Goal: Transaction & Acquisition: Book appointment/travel/reservation

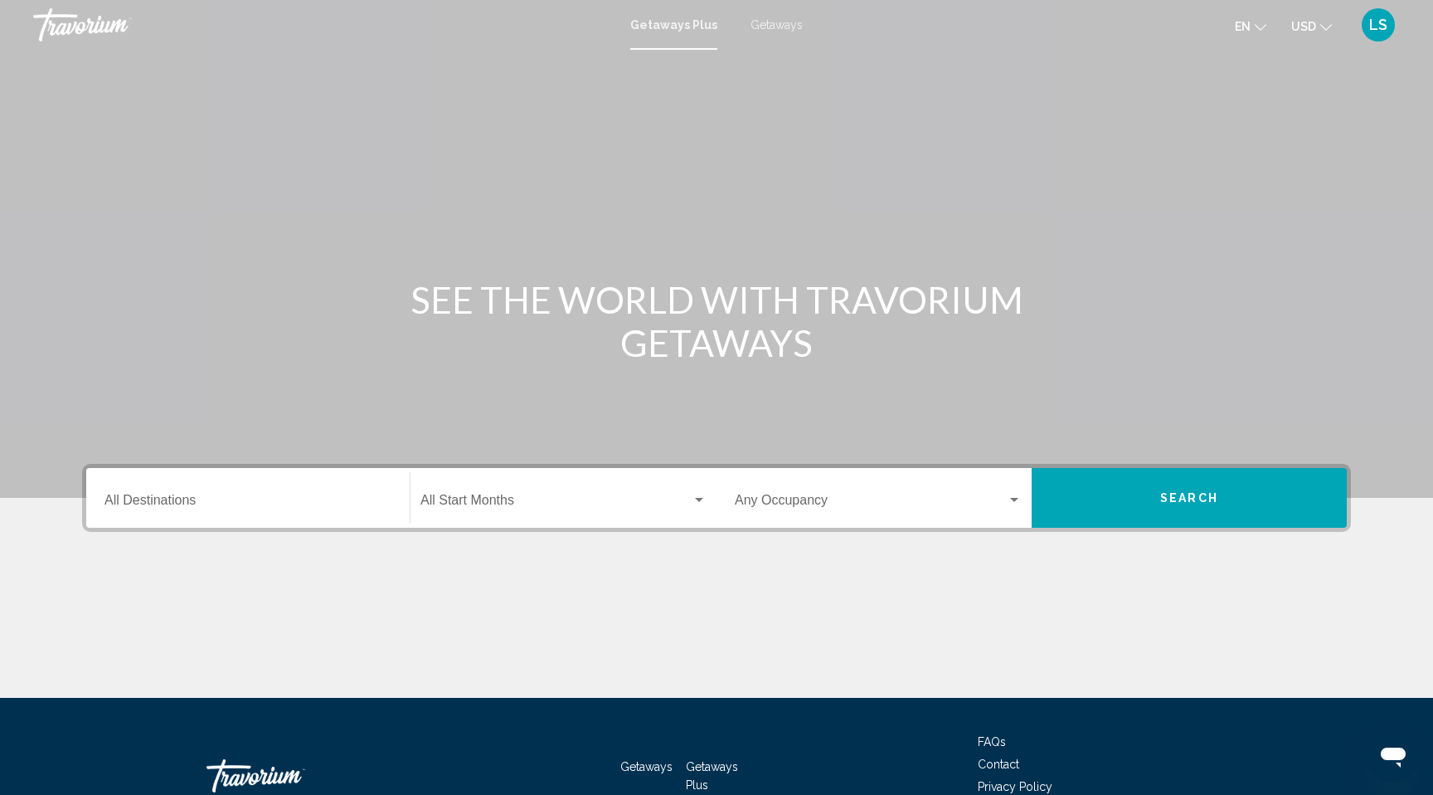
click at [164, 494] on div "Destination All Destinations" at bounding box center [248, 498] width 287 height 52
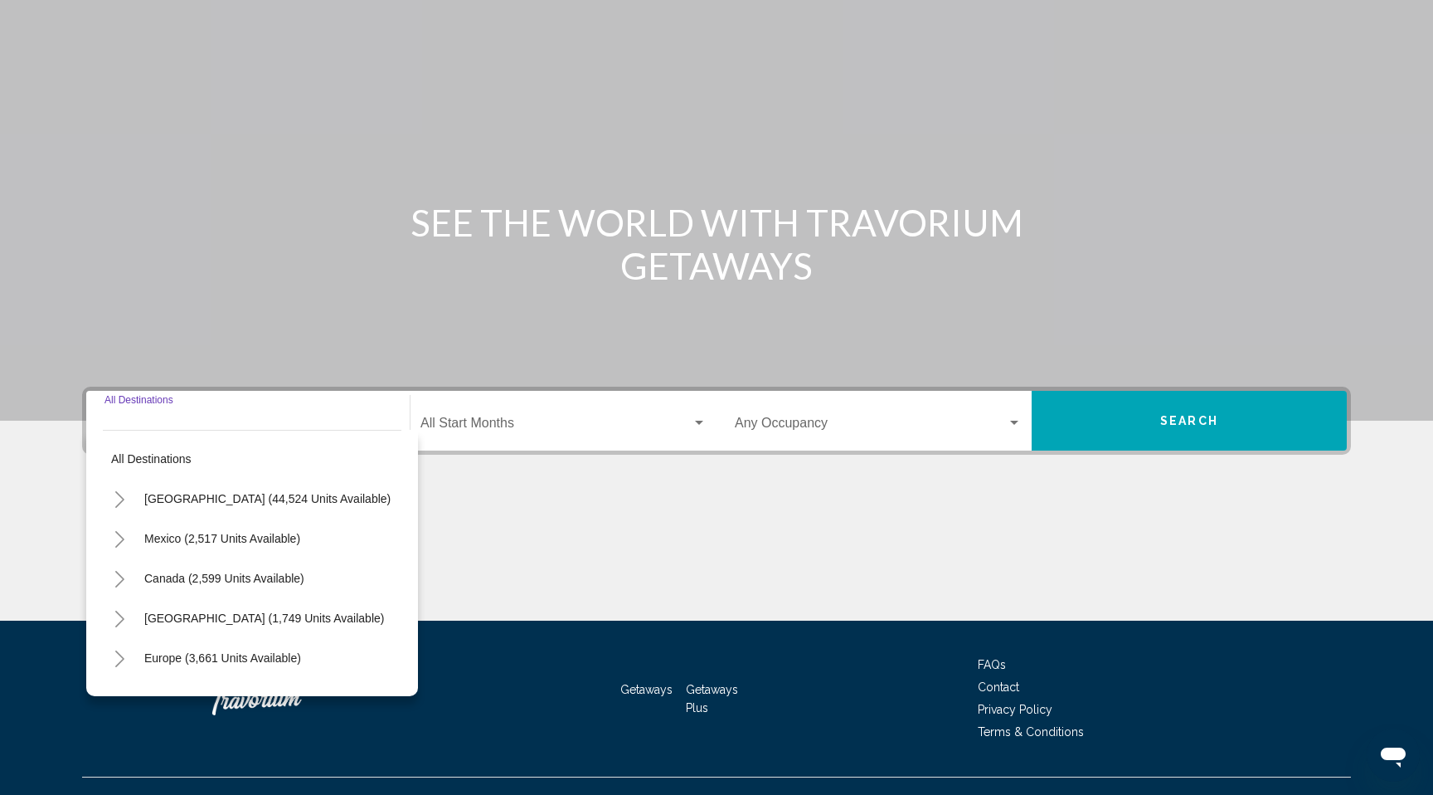
scroll to position [106, 0]
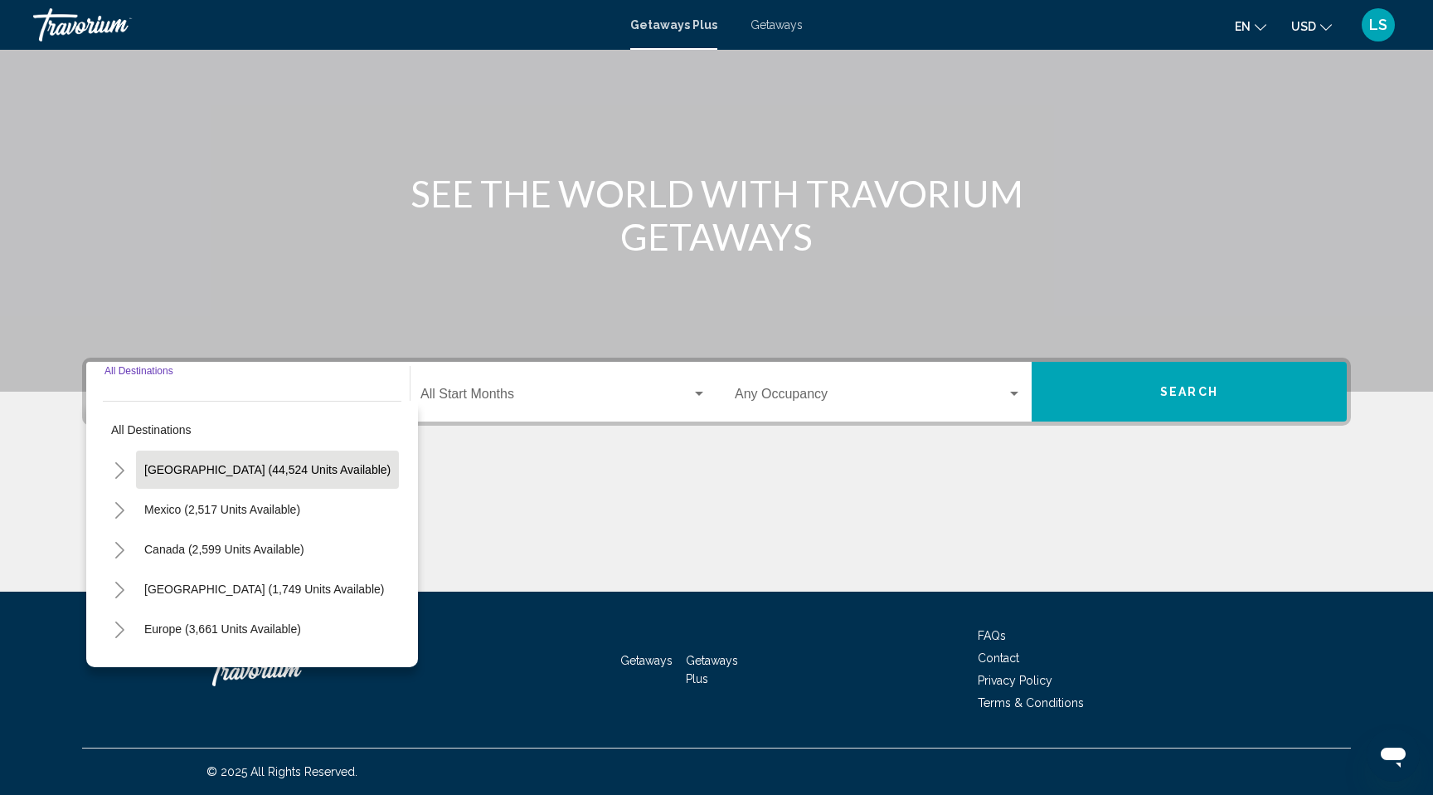
click at [186, 469] on span "[GEOGRAPHIC_DATA] (44,524 units available)" at bounding box center [267, 469] width 246 height 13
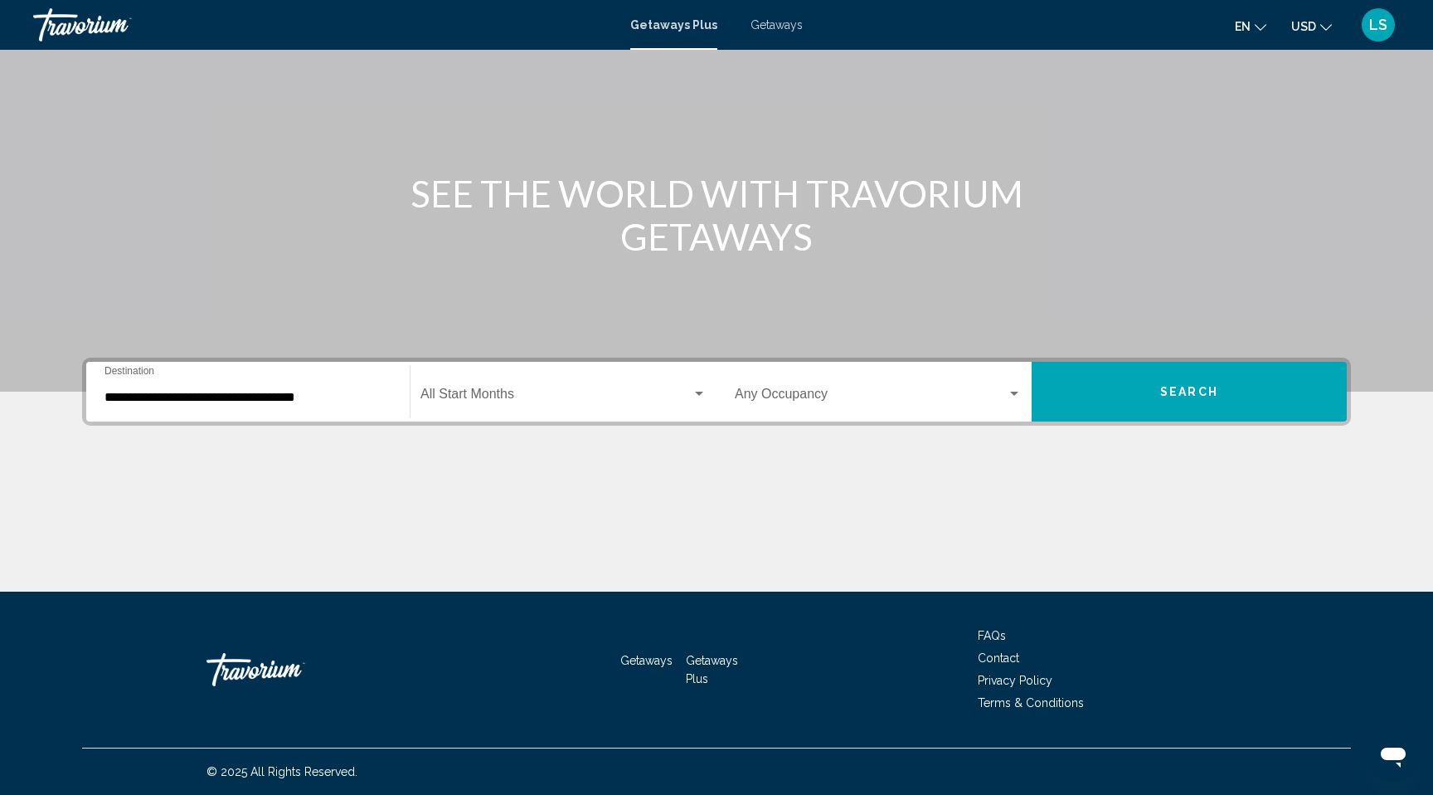
click at [191, 367] on div "**********" at bounding box center [248, 392] width 287 height 52
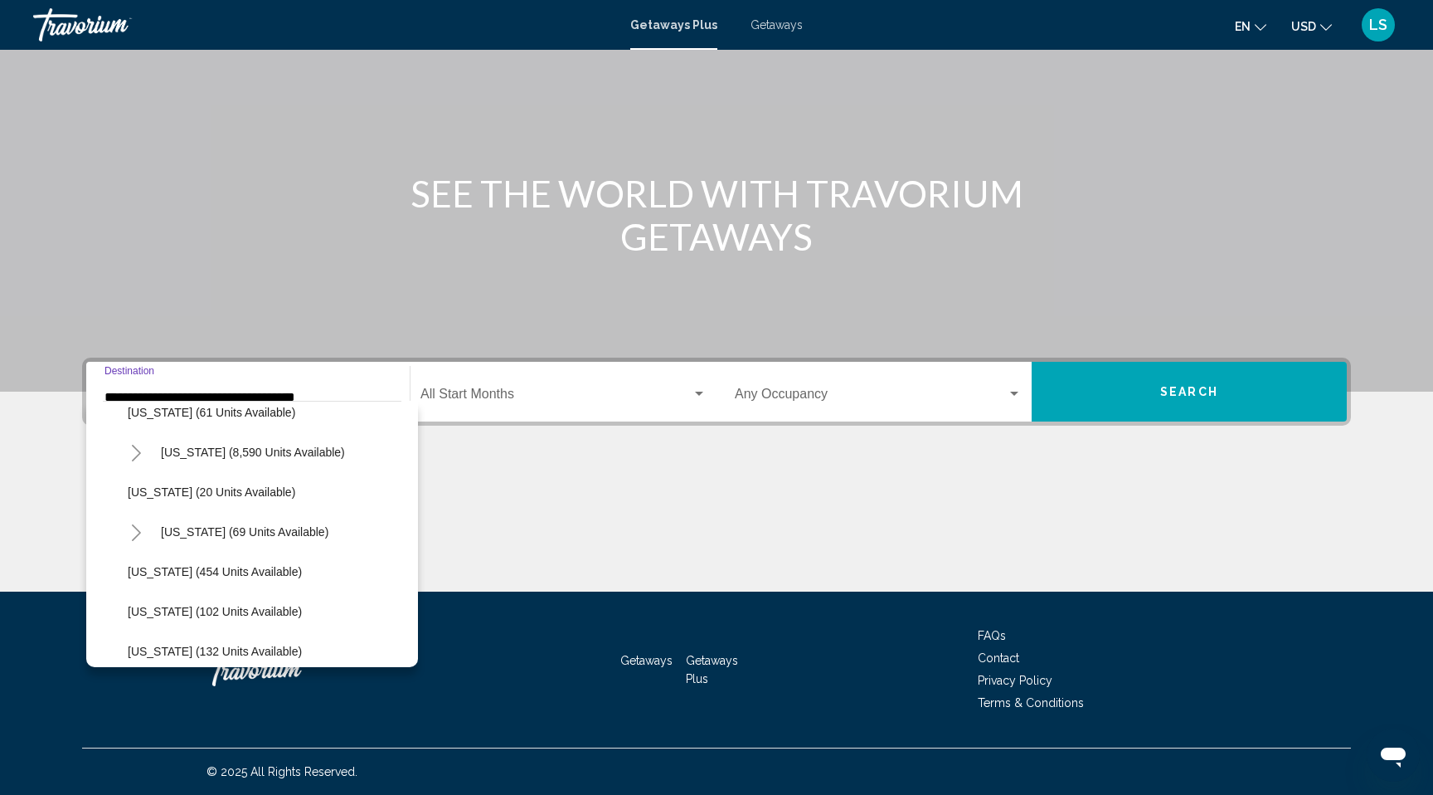
scroll to position [322, 0]
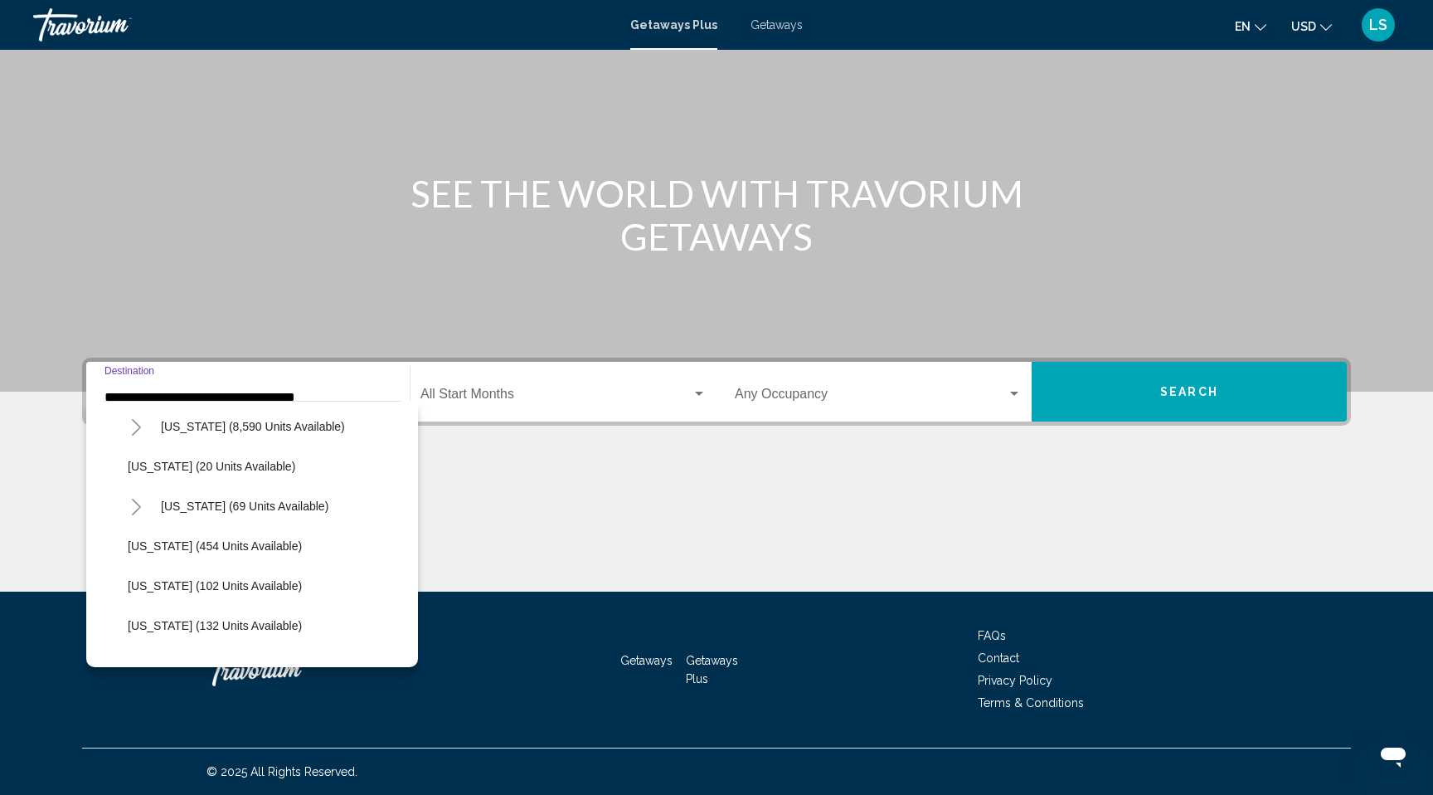
click at [132, 506] on icon "Toggle Hawaii (69 units available)" at bounding box center [136, 507] width 12 height 17
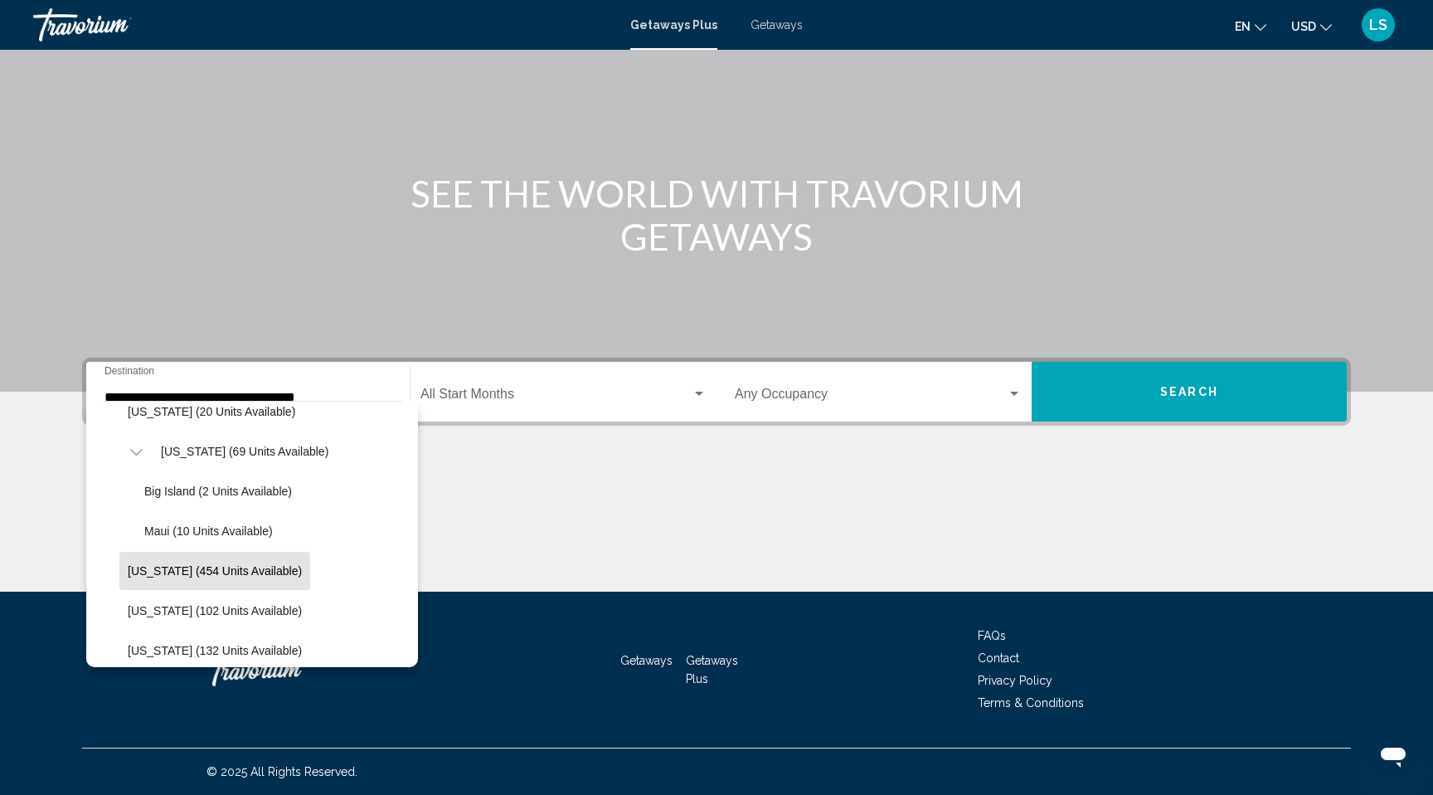
scroll to position [378, 0]
click at [175, 530] on span "Maui (10 units available)" at bounding box center [208, 529] width 129 height 13
type input "**********"
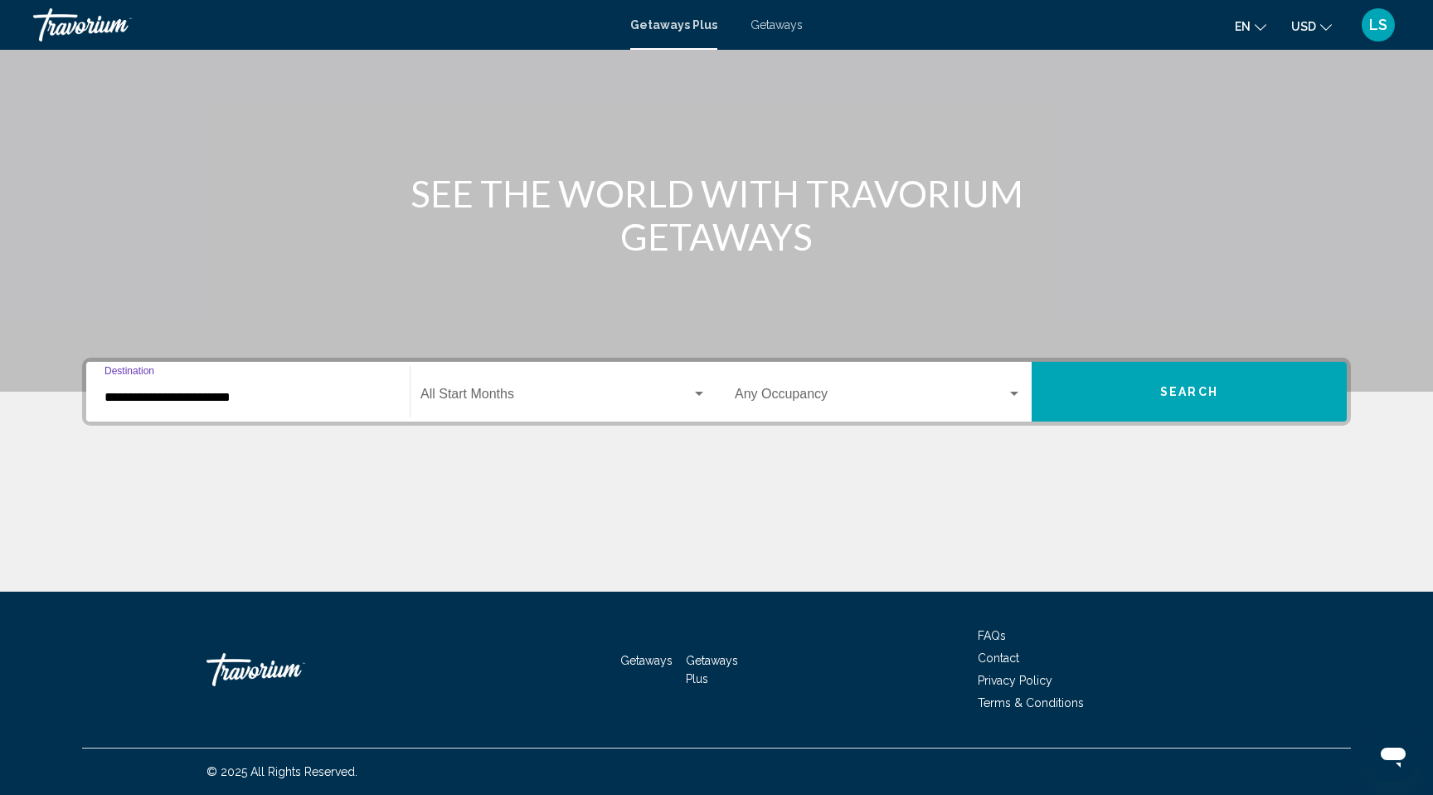
click at [527, 401] on span "Search widget" at bounding box center [556, 397] width 271 height 15
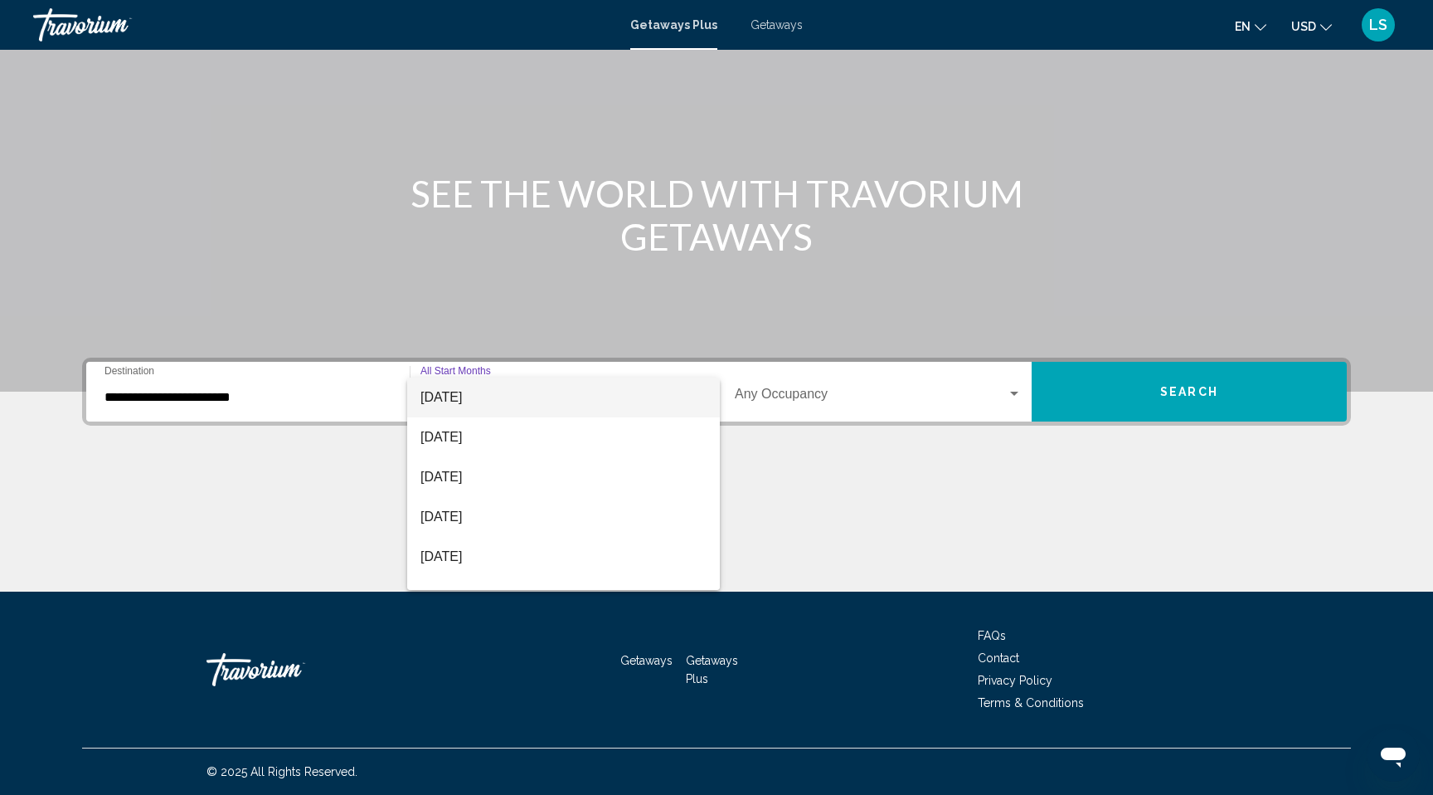
scroll to position [133, 0]
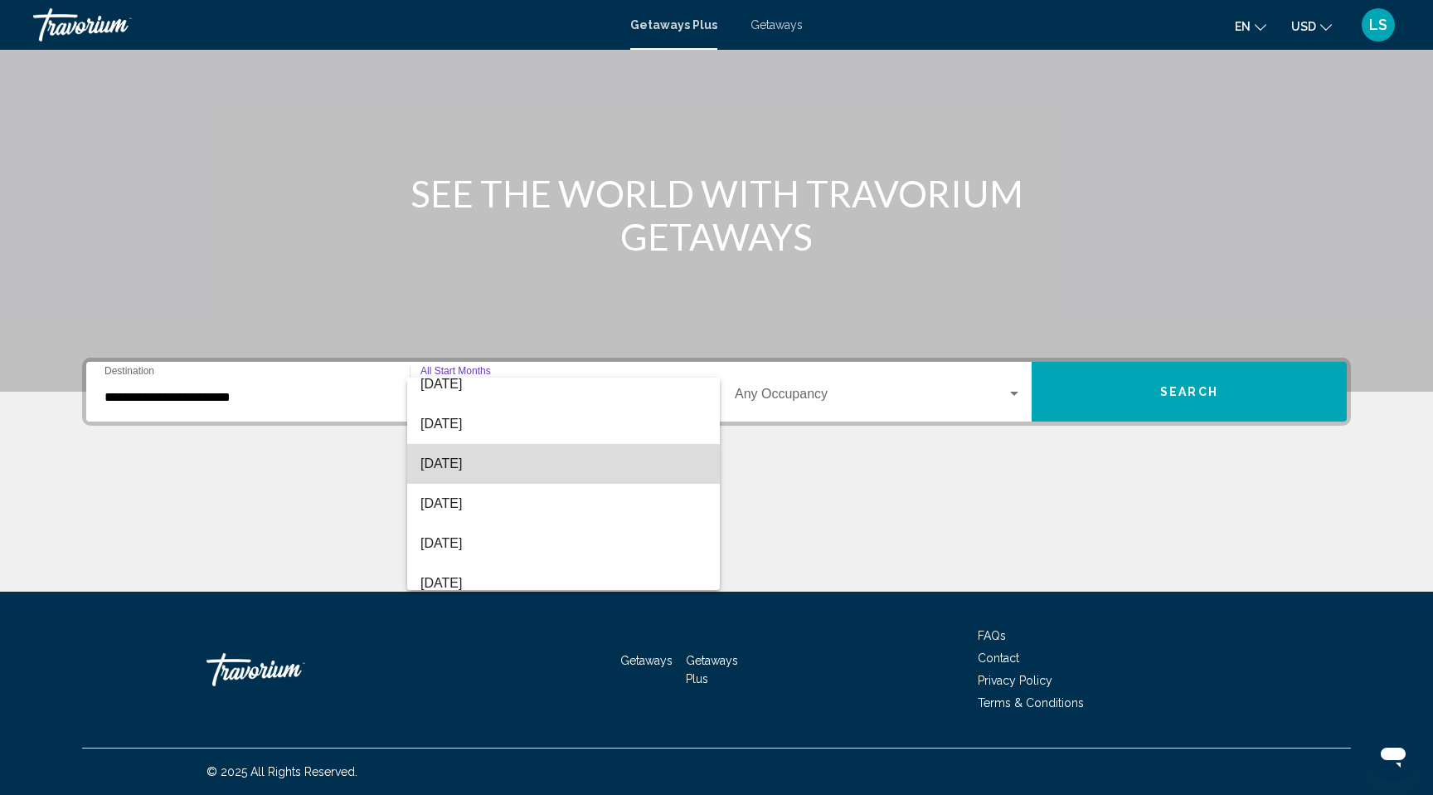
click at [500, 474] on span "[DATE]" at bounding box center [564, 464] width 286 height 40
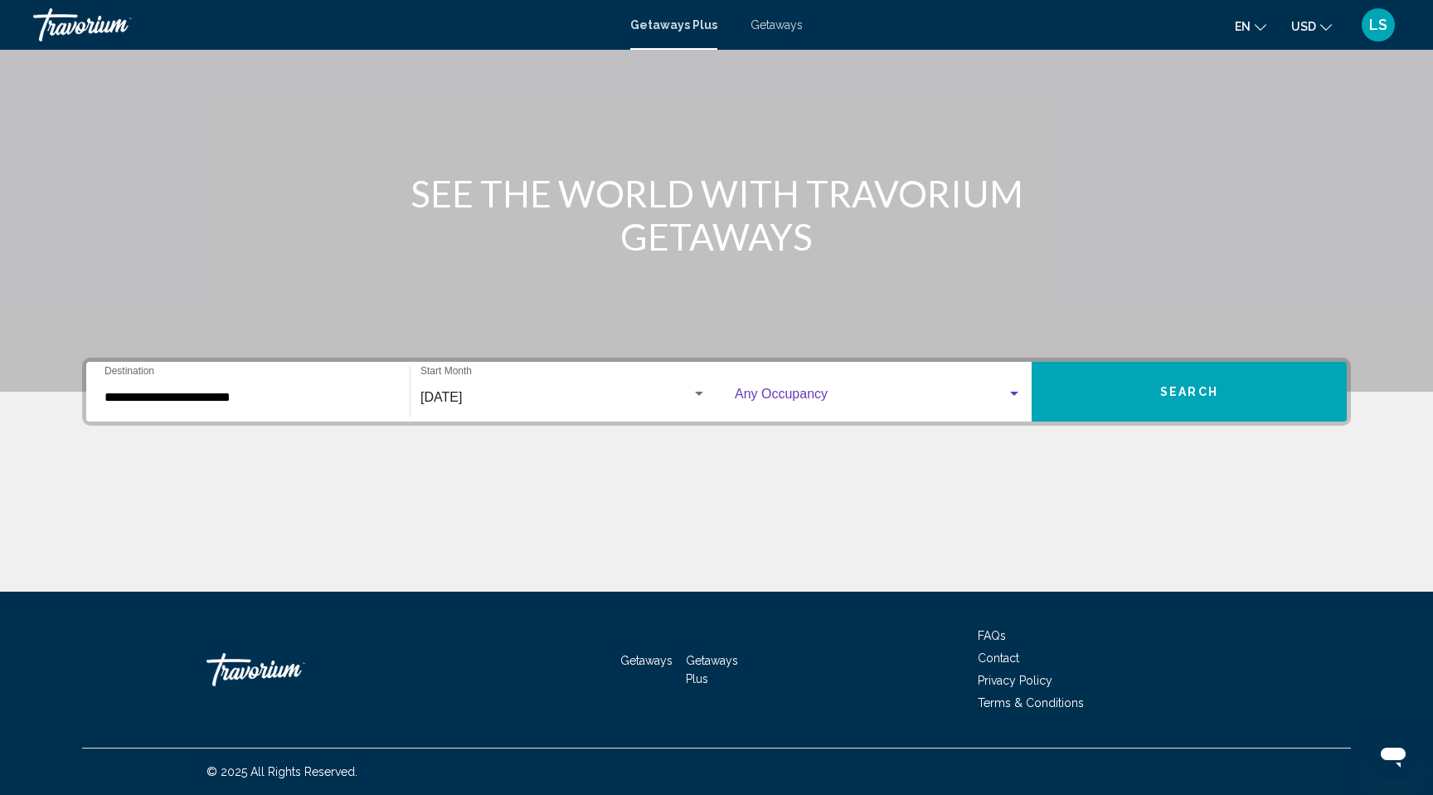
click at [788, 394] on span "Search widget" at bounding box center [871, 397] width 272 height 15
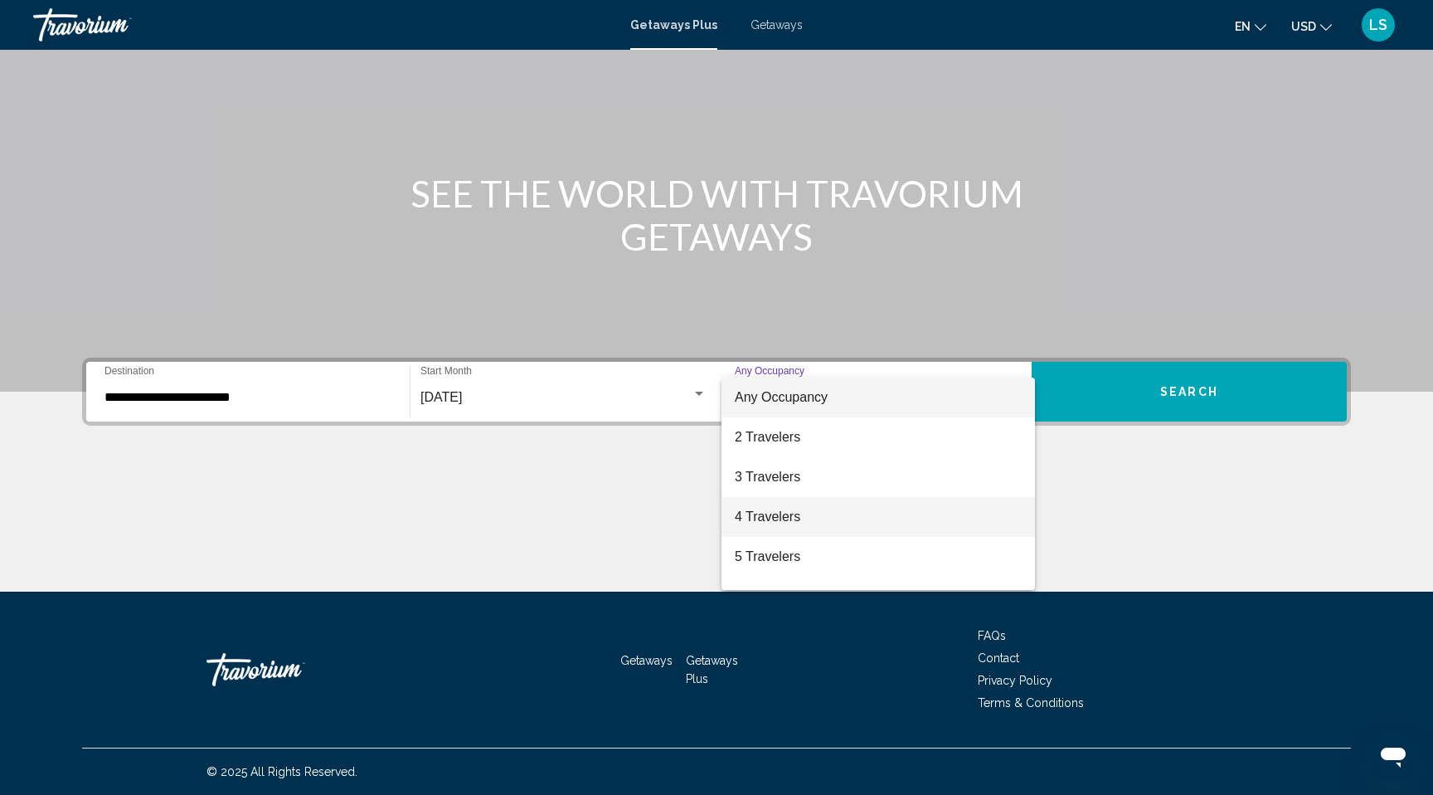
click at [792, 514] on span "4 Travelers" at bounding box center [878, 517] width 287 height 40
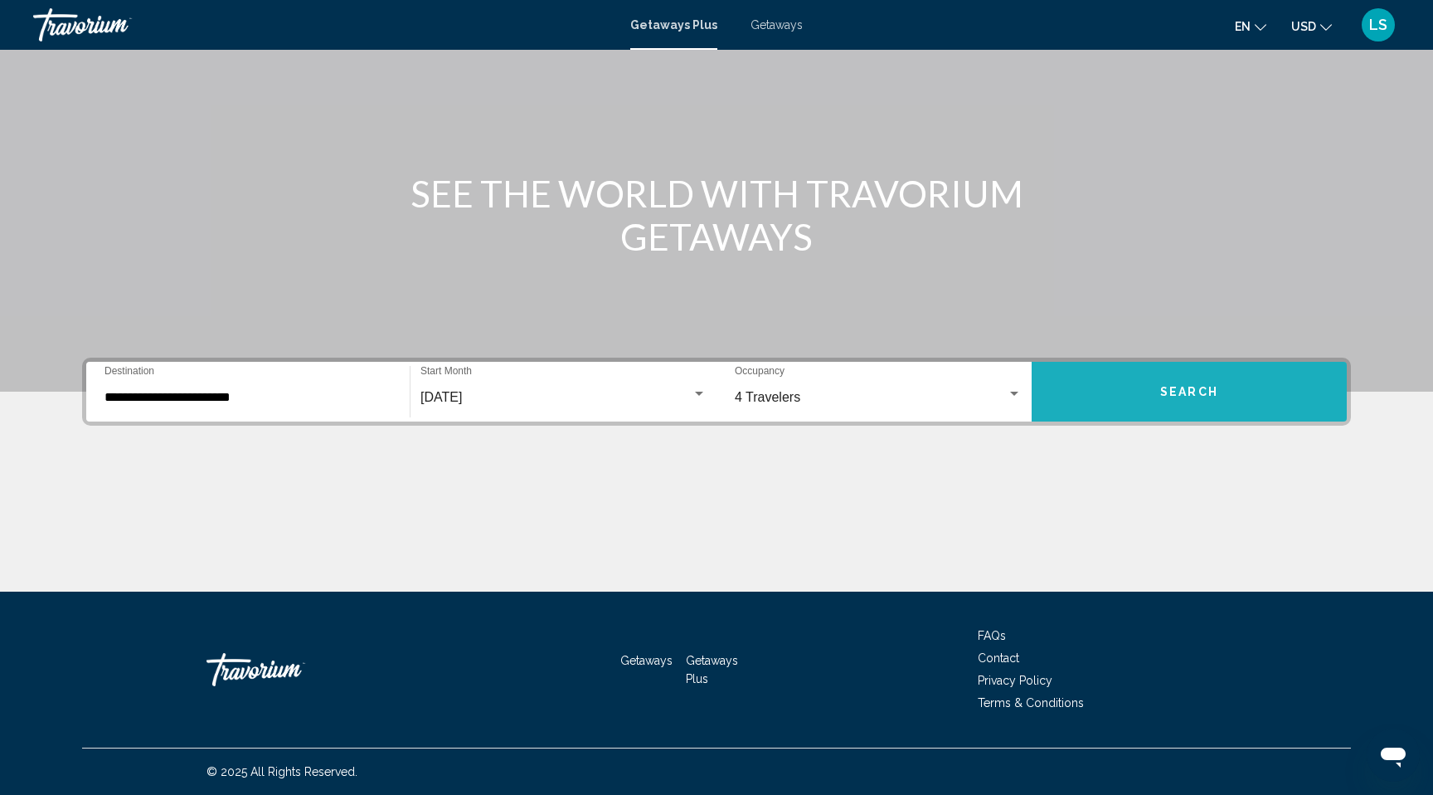
click at [1132, 396] on button "Search" at bounding box center [1189, 392] width 315 height 60
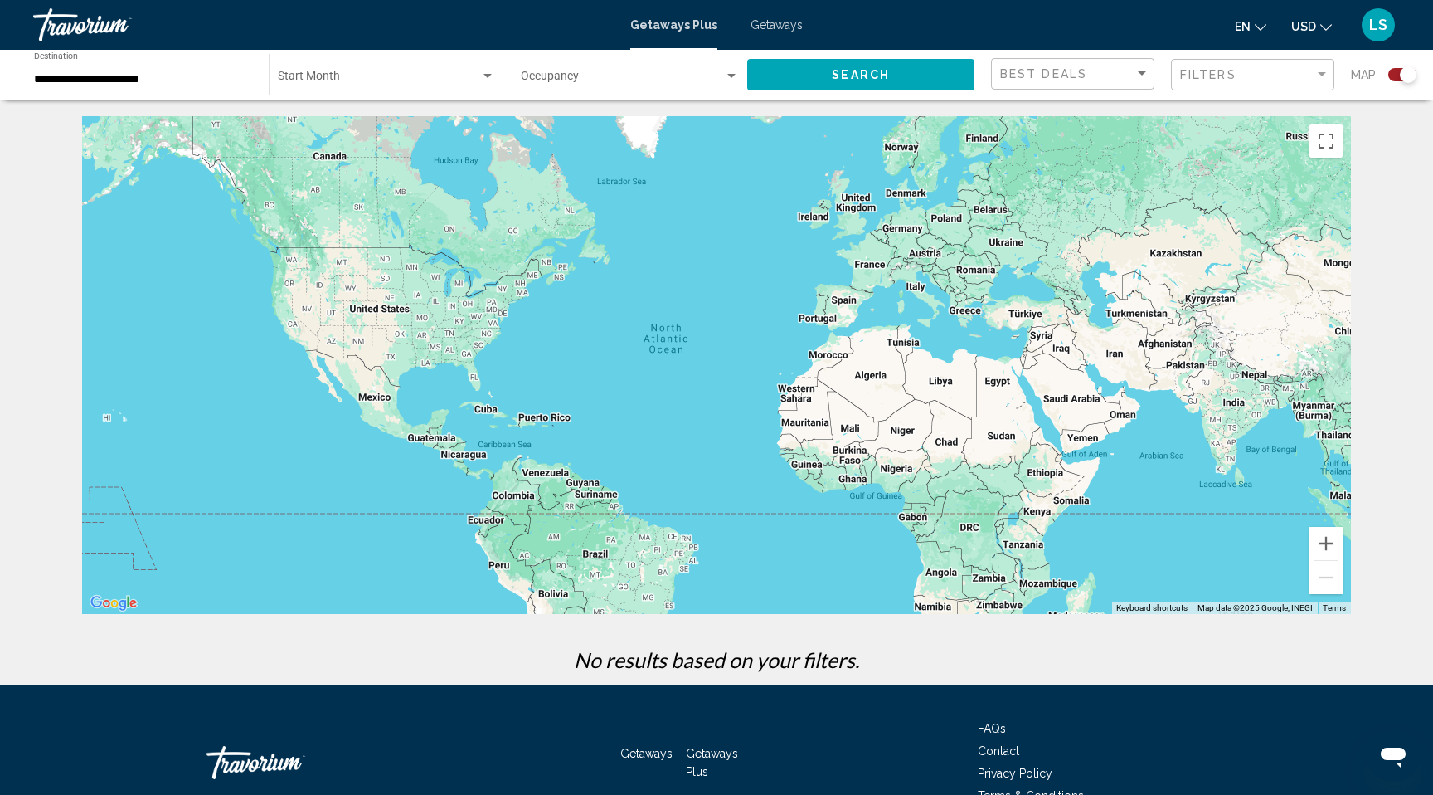
click at [312, 78] on span "Search widget" at bounding box center [379, 79] width 202 height 13
click at [134, 80] on div at bounding box center [716, 397] width 1433 height 795
click at [610, 80] on span "Search widget" at bounding box center [622, 79] width 203 height 13
click at [390, 75] on div at bounding box center [716, 397] width 1433 height 795
click at [153, 68] on div "**********" at bounding box center [143, 75] width 218 height 46
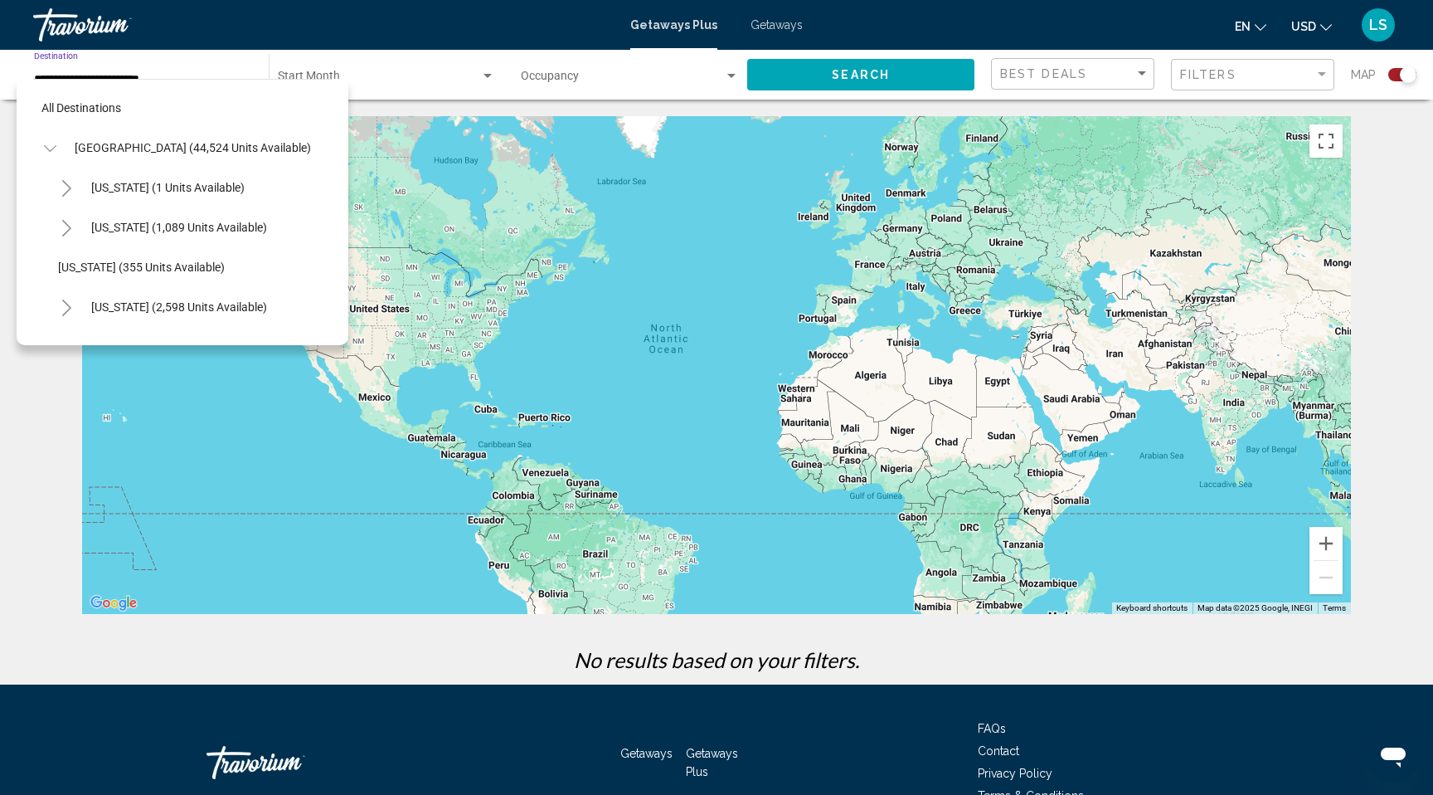
scroll to position [377, 0]
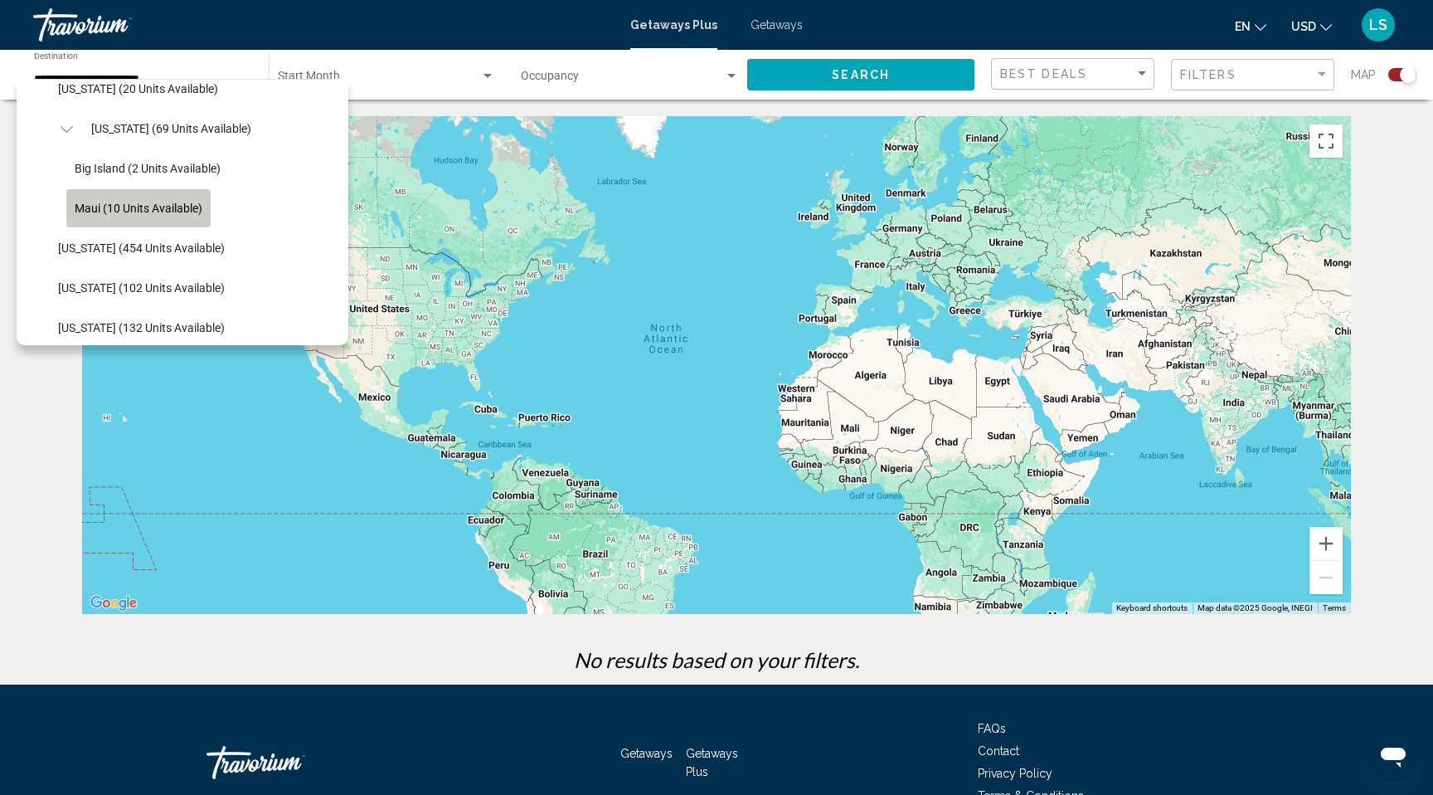
click at [153, 206] on span "Maui (10 units available)" at bounding box center [139, 208] width 128 height 13
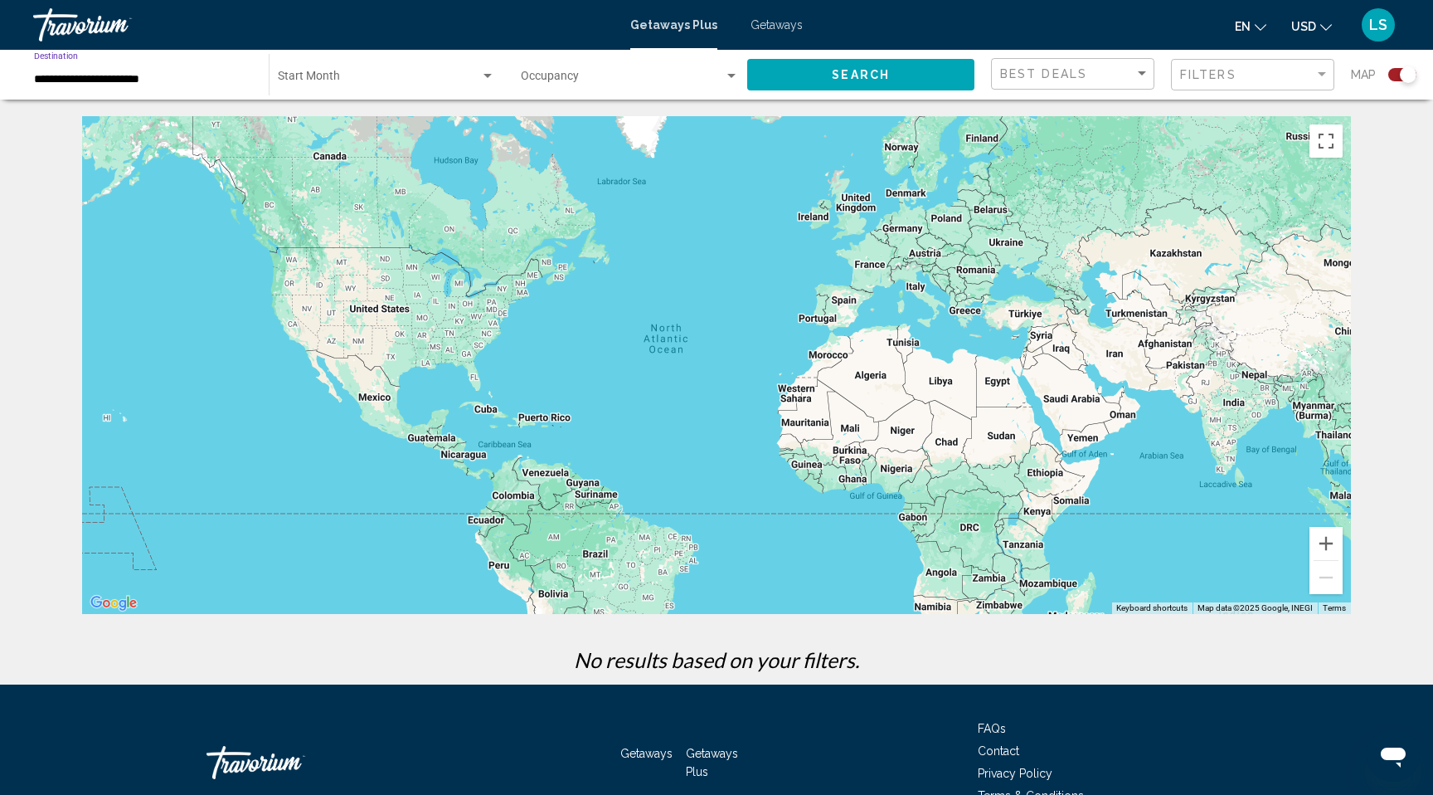
click at [314, 85] on span "Search widget" at bounding box center [379, 79] width 202 height 13
click at [317, 73] on span "All Start Months" at bounding box center [319, 79] width 83 height 13
click at [807, 84] on button "Search" at bounding box center [860, 74] width 227 height 31
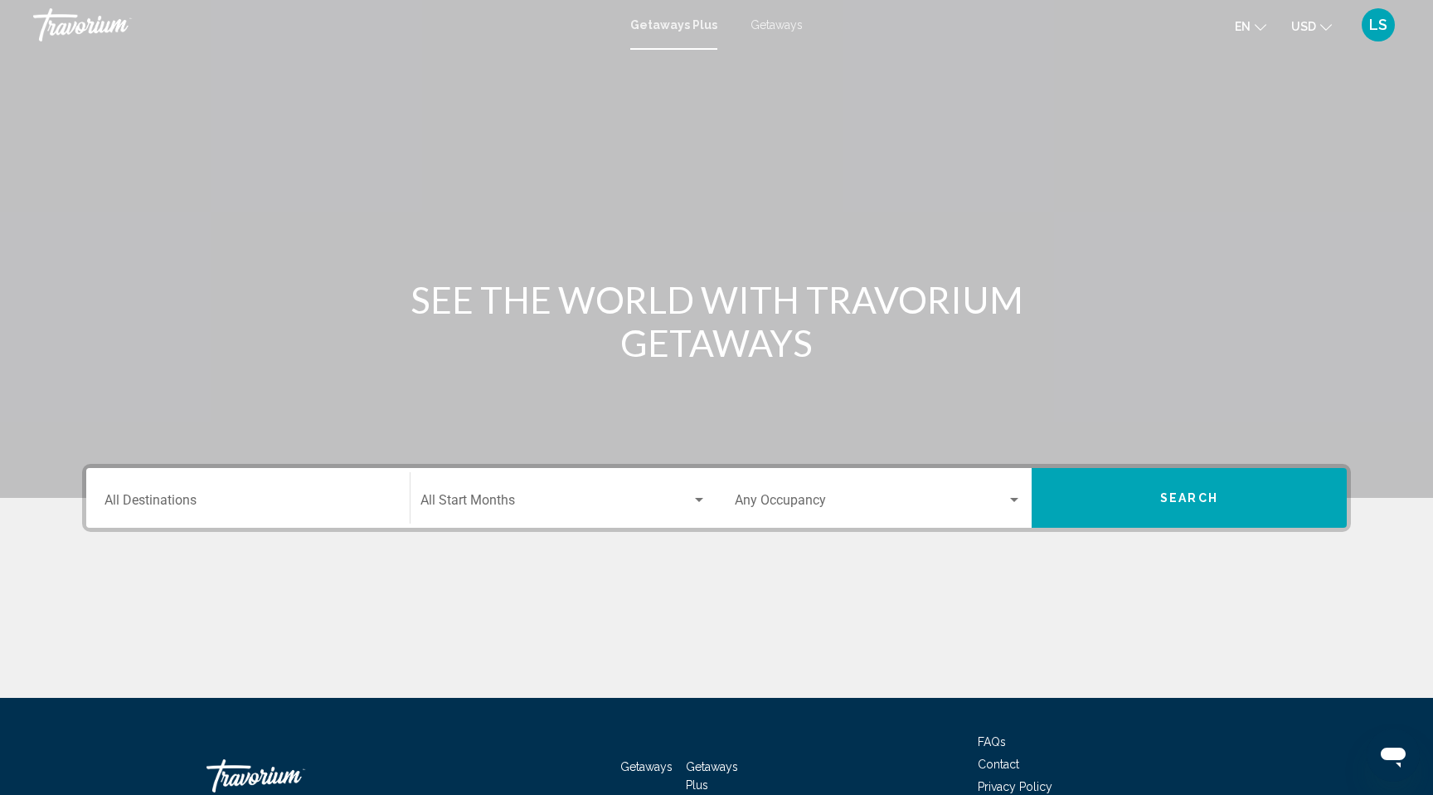
click at [233, 518] on div "Destination All Destinations" at bounding box center [248, 498] width 287 height 52
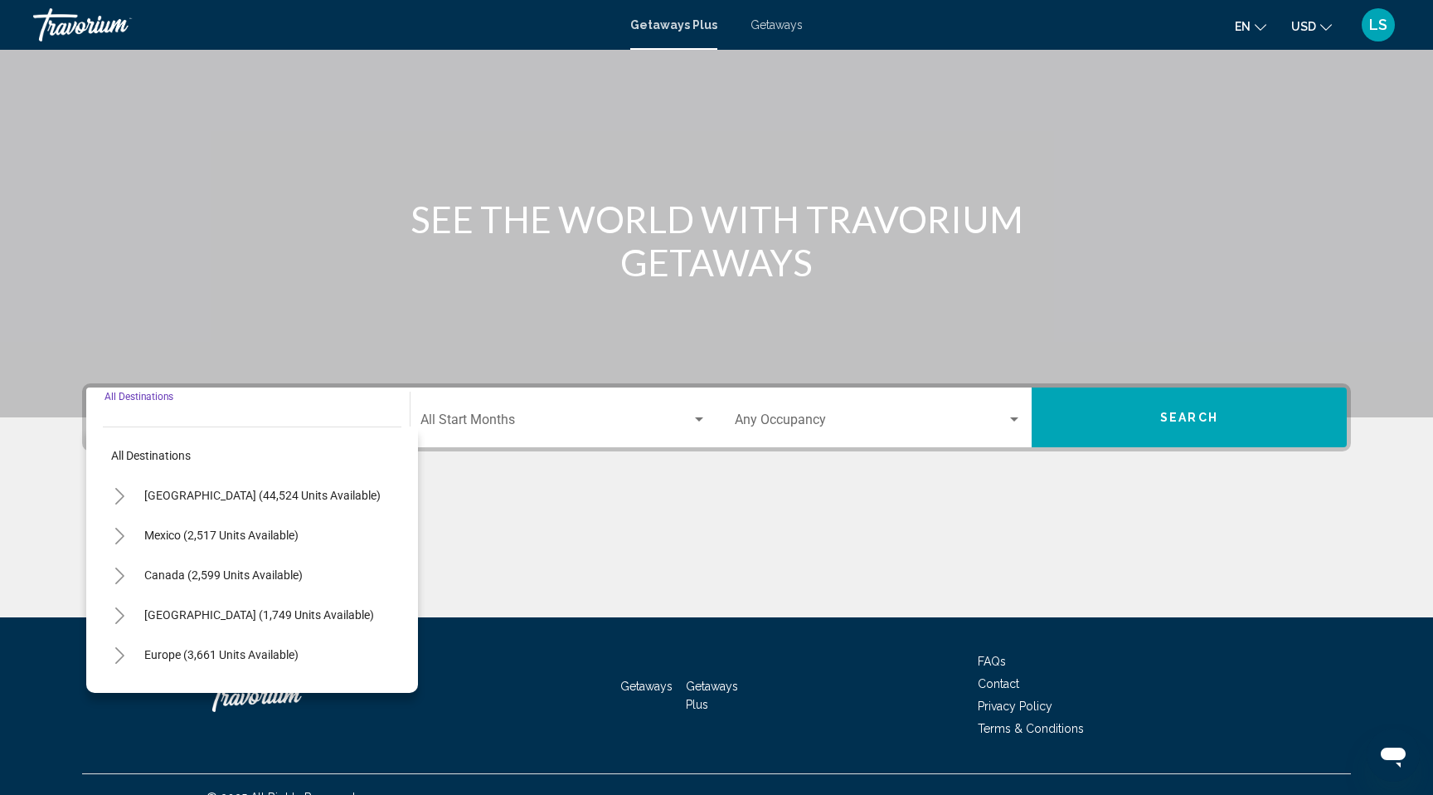
scroll to position [106, 0]
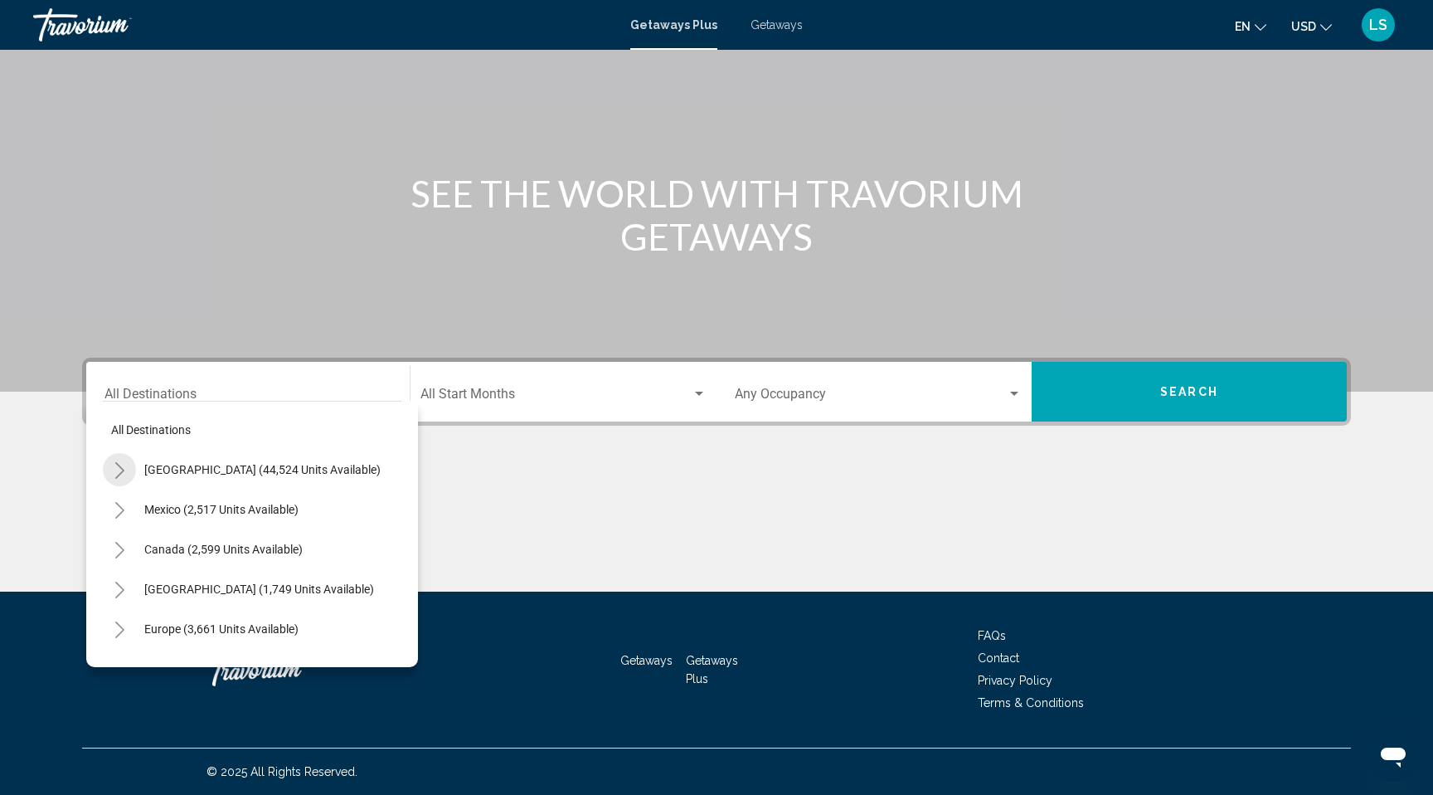
click at [117, 469] on icon "Toggle United States (44,524 units available)" at bounding box center [120, 470] width 12 height 17
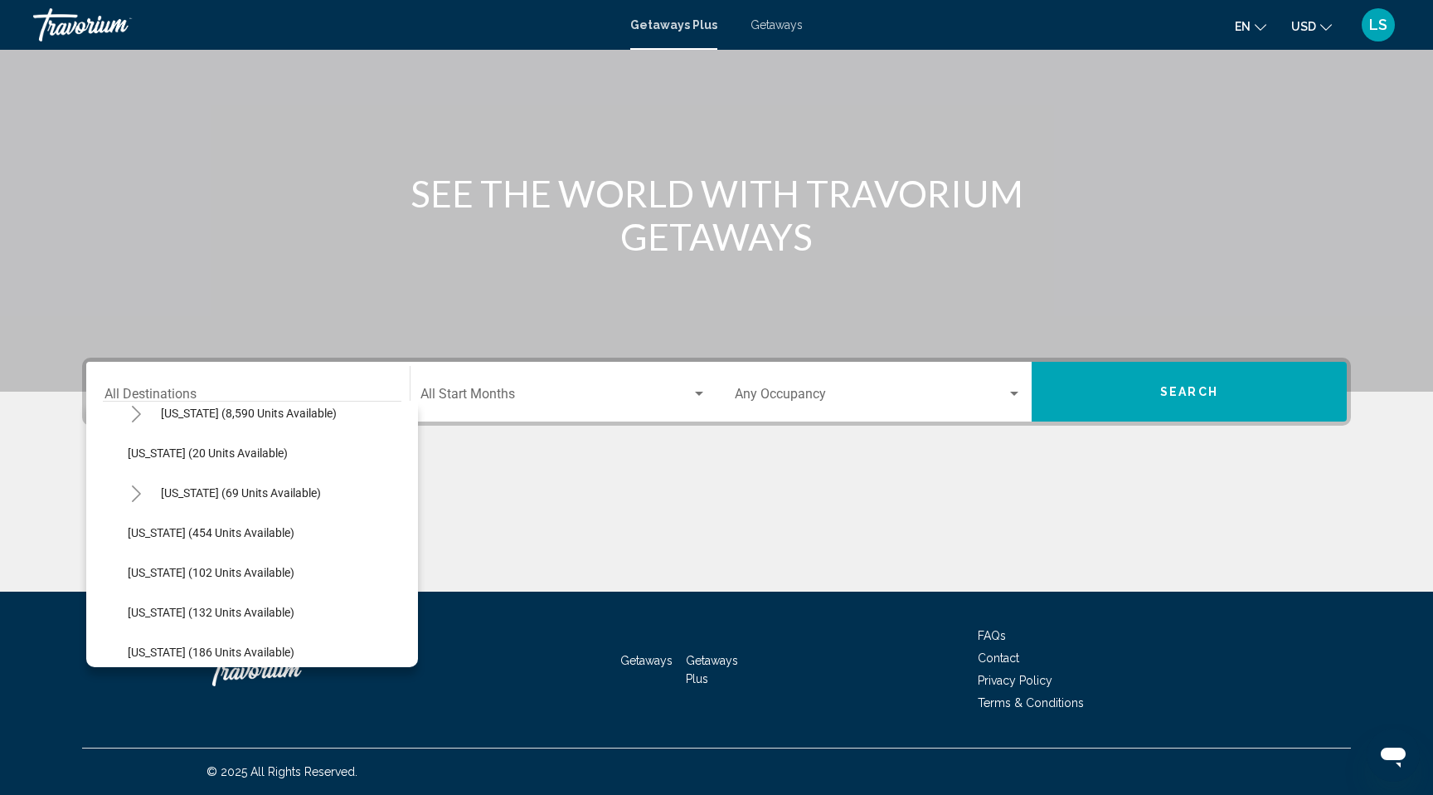
scroll to position [347, 0]
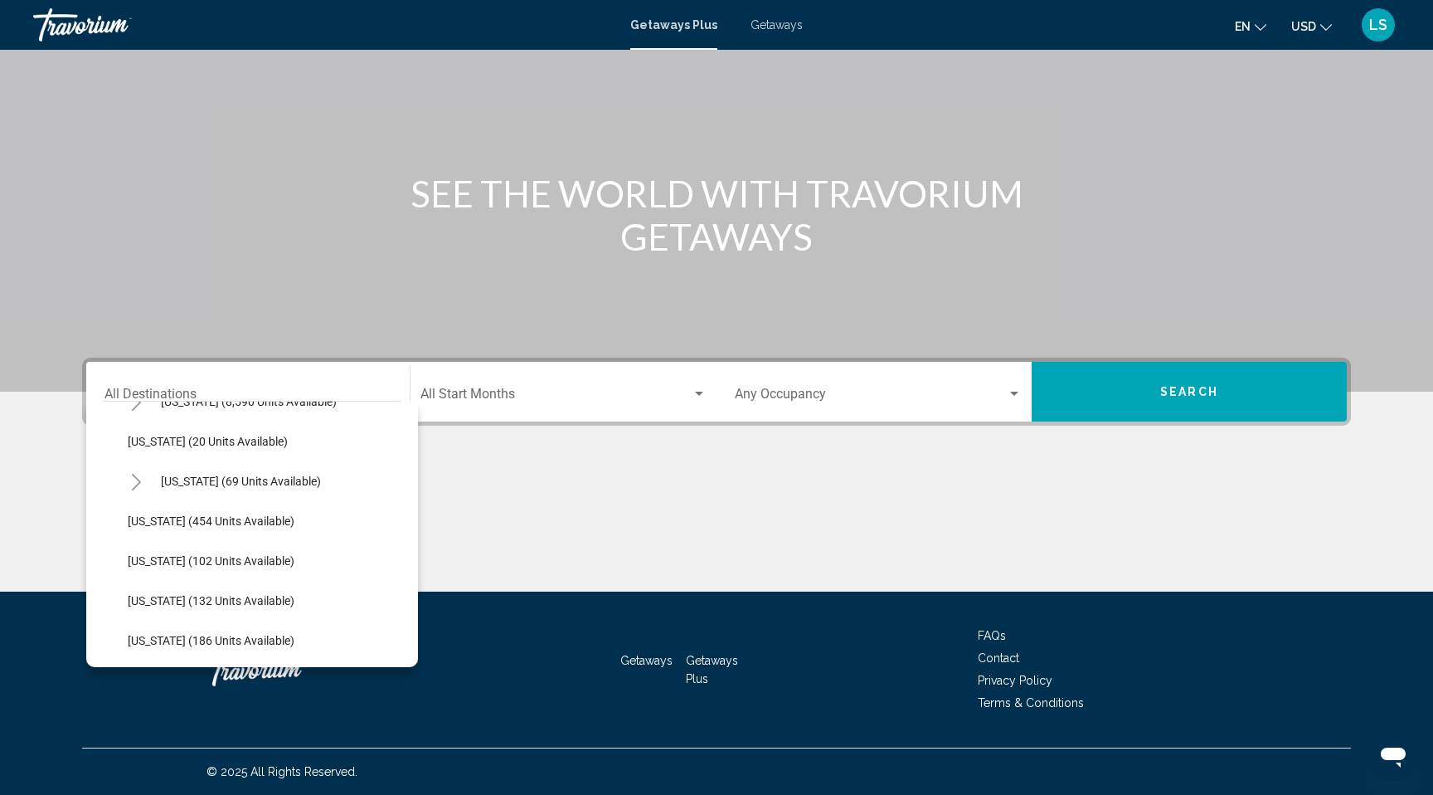
click at [133, 474] on icon "Toggle Hawaii (69 units available)" at bounding box center [136, 482] width 12 height 17
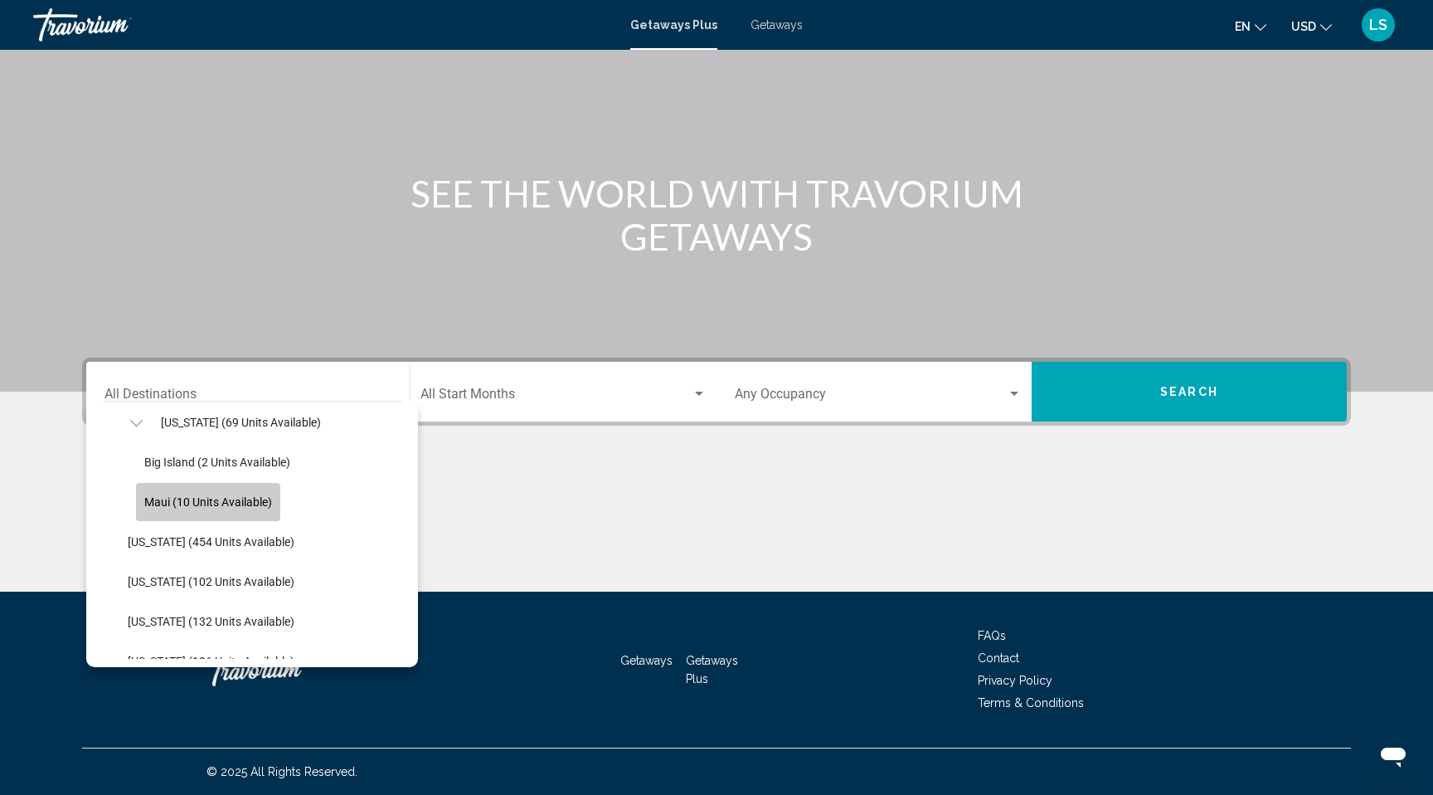
click at [188, 510] on button "Maui (10 units available)" at bounding box center [208, 502] width 144 height 38
type input "**********"
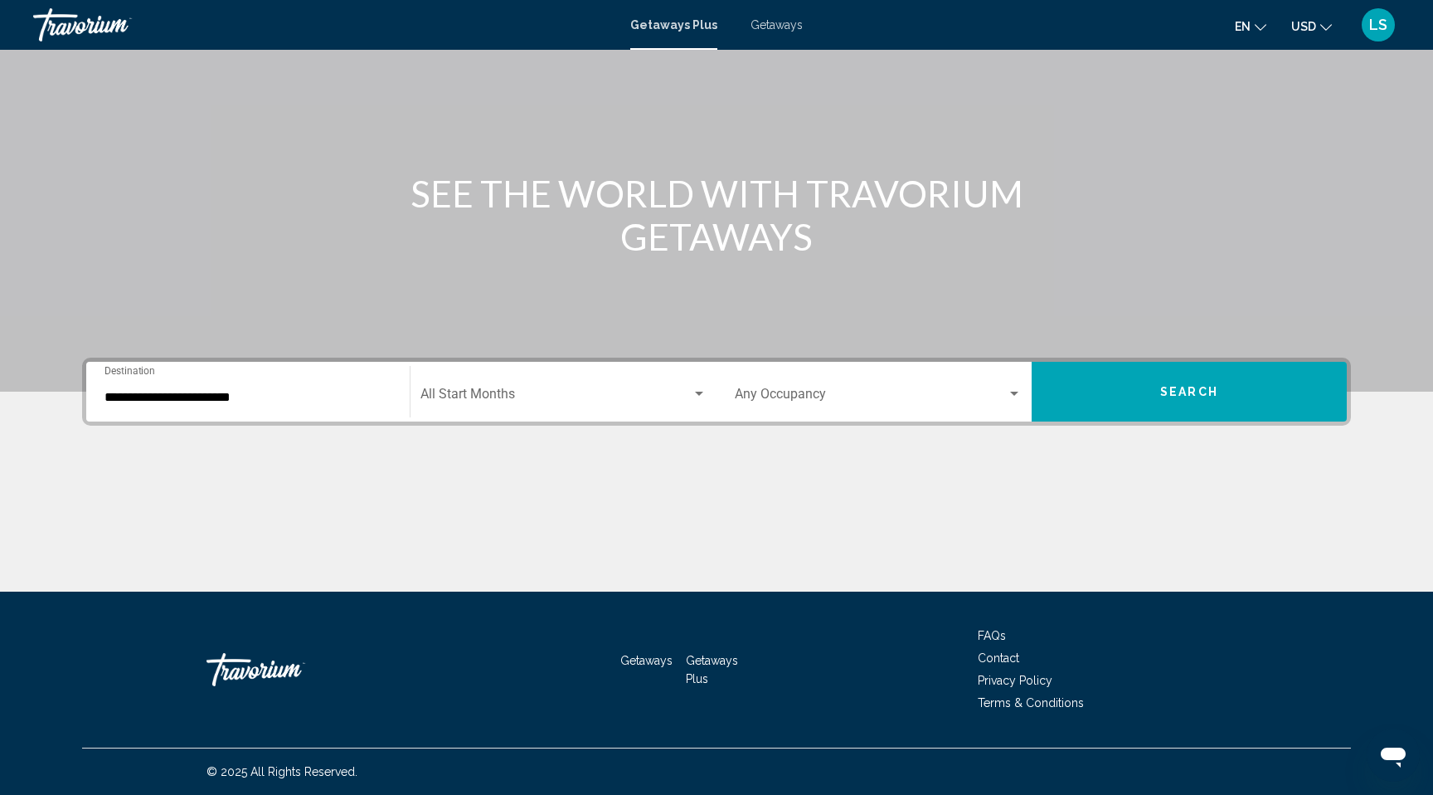
click at [587, 498] on div "Main content" at bounding box center [716, 529] width 1269 height 124
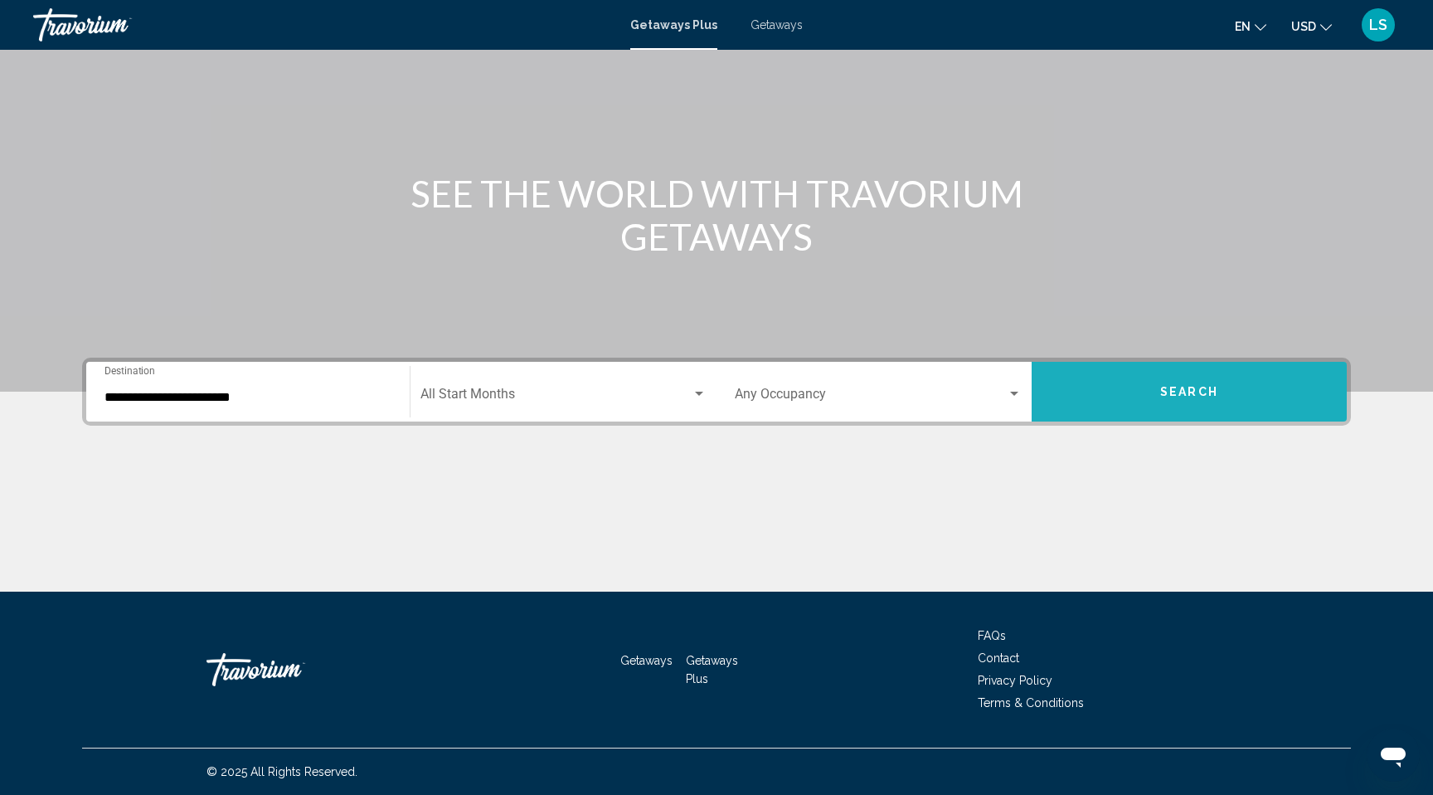
click at [1158, 392] on button "Search" at bounding box center [1189, 392] width 315 height 60
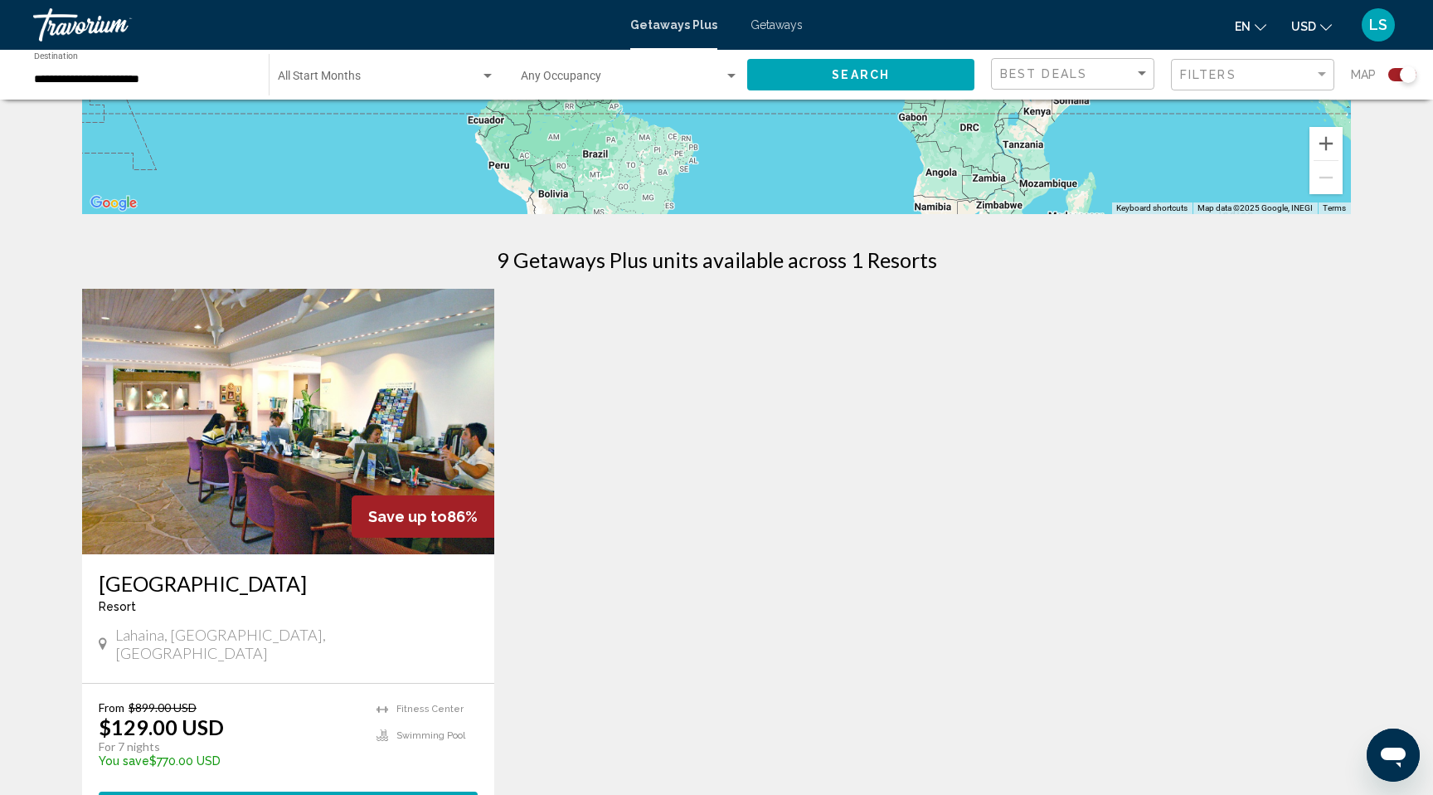
scroll to position [398, 0]
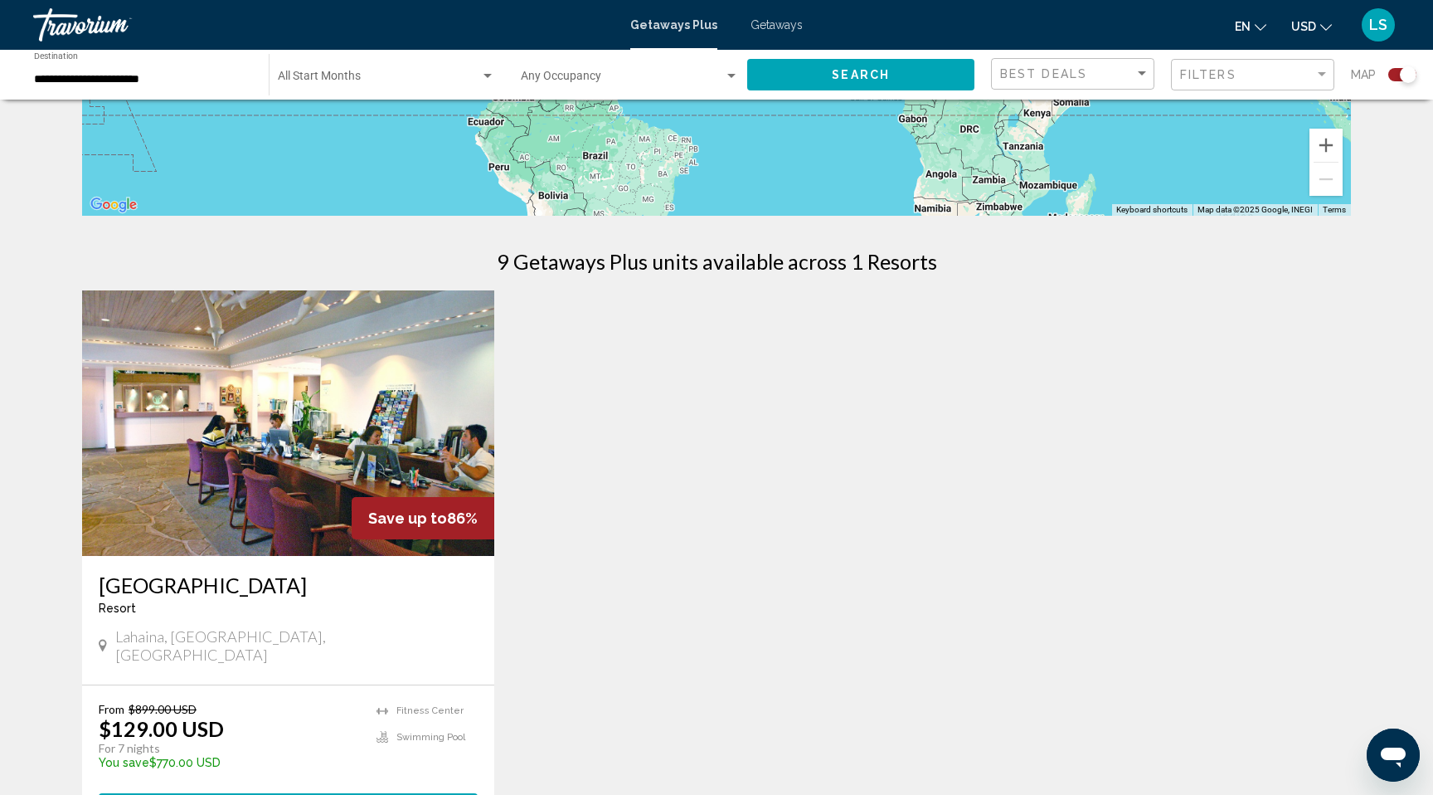
click at [337, 495] on img "Main content" at bounding box center [288, 422] width 412 height 265
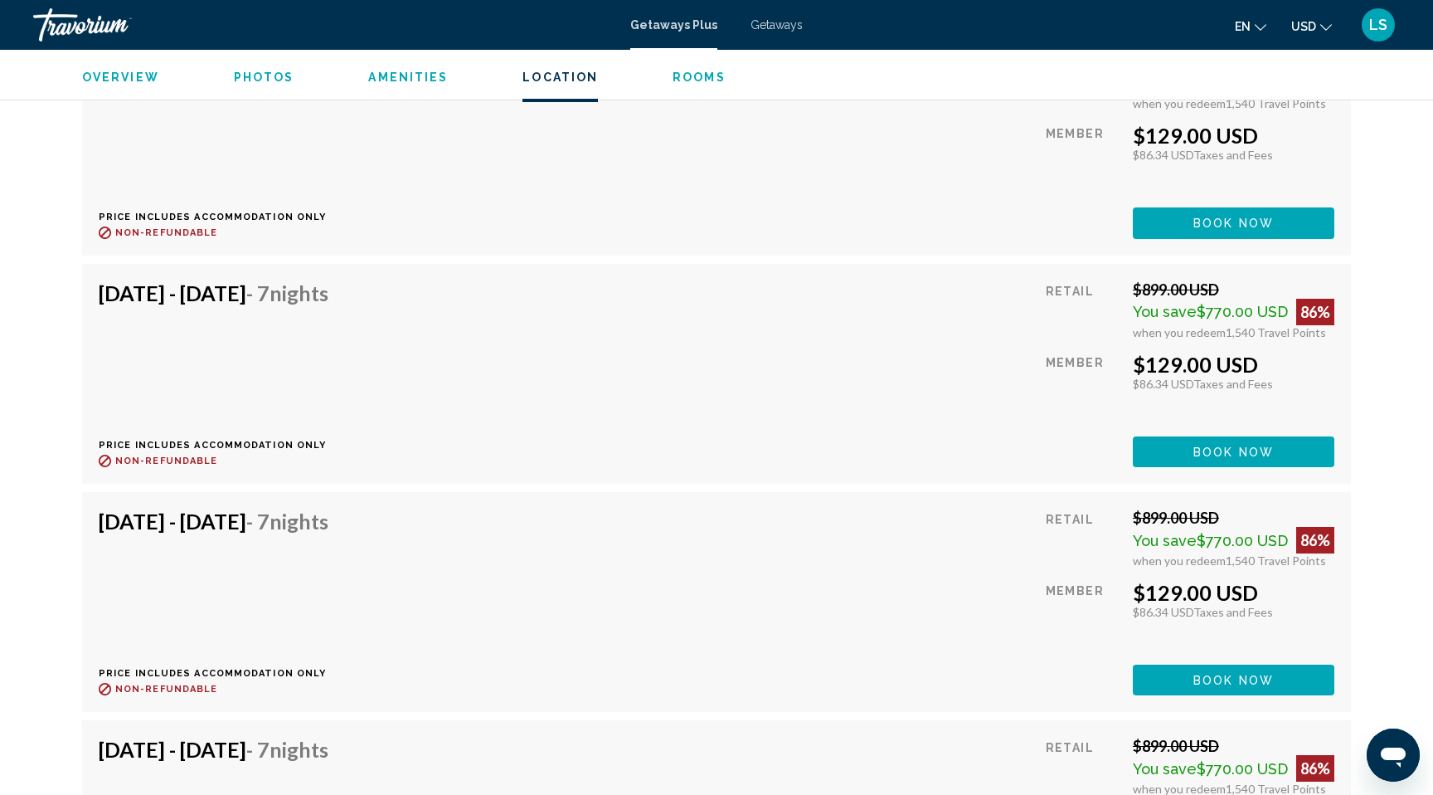
scroll to position [4365, 0]
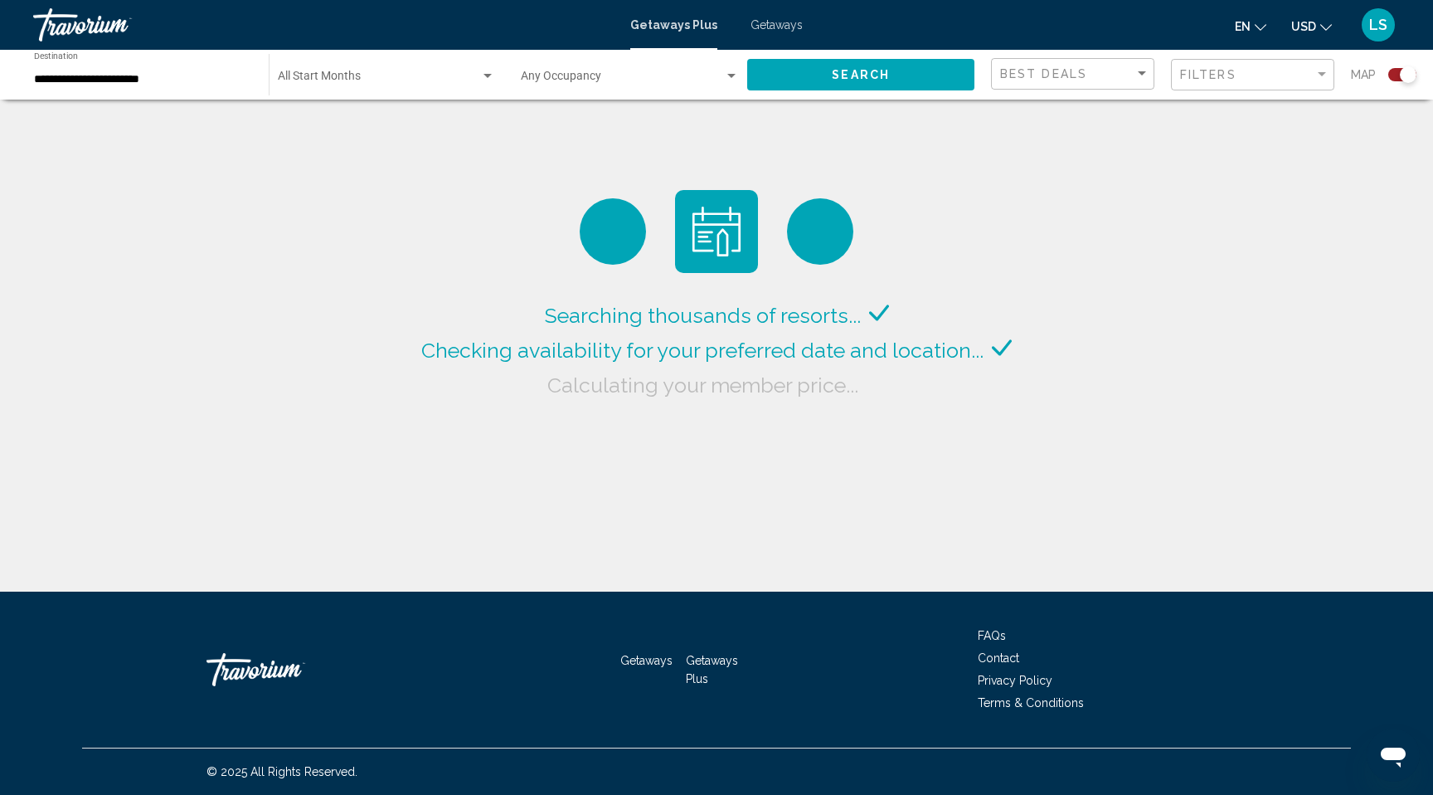
click at [600, 67] on div "Occupancy Any Occupancy" at bounding box center [630, 75] width 218 height 46
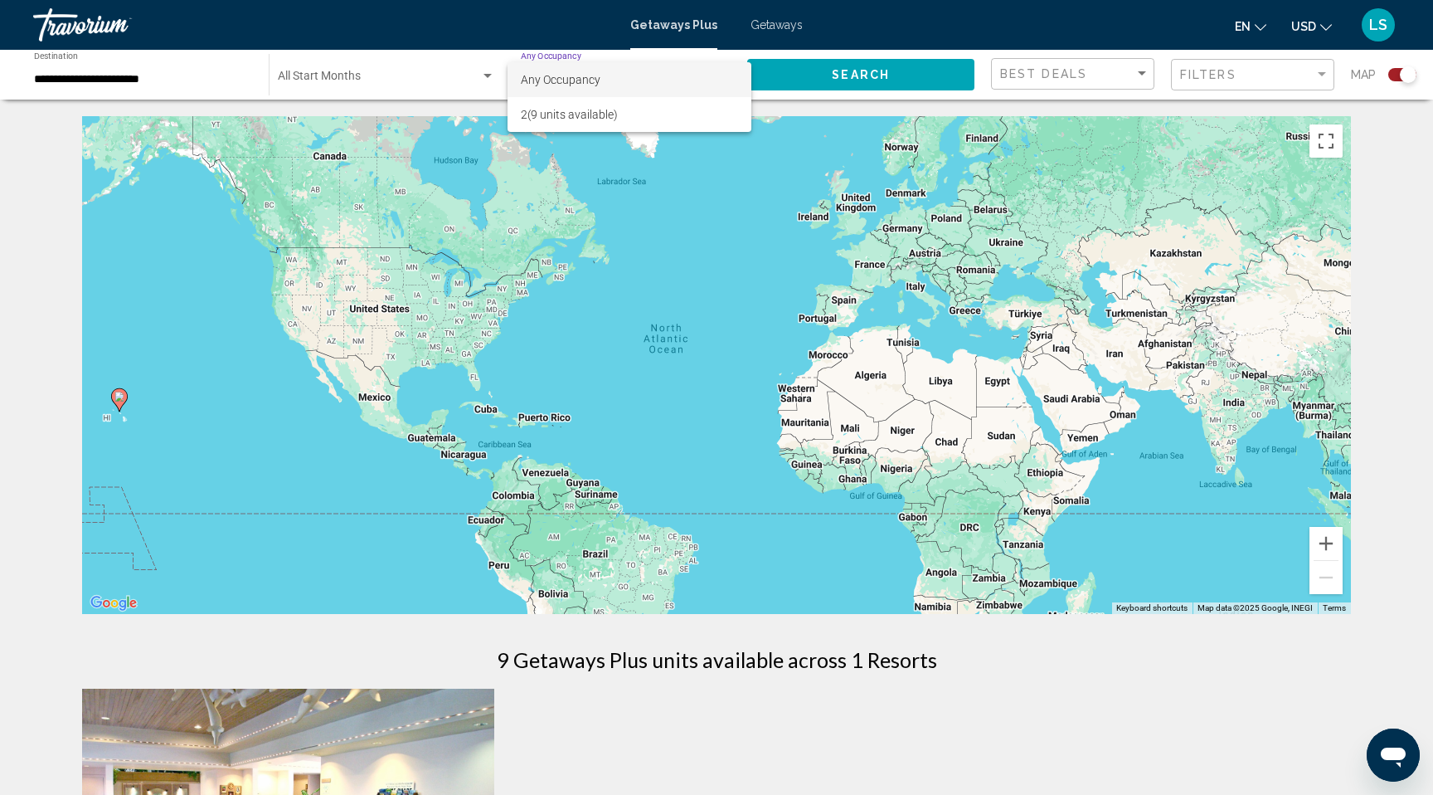
click at [35, 280] on div at bounding box center [716, 397] width 1433 height 795
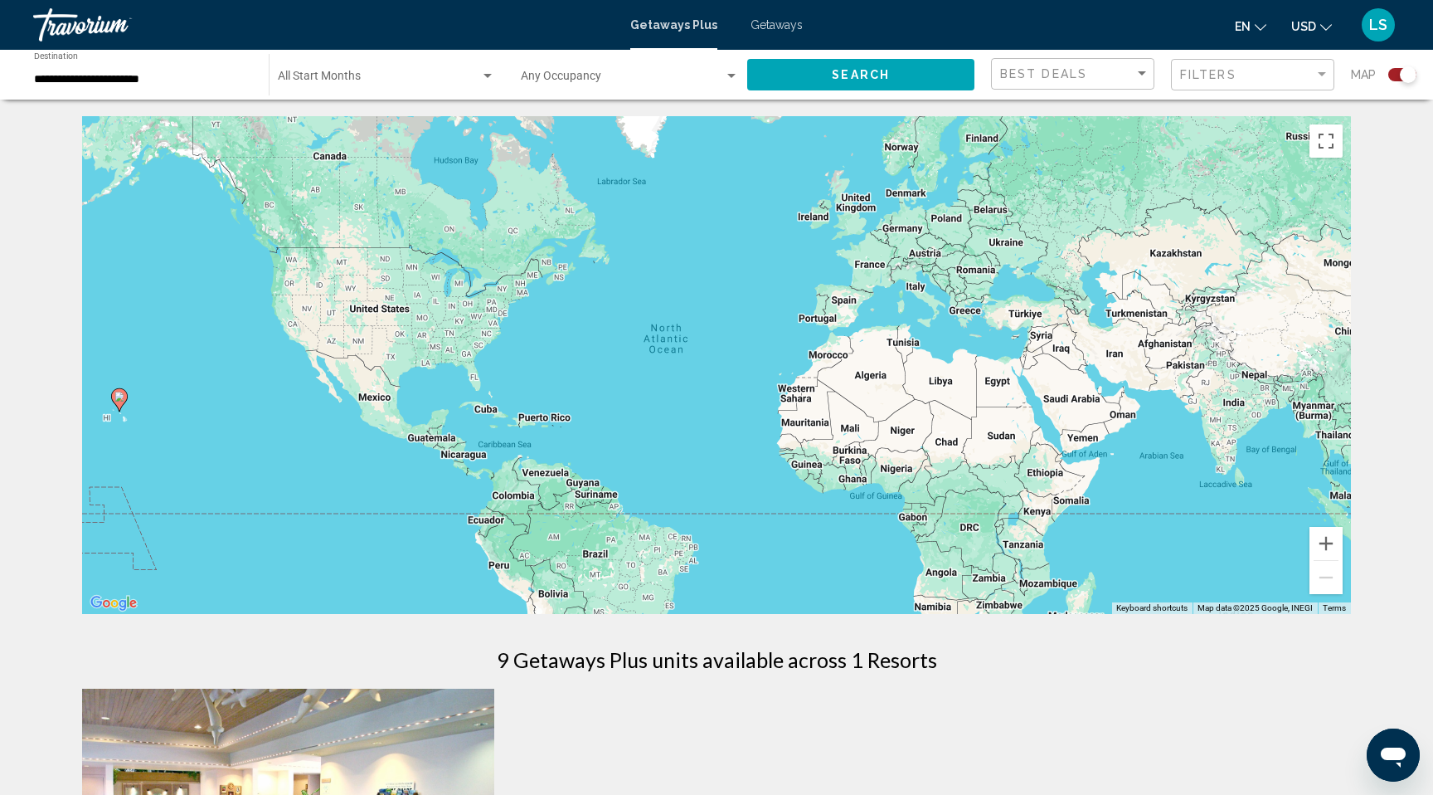
click at [114, 77] on input "**********" at bounding box center [143, 79] width 218 height 13
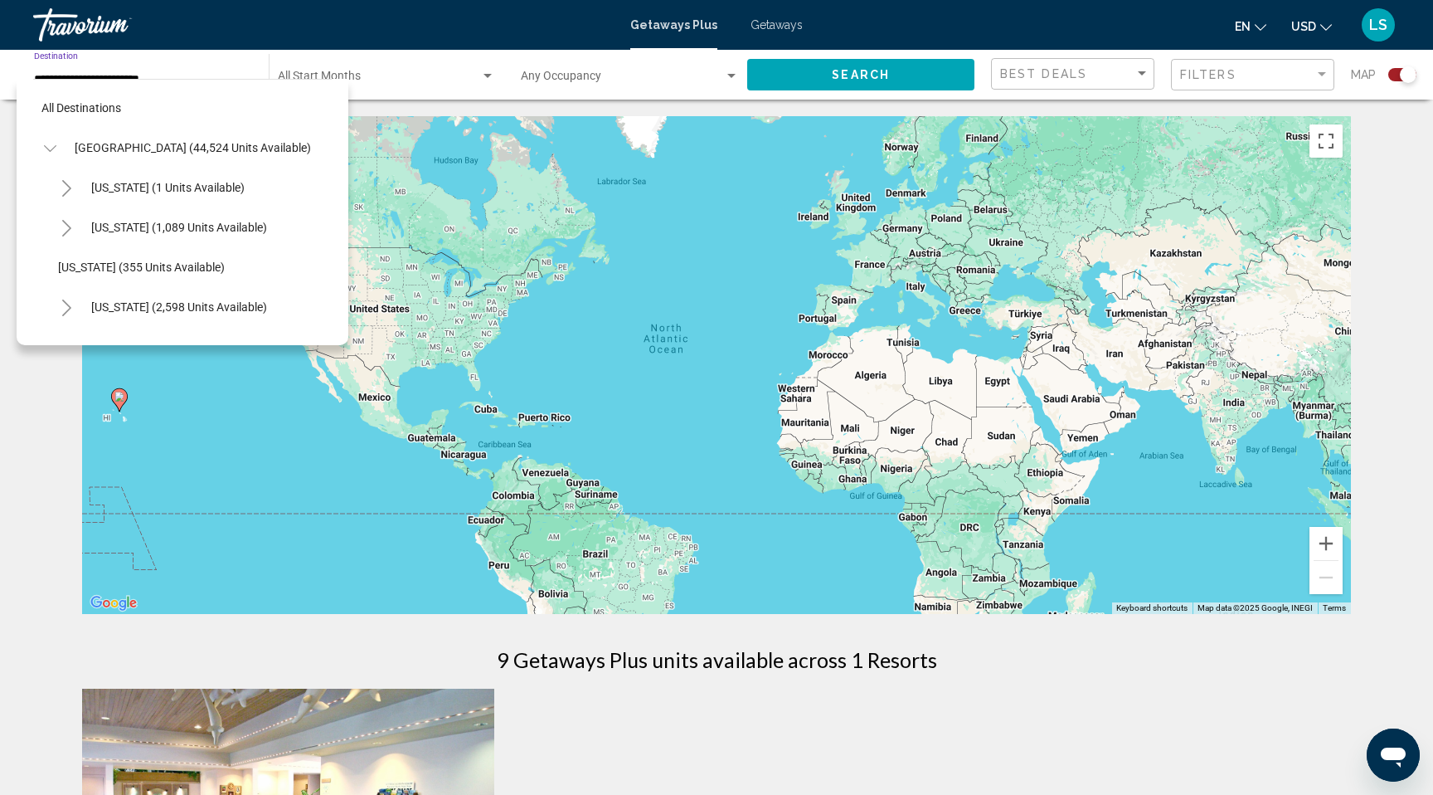
scroll to position [377, 0]
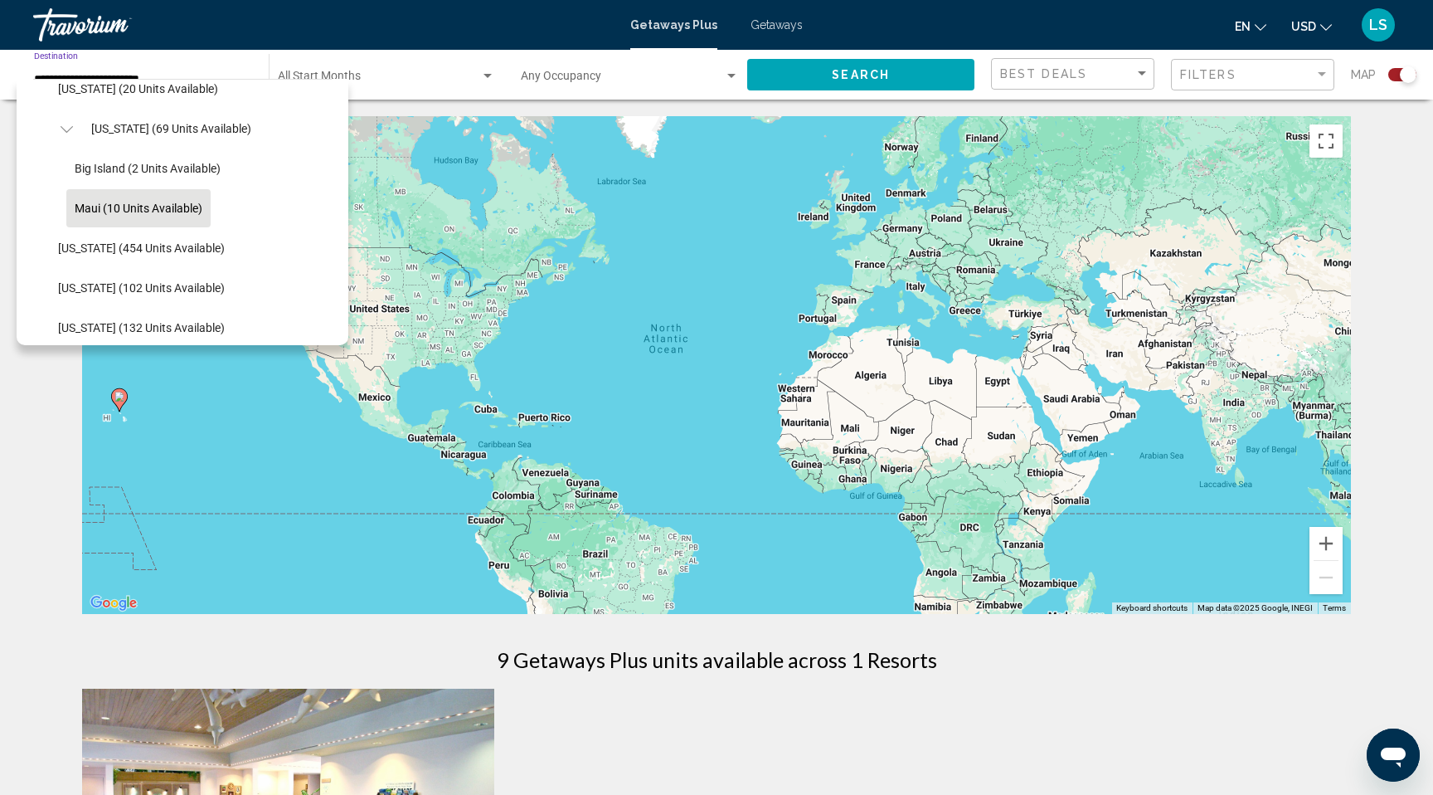
click at [22, 455] on div "← Move left → Move right ↑ Move up ↓ Move down + Zoom in - Zoom out Home Jump l…" at bounding box center [716, 710] width 1433 height 1189
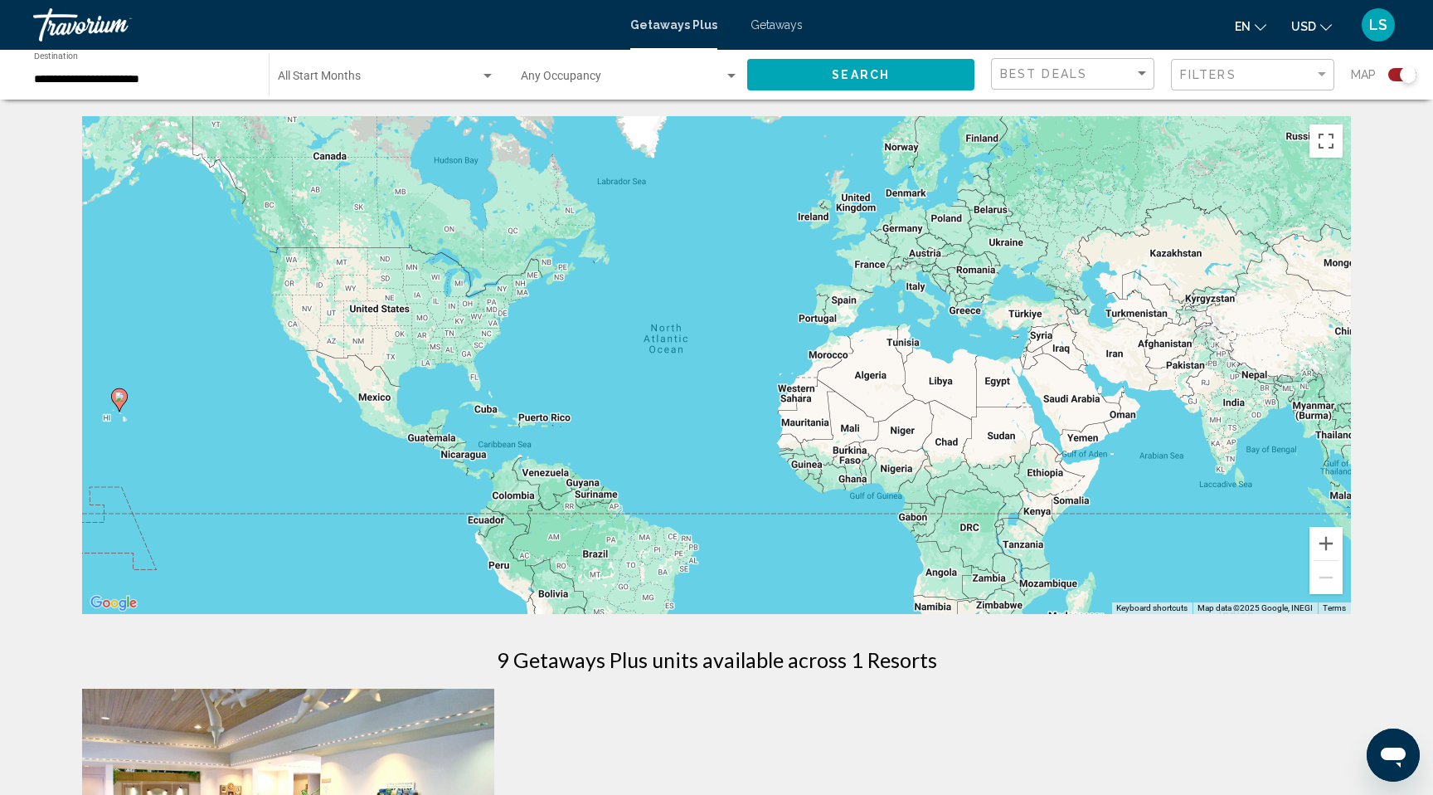
click at [776, 27] on span "Getaways" at bounding box center [777, 24] width 52 height 13
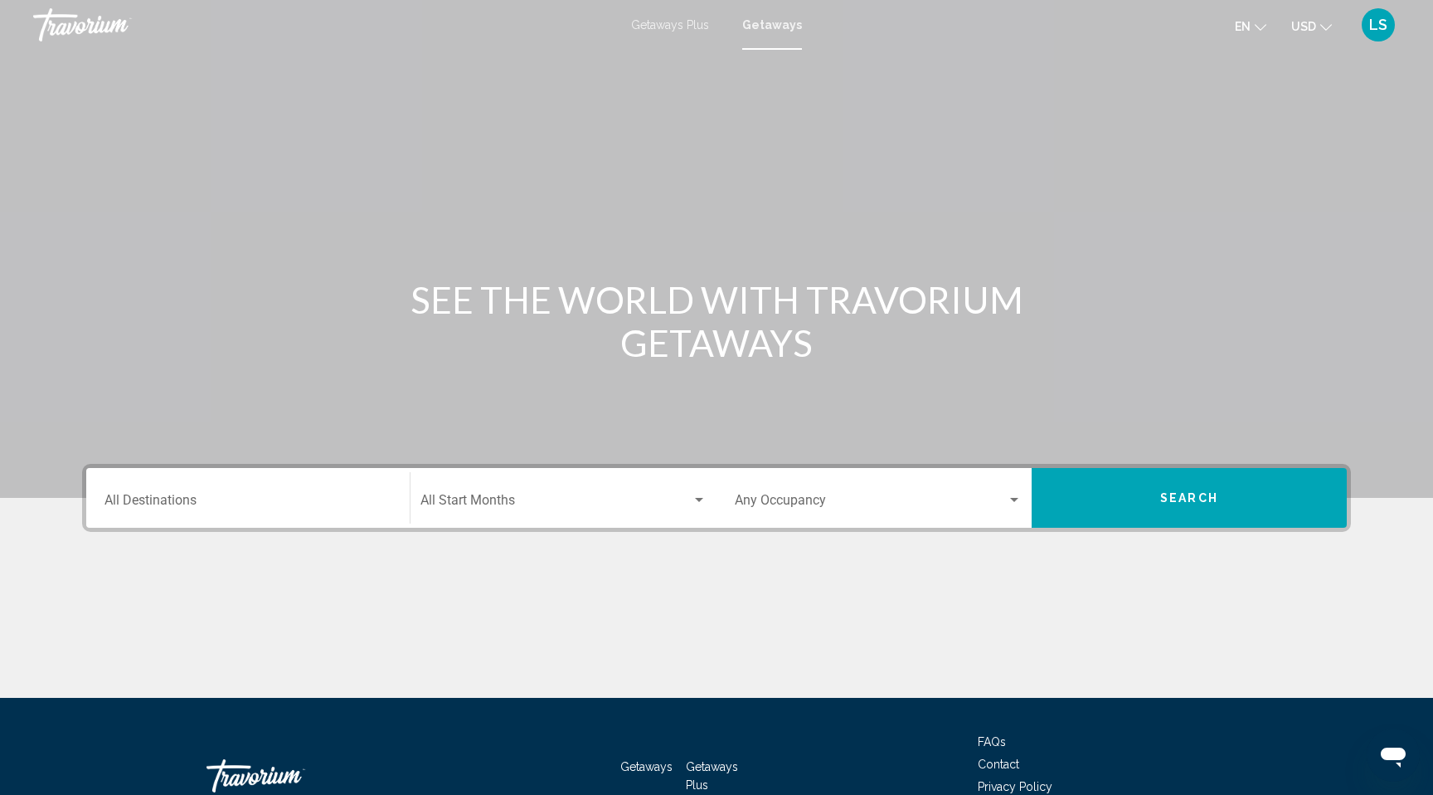
click at [180, 494] on div "Destination All Destinations" at bounding box center [248, 498] width 287 height 52
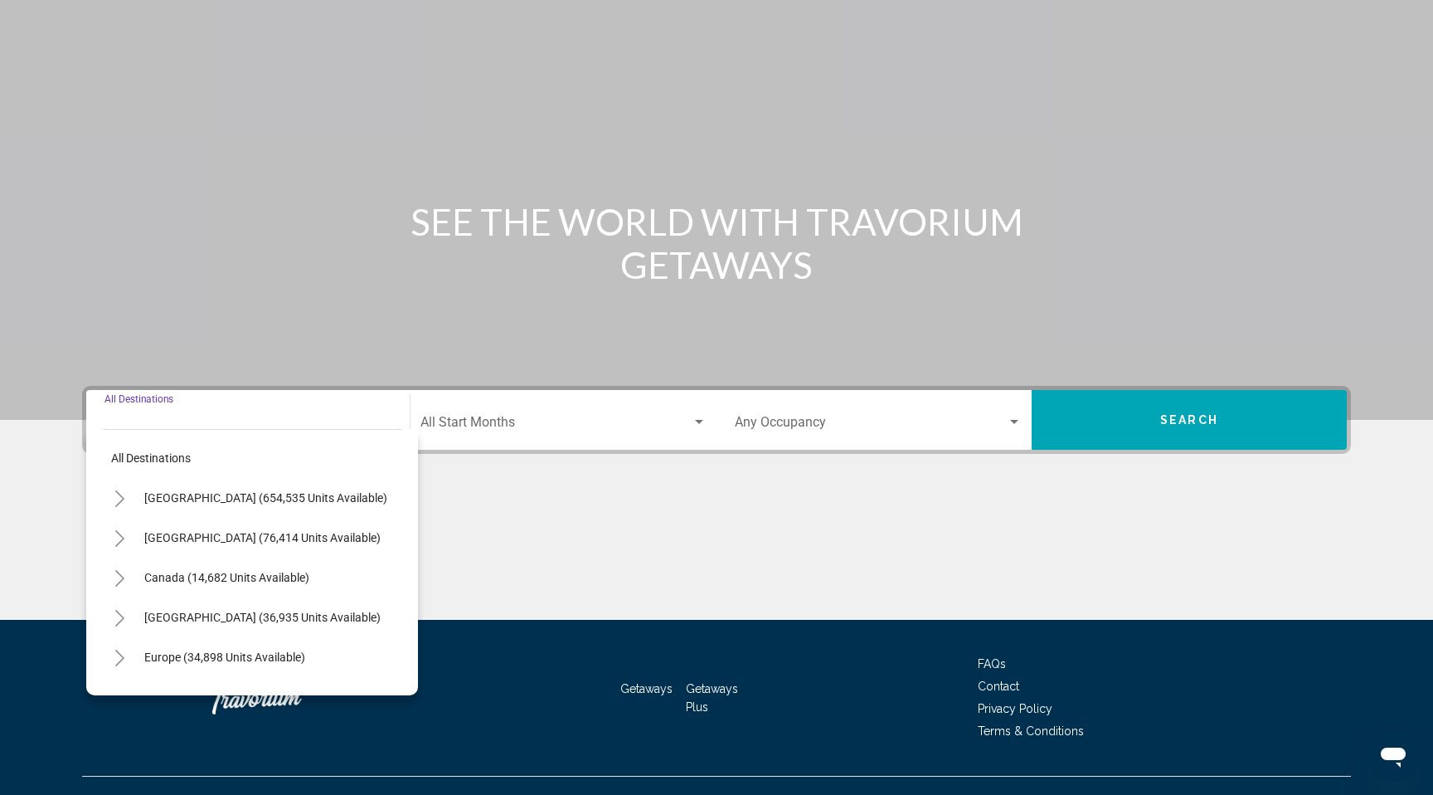
scroll to position [106, 0]
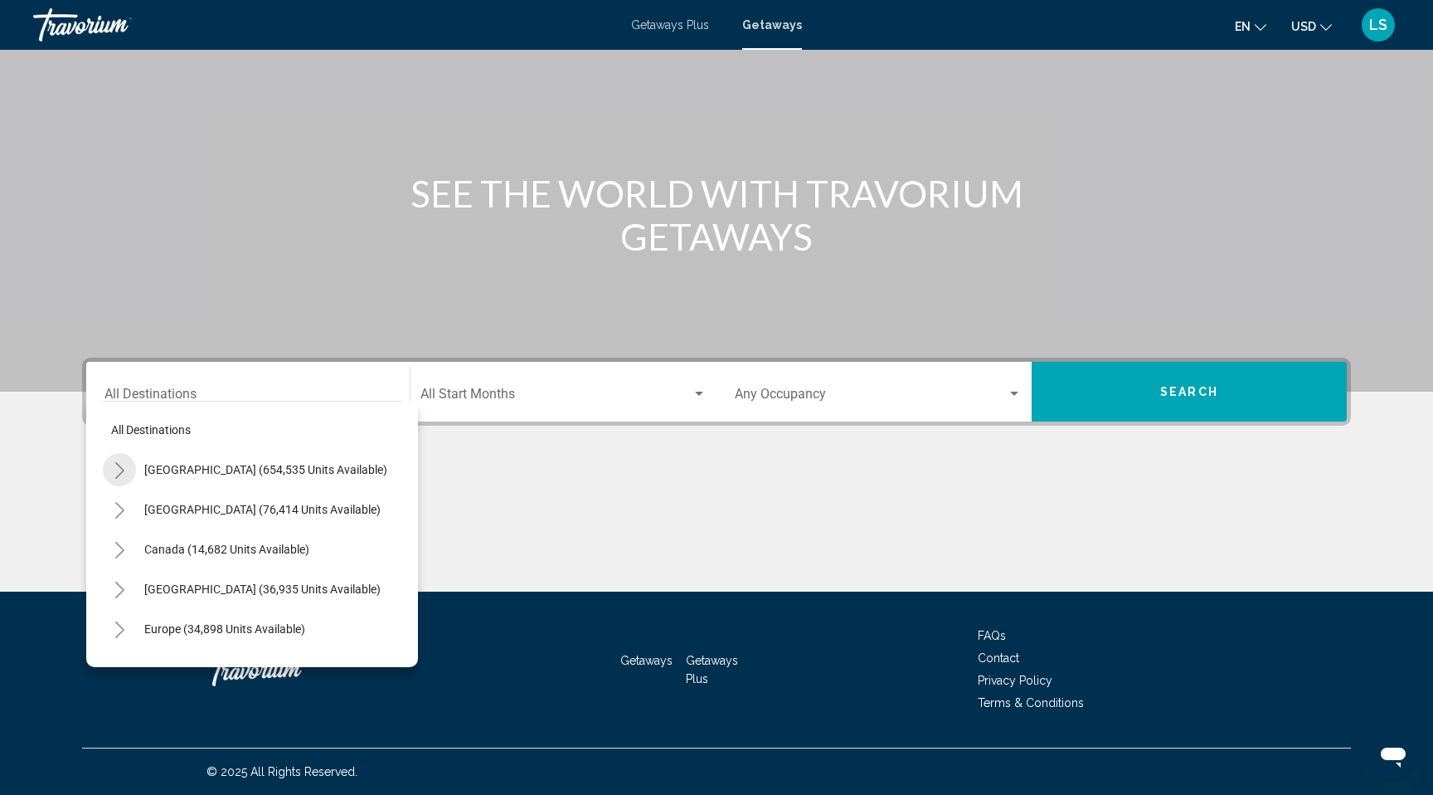
click at [122, 467] on icon "Toggle United States (654,535 units available)" at bounding box center [120, 470] width 12 height 17
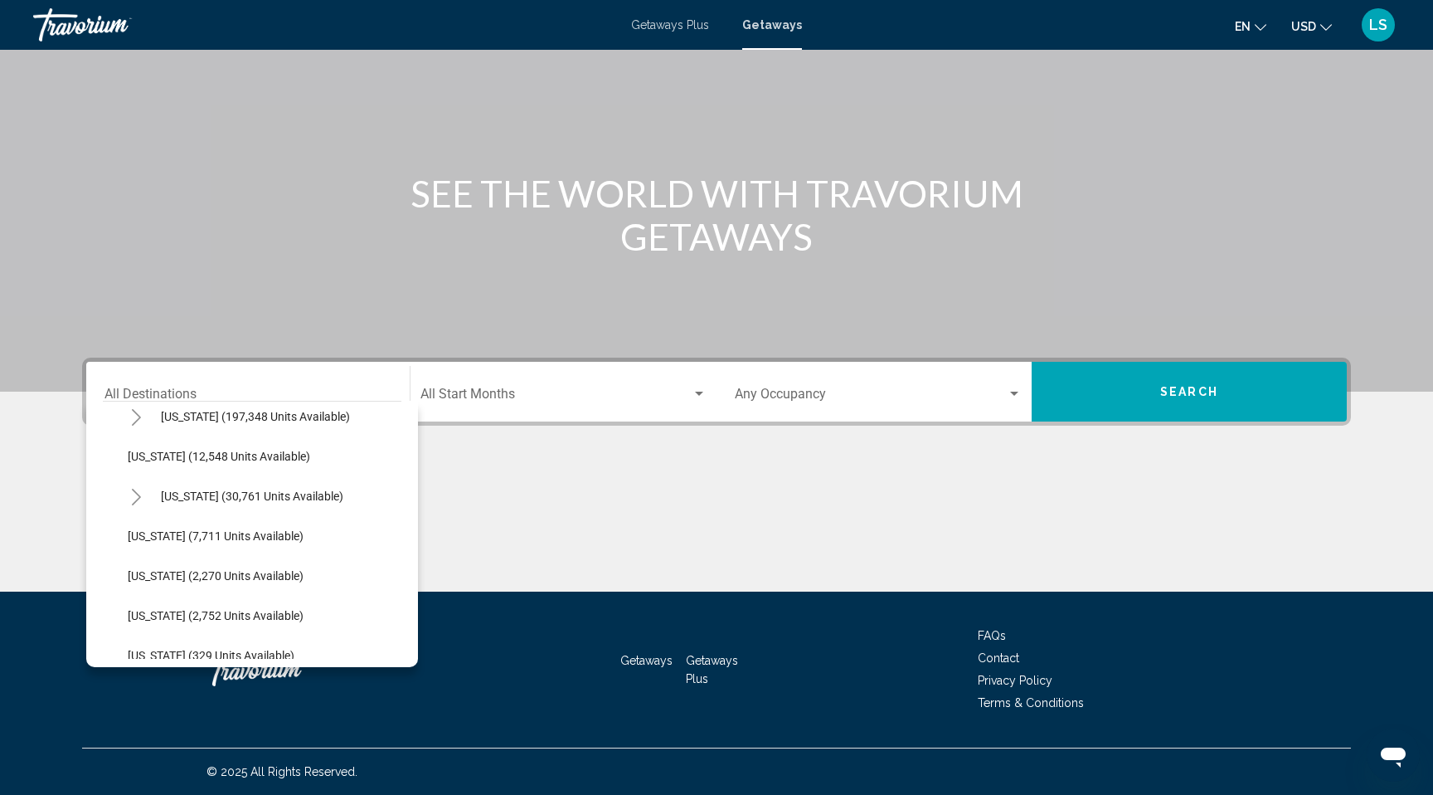
scroll to position [378, 0]
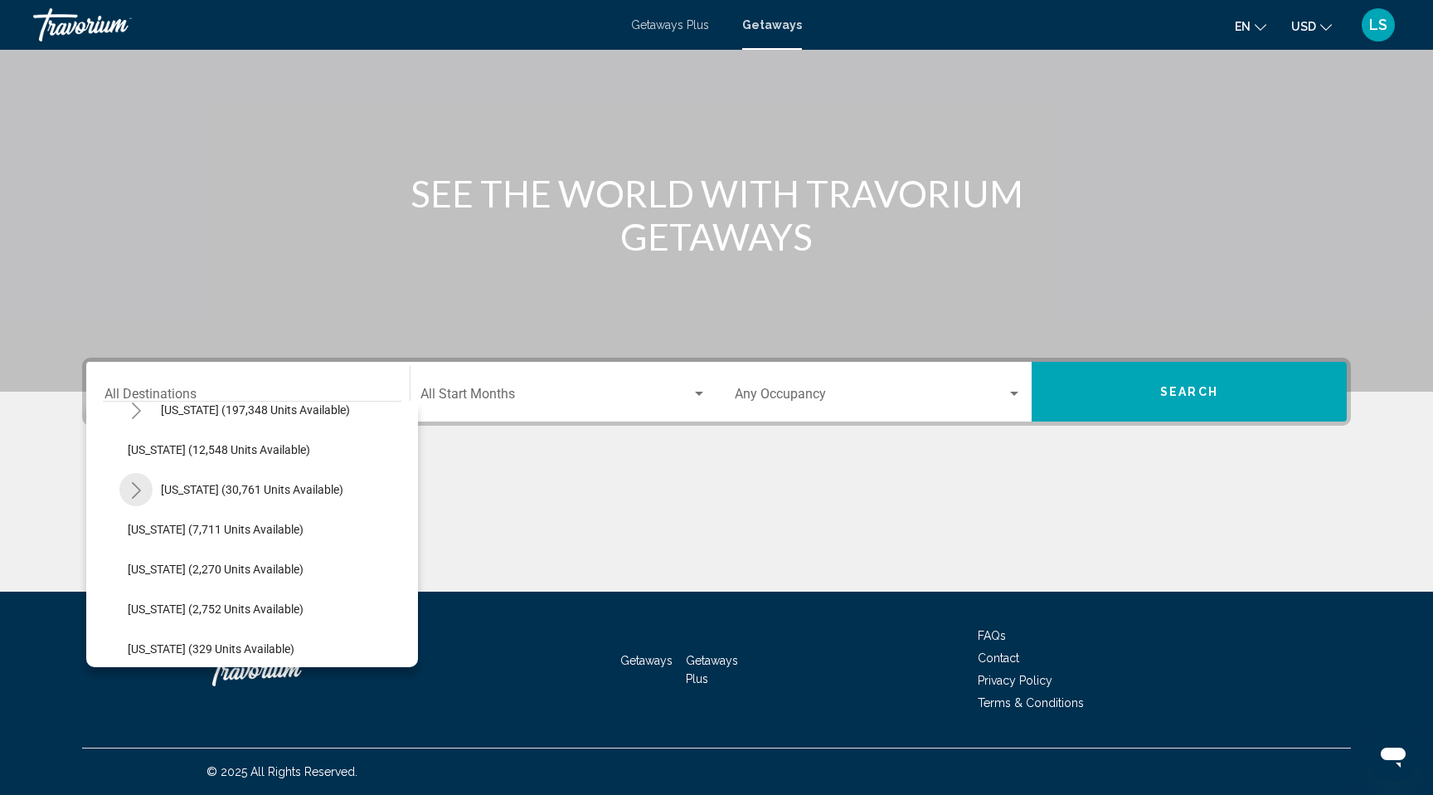
click at [133, 484] on icon "Toggle Hawaii (30,761 units available)" at bounding box center [136, 490] width 12 height 17
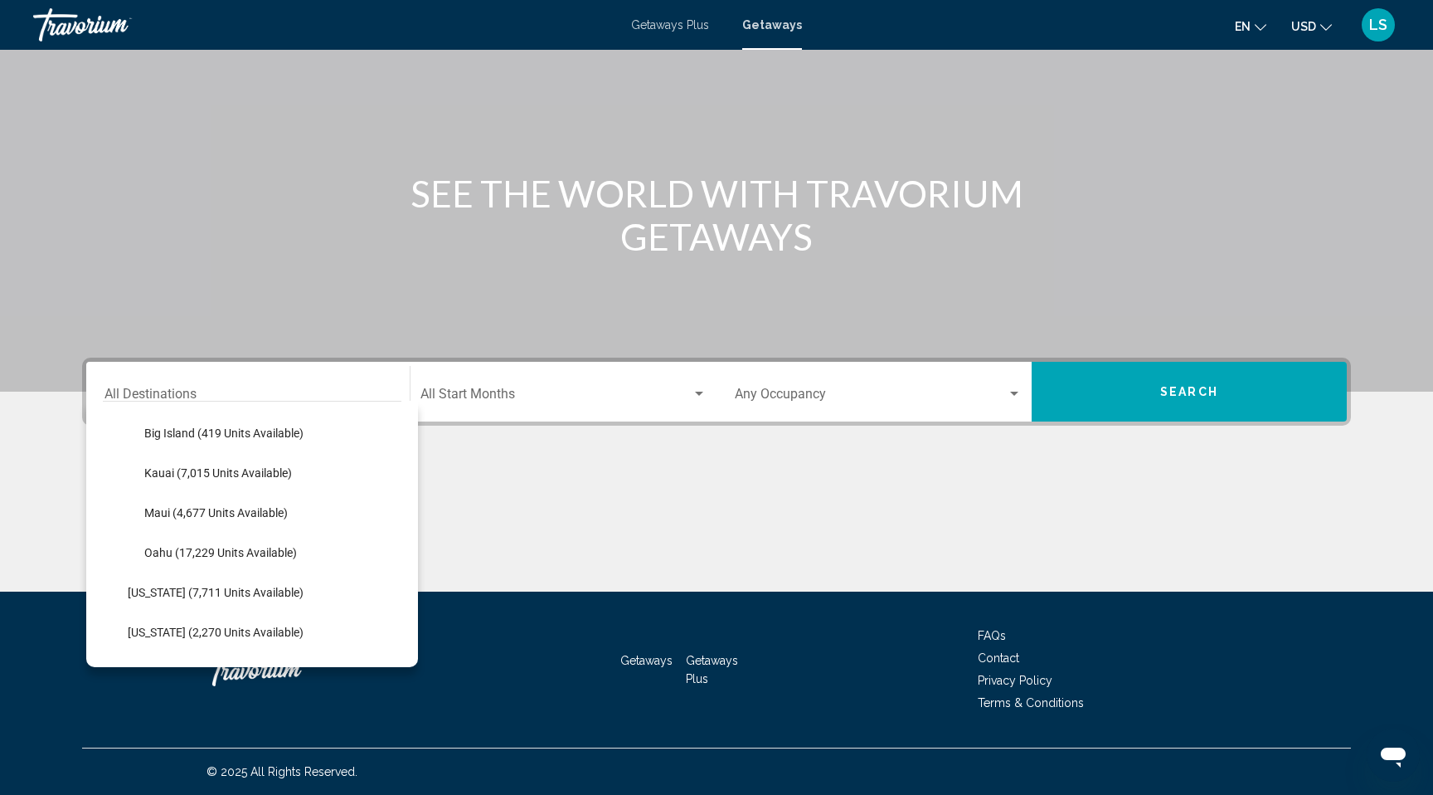
scroll to position [510, 0]
click at [163, 464] on button "Maui (4,677 units available)" at bounding box center [216, 477] width 160 height 38
type input "**********"
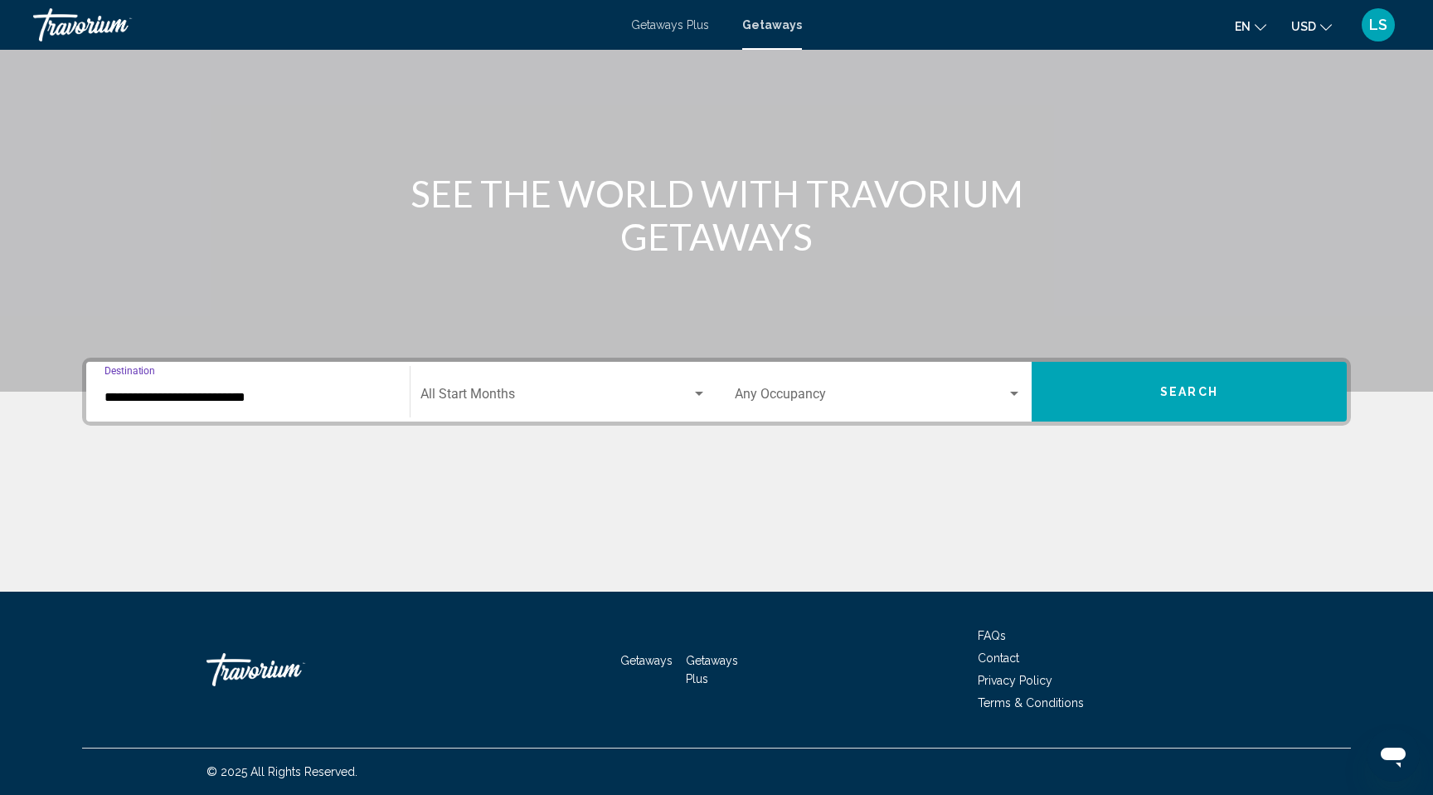
click at [833, 381] on div "Occupancy Any Occupancy" at bounding box center [878, 392] width 287 height 52
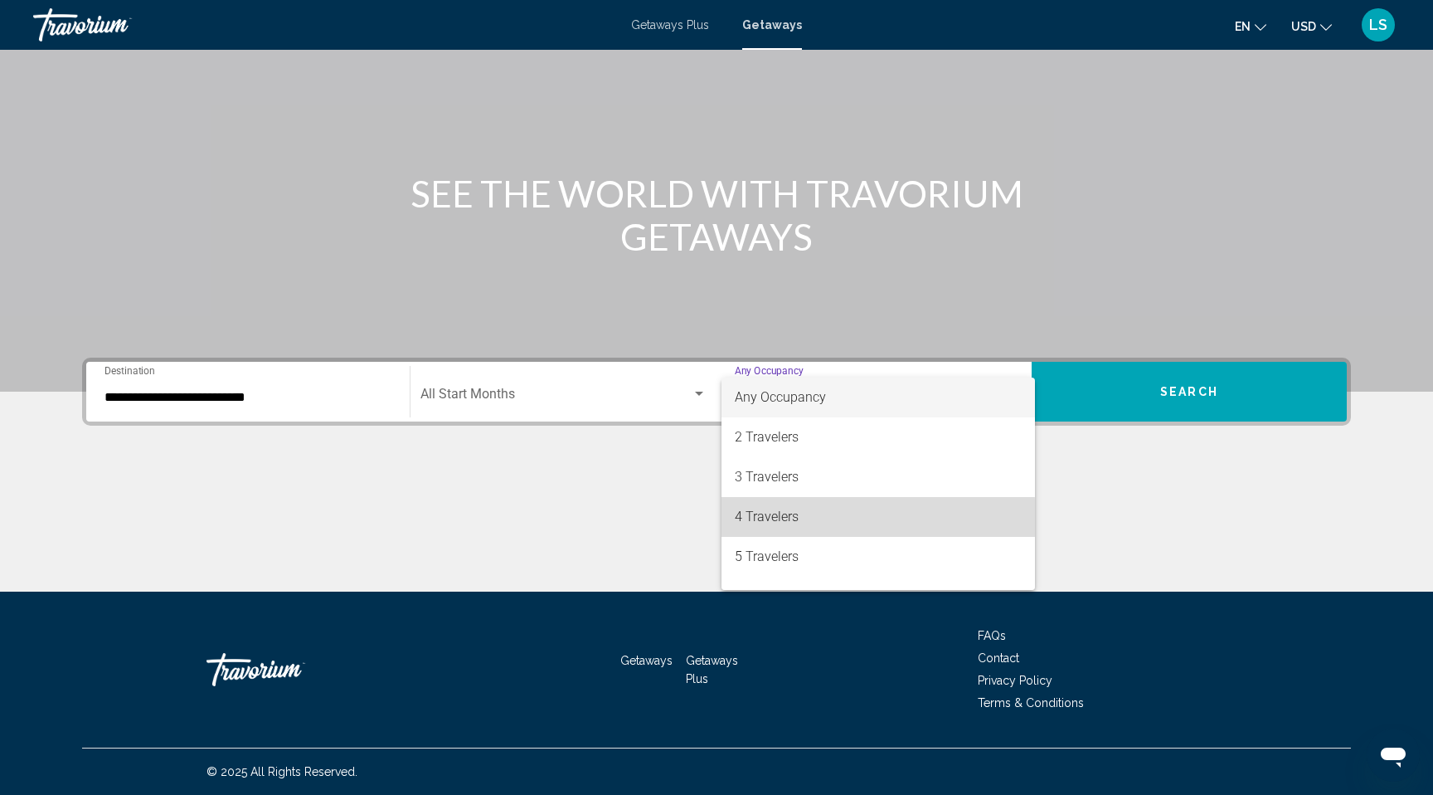
click at [782, 519] on span "4 Travelers" at bounding box center [878, 517] width 287 height 40
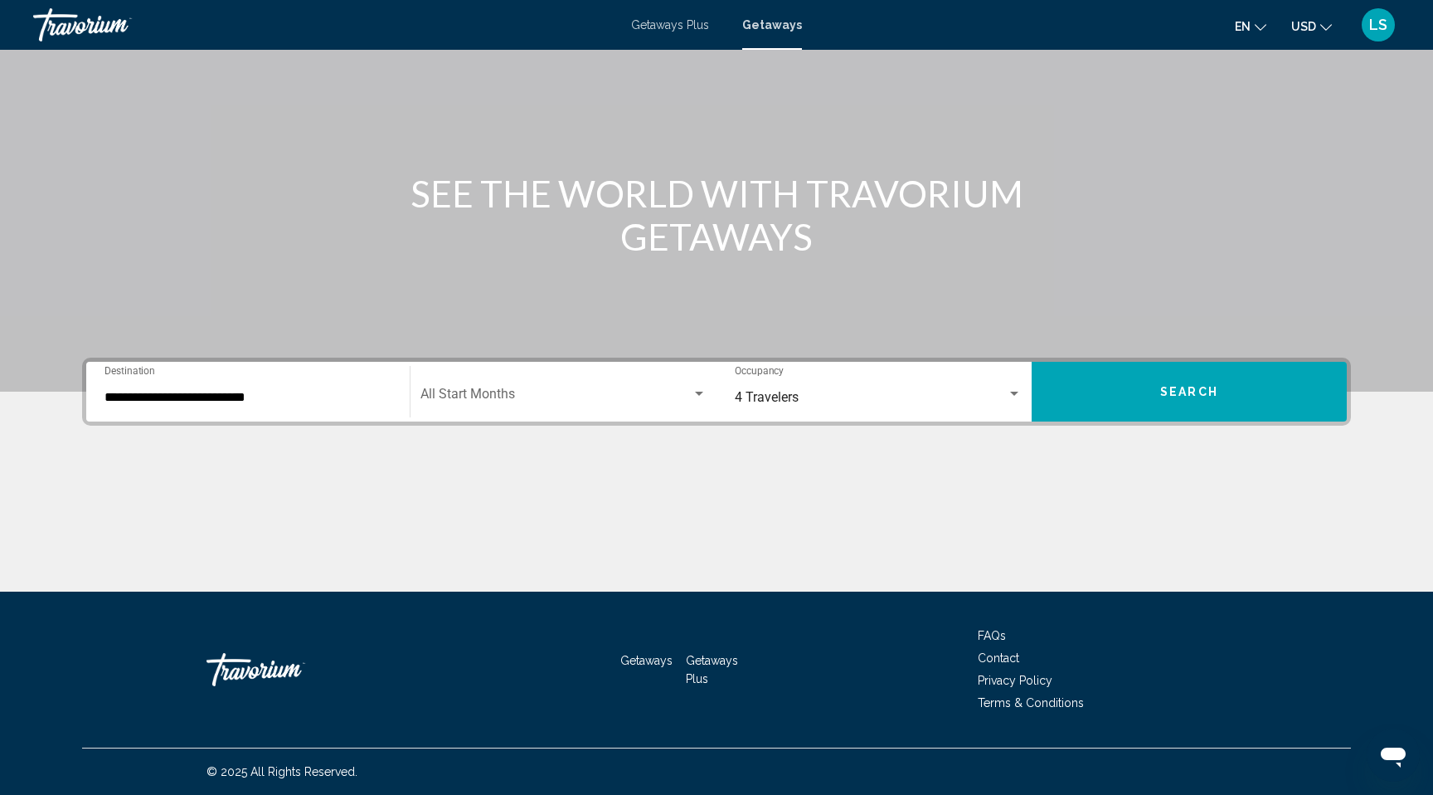
click at [848, 513] on div "Main content" at bounding box center [716, 529] width 1269 height 124
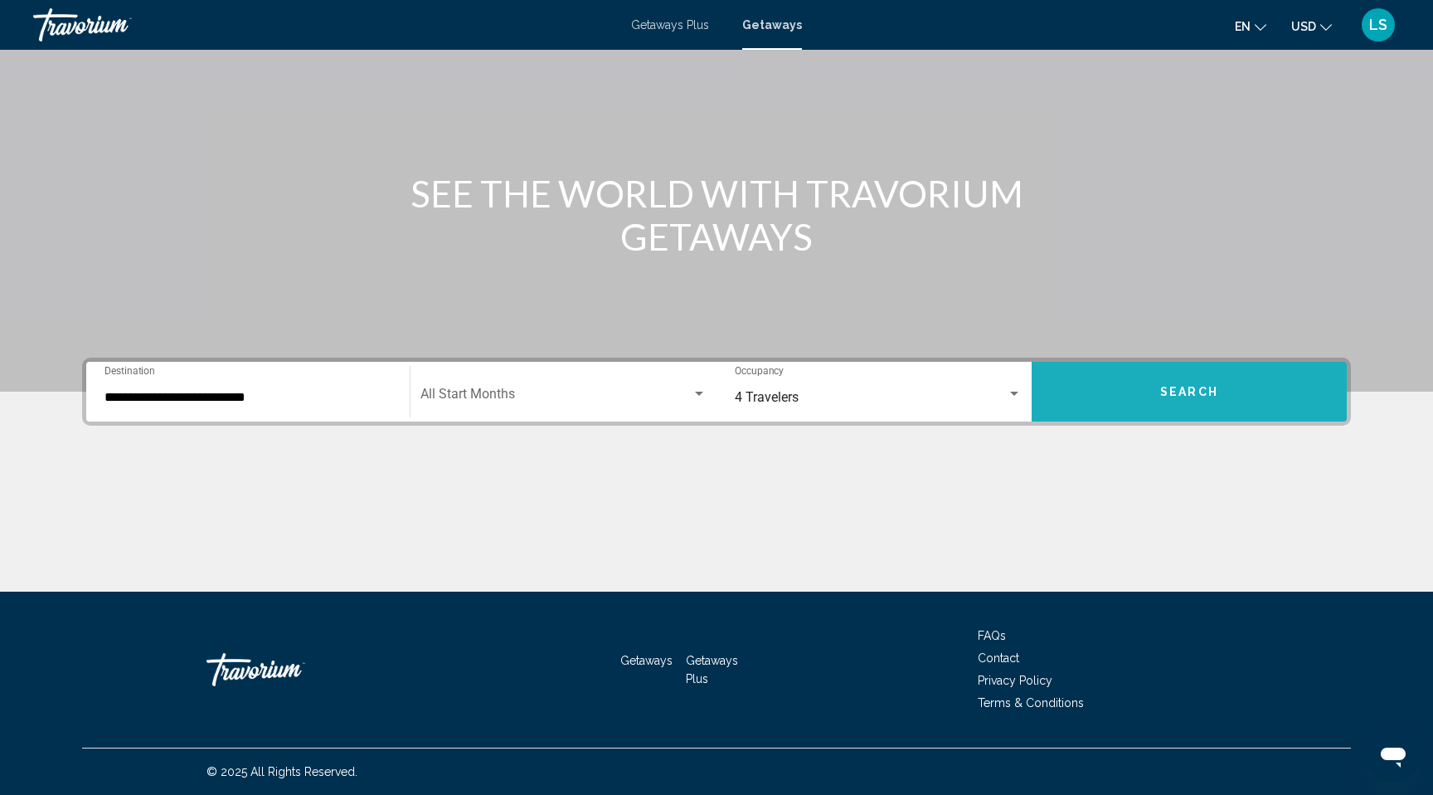
click at [1168, 397] on span "Search" at bounding box center [1190, 392] width 58 height 13
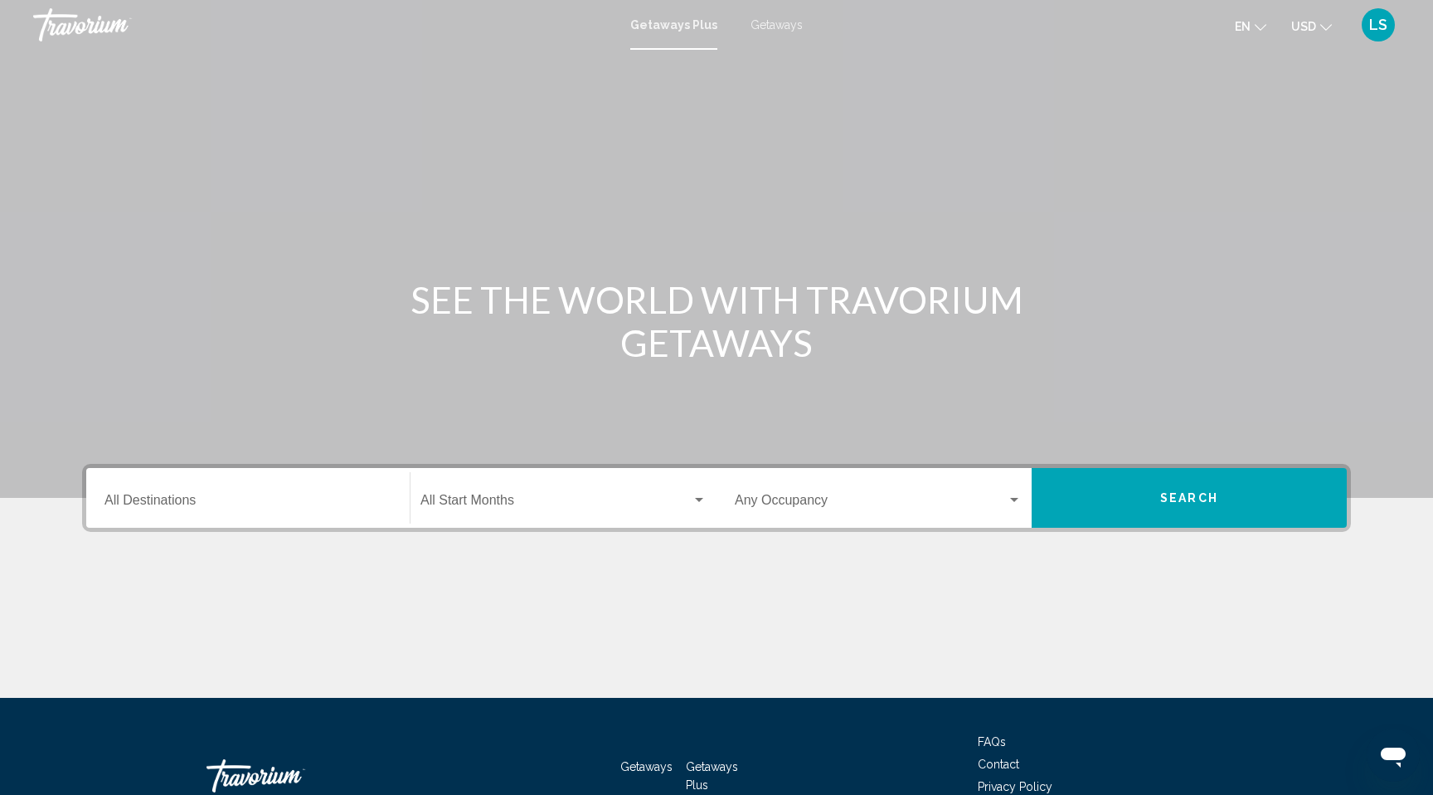
click at [771, 26] on span "Getaways" at bounding box center [777, 24] width 52 height 13
click at [275, 479] on div "Destination All Destinations" at bounding box center [248, 498] width 287 height 52
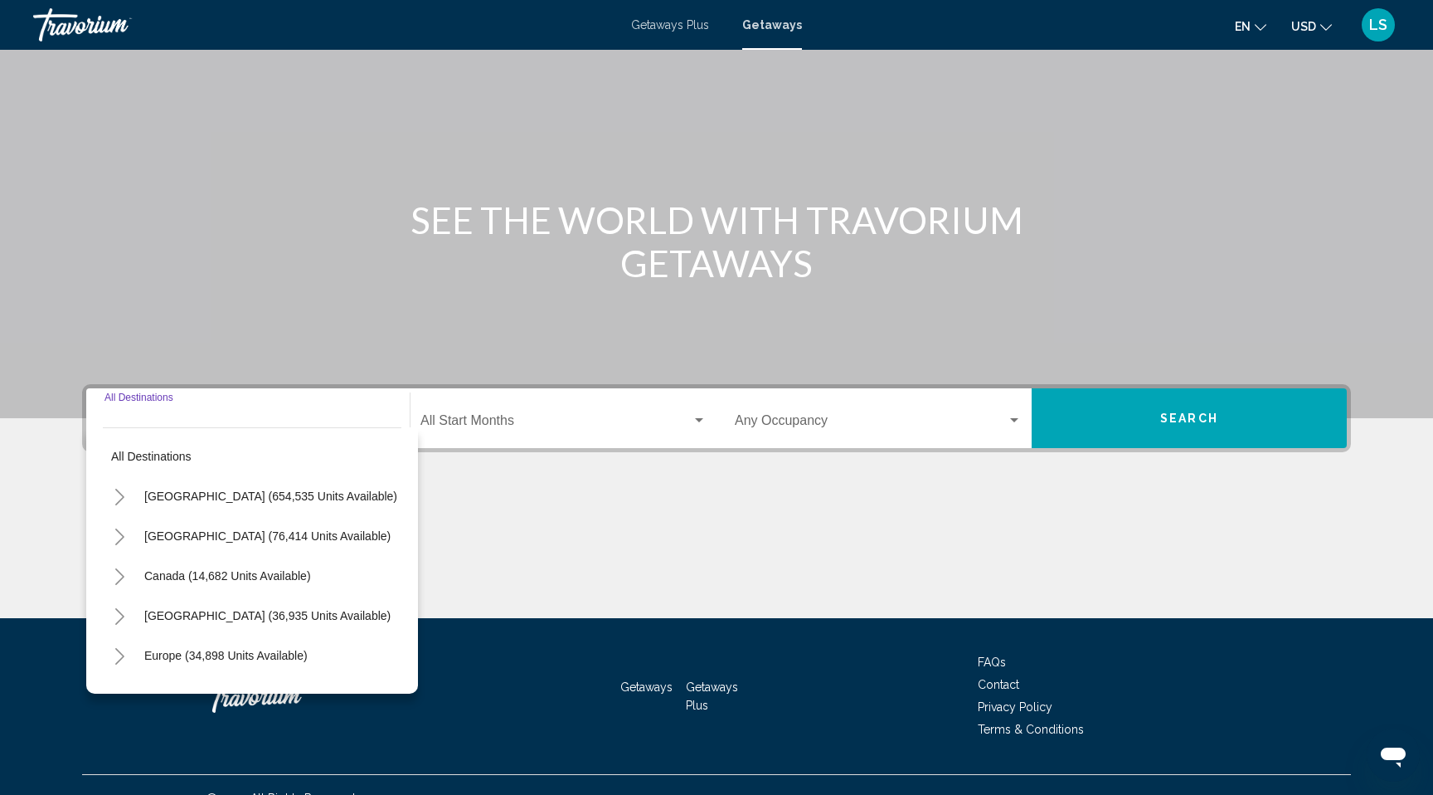
scroll to position [106, 0]
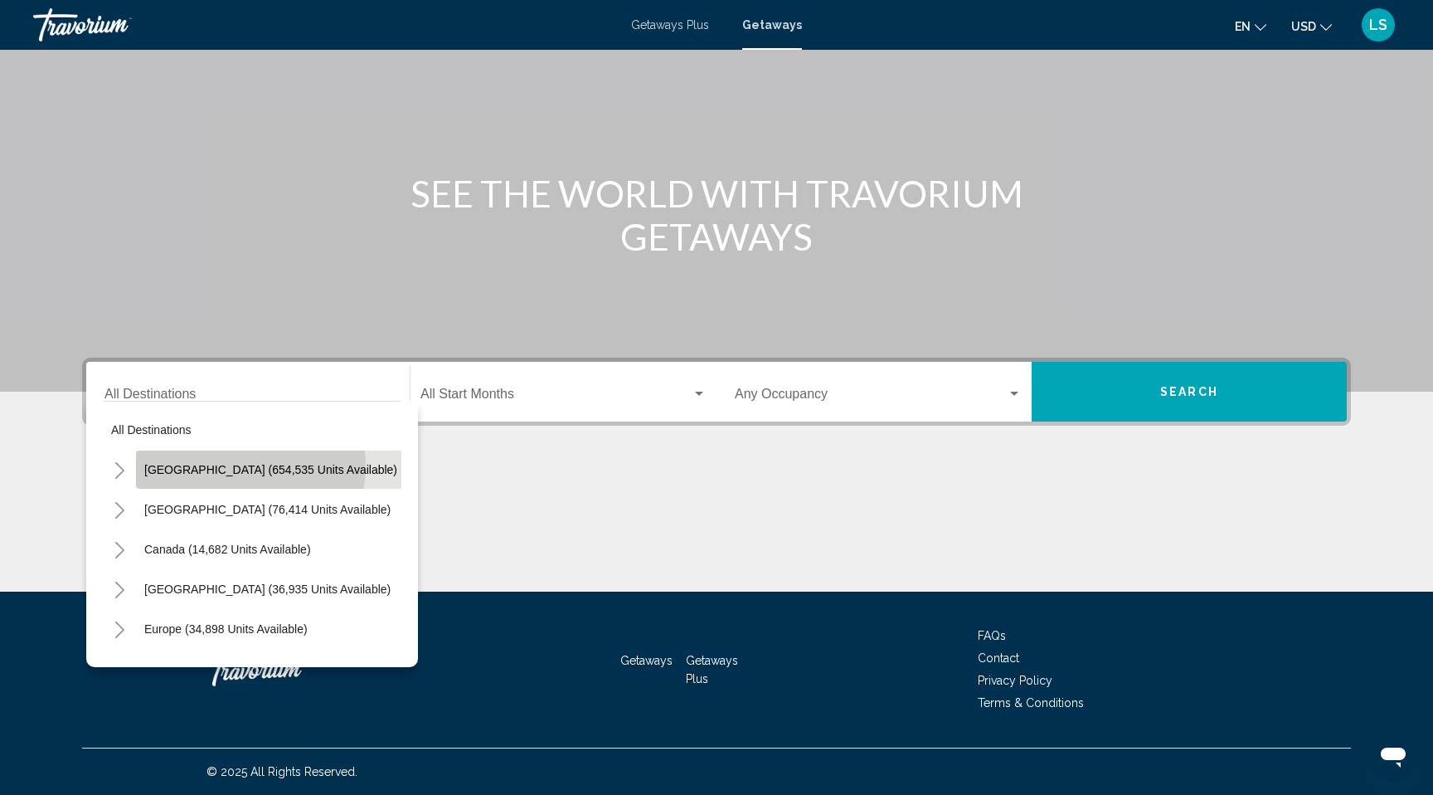
click at [250, 466] on span "[GEOGRAPHIC_DATA] (654,535 units available)" at bounding box center [270, 469] width 253 height 13
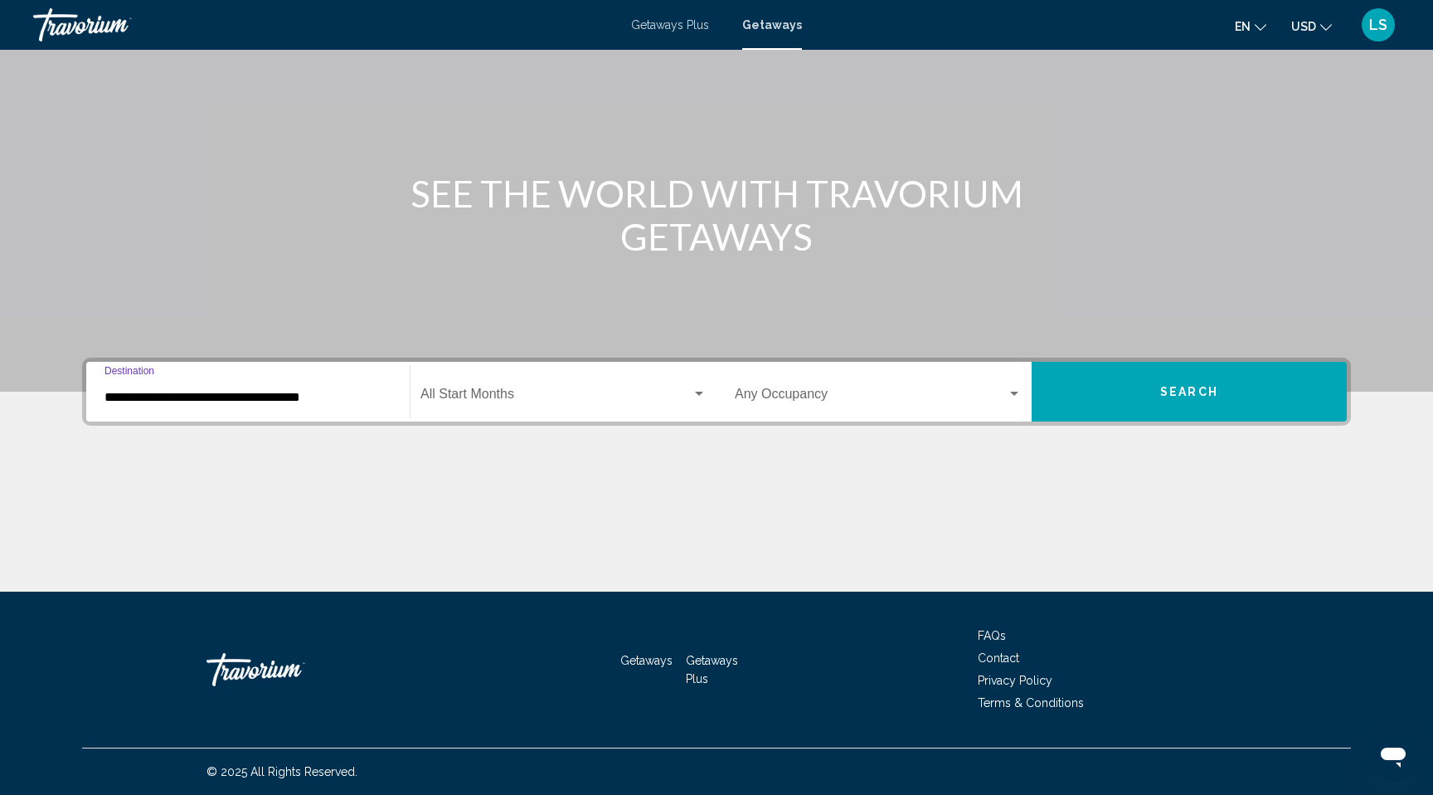
click at [163, 397] on input "**********" at bounding box center [248, 397] width 287 height 15
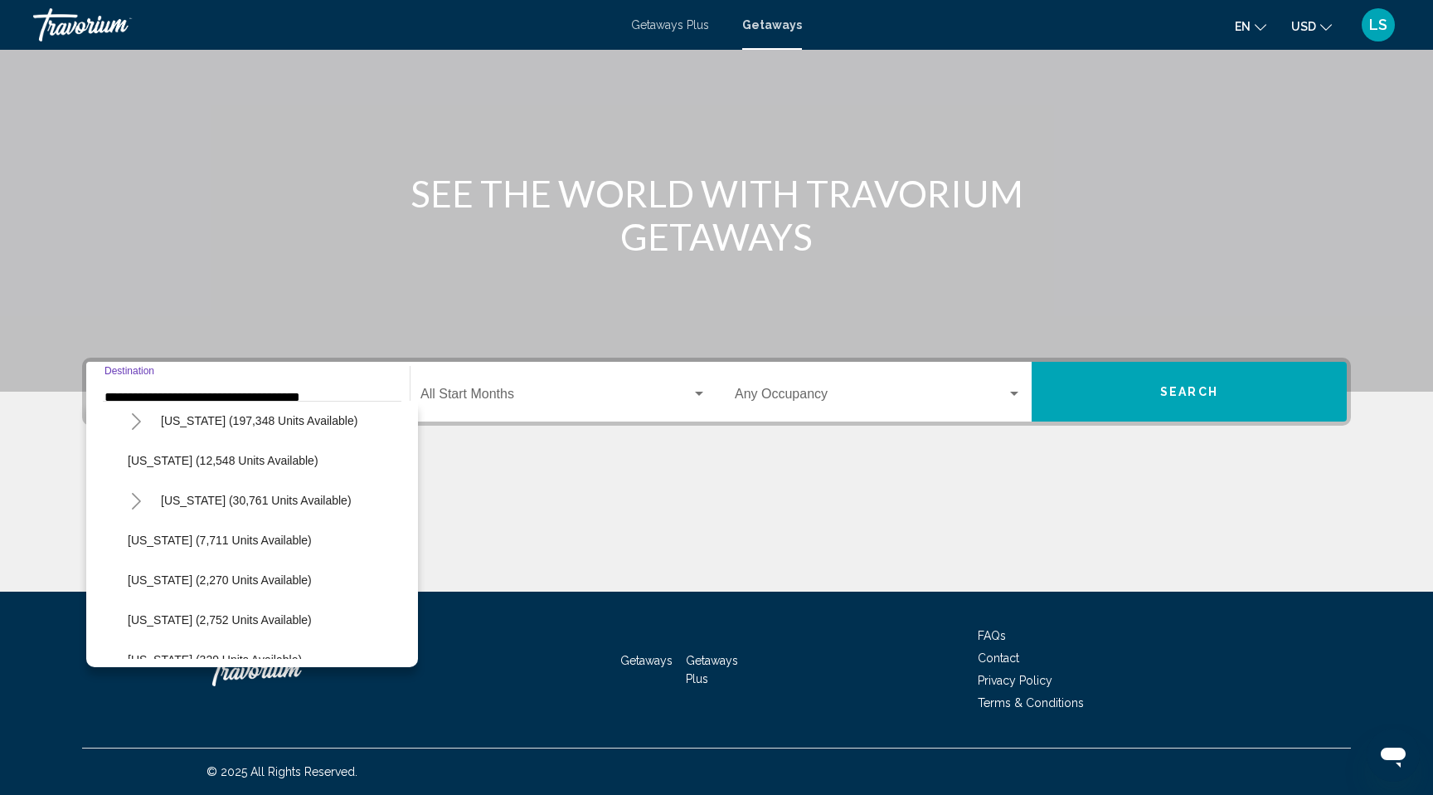
scroll to position [372, 0]
click at [136, 497] on icon "Toggle Hawaii (30,761 units available)" at bounding box center [136, 497] width 12 height 17
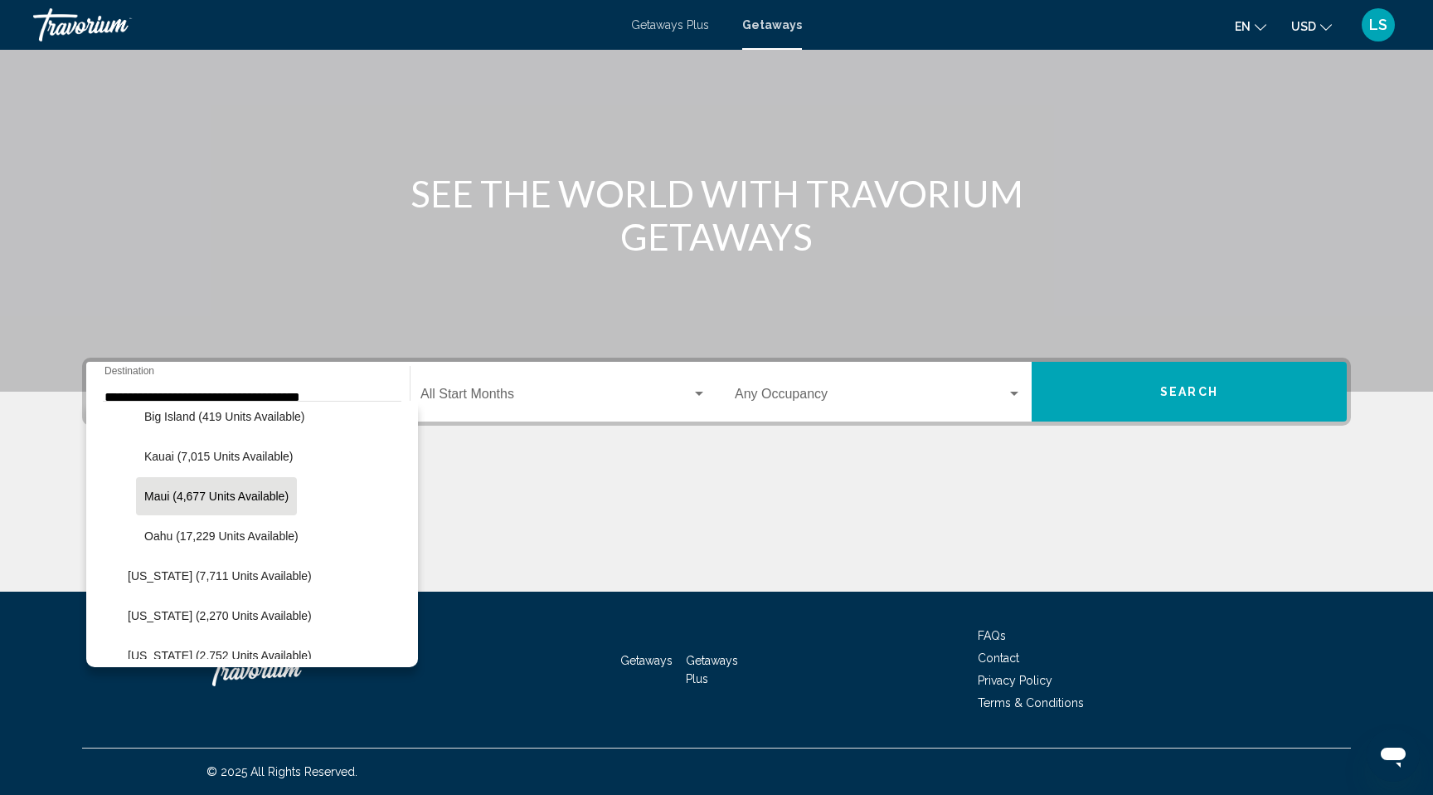
click at [183, 495] on span "Maui (4,677 units available)" at bounding box center [216, 495] width 144 height 13
type input "**********"
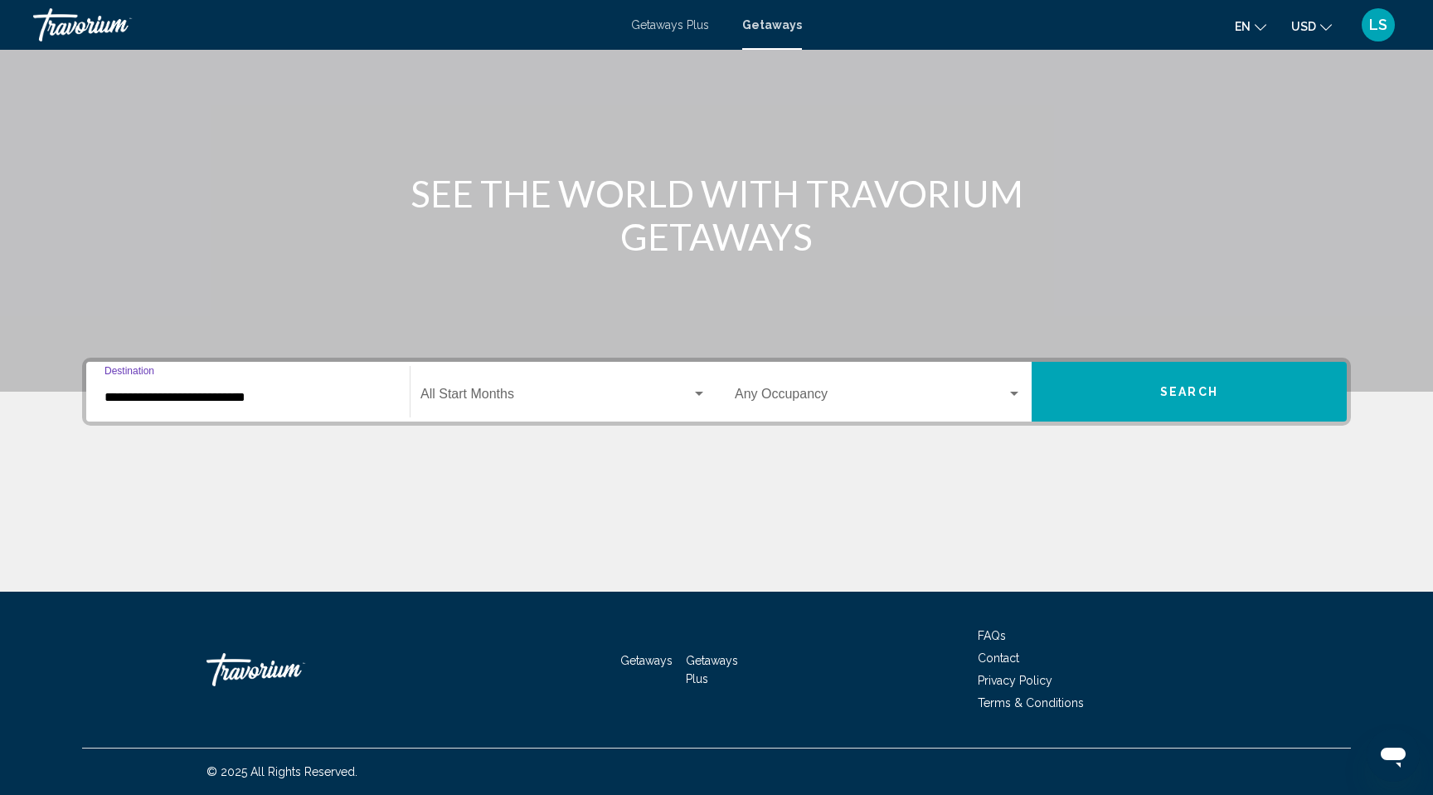
click at [825, 394] on span "Search widget" at bounding box center [871, 397] width 272 height 15
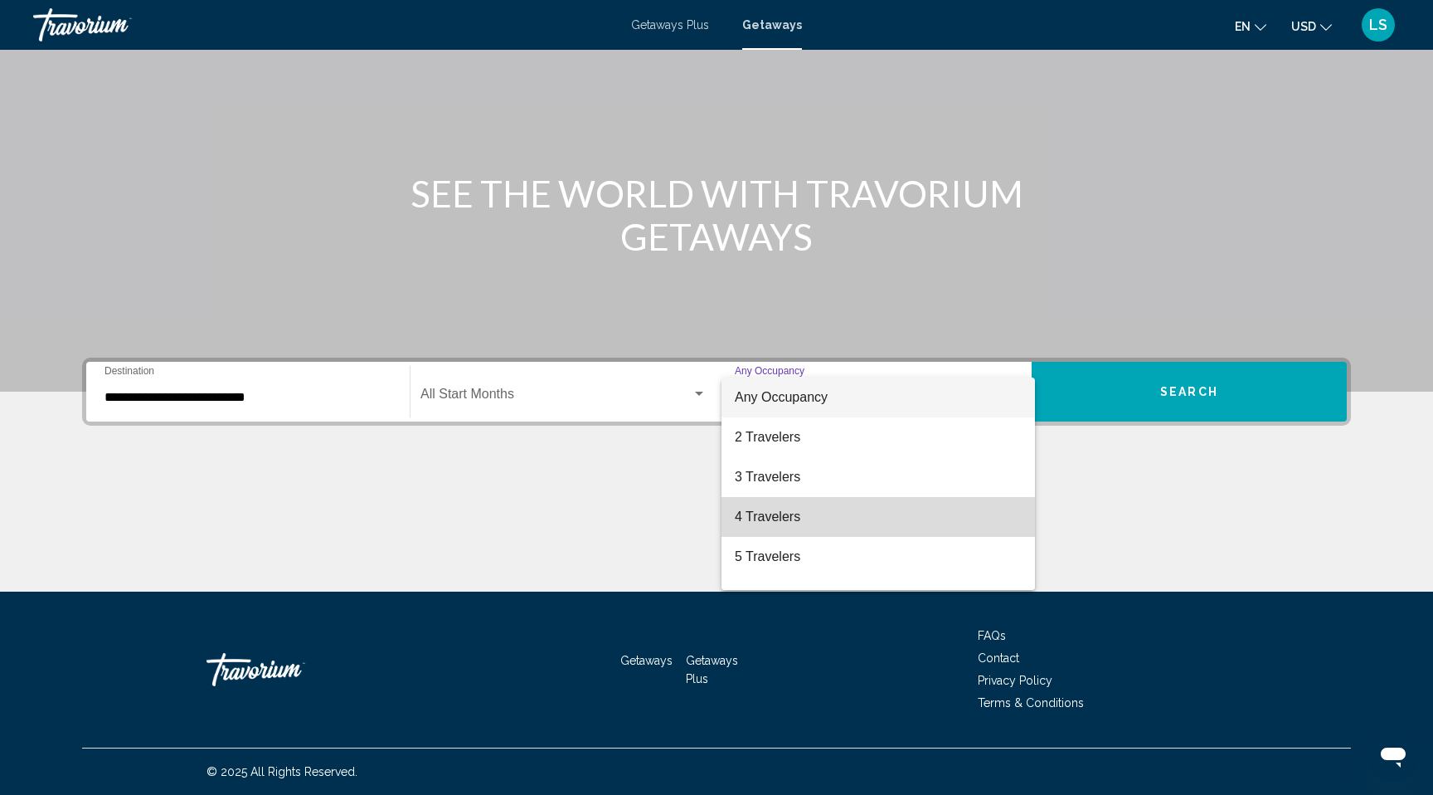
click at [793, 518] on span "4 Travelers" at bounding box center [878, 517] width 287 height 40
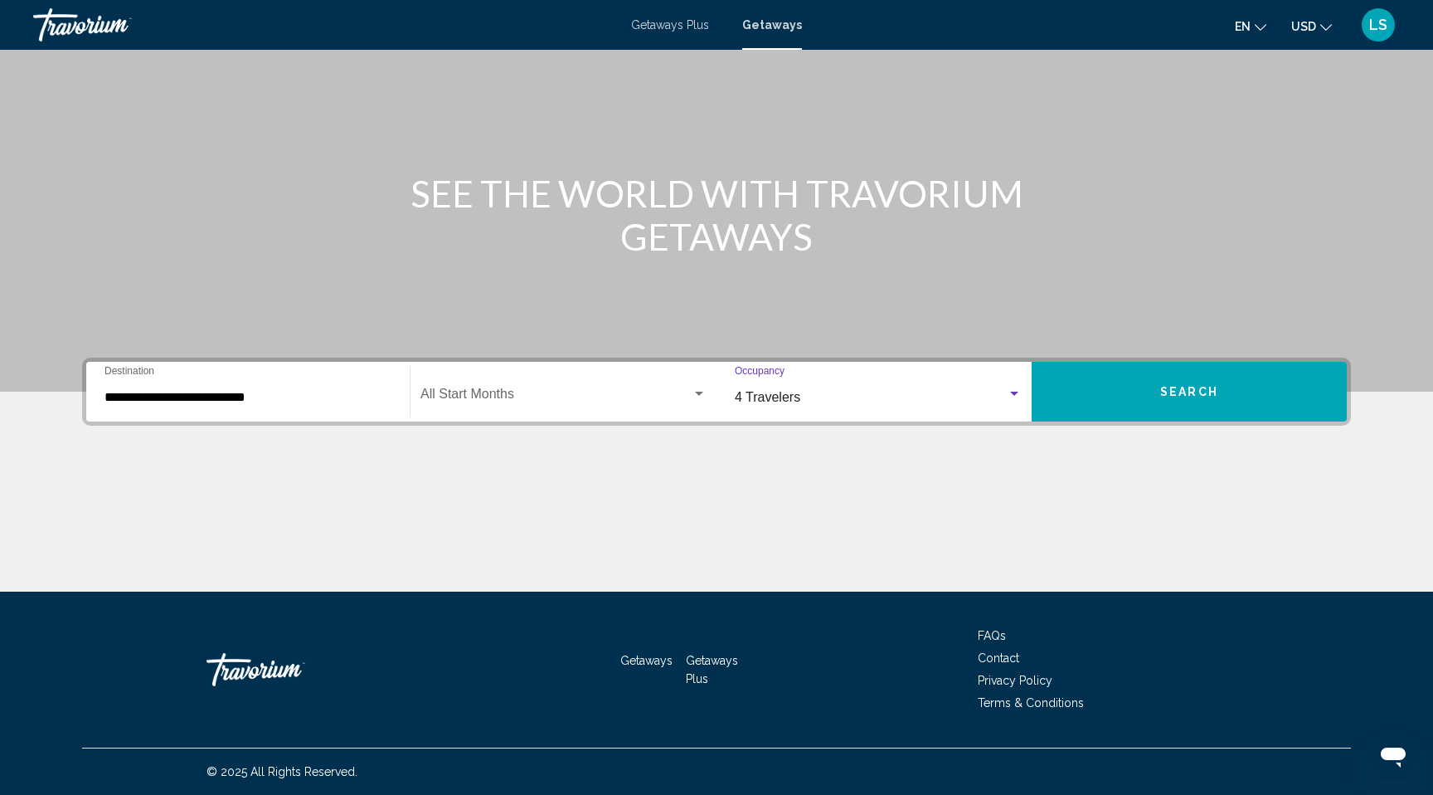
click at [1149, 393] on button "Search" at bounding box center [1189, 392] width 315 height 60
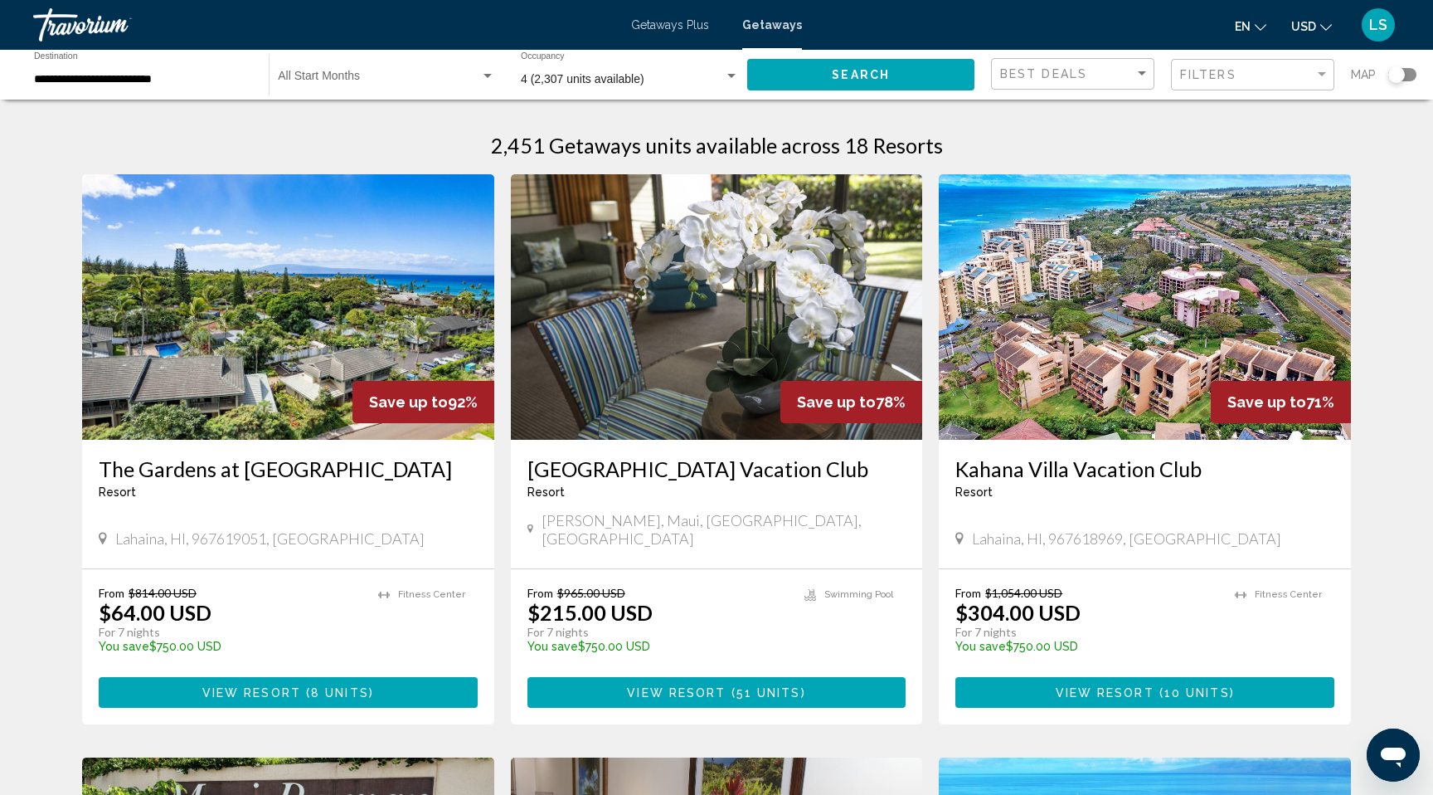
click at [150, 410] on img "Main content" at bounding box center [288, 306] width 412 height 265
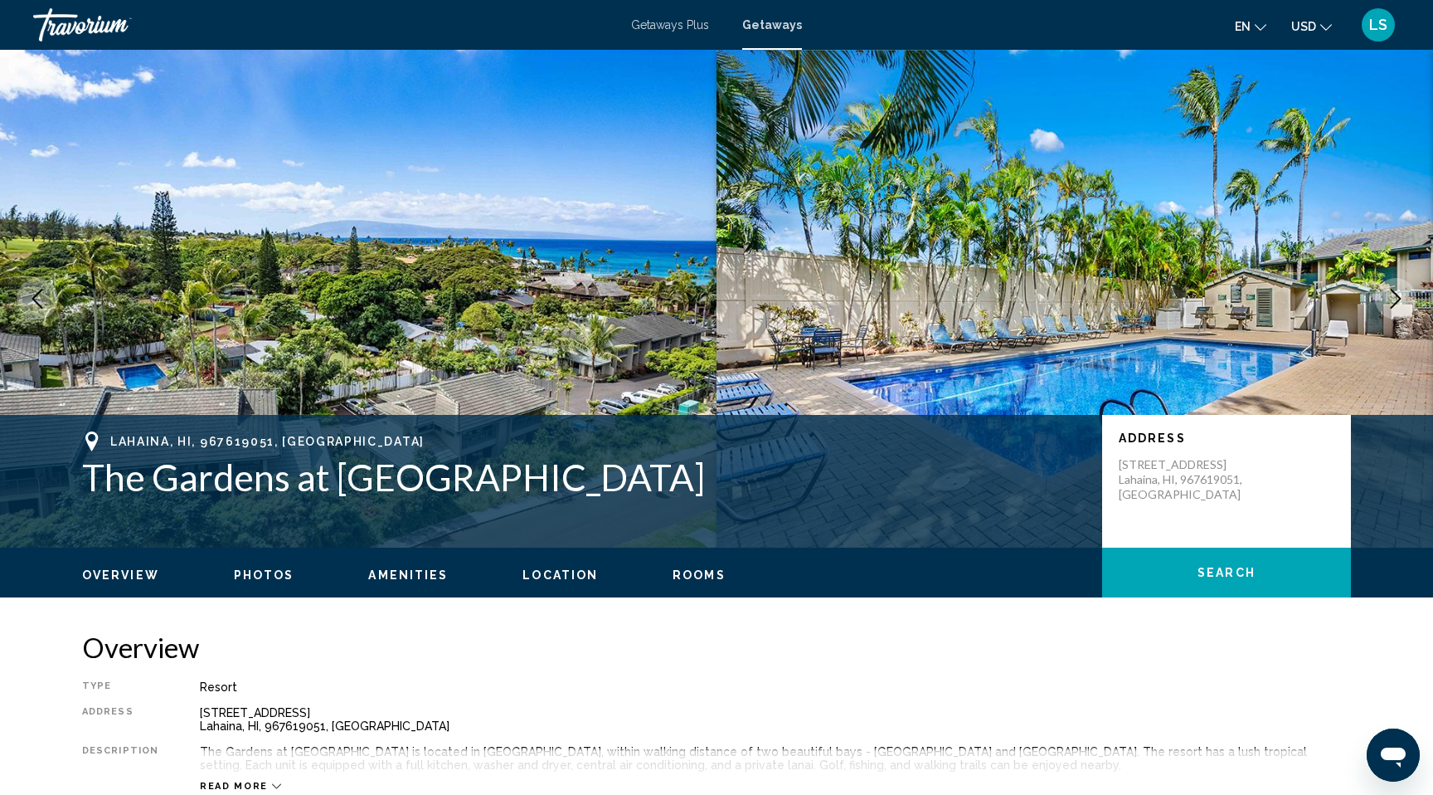
click at [684, 572] on span "Rooms" at bounding box center [699, 574] width 53 height 13
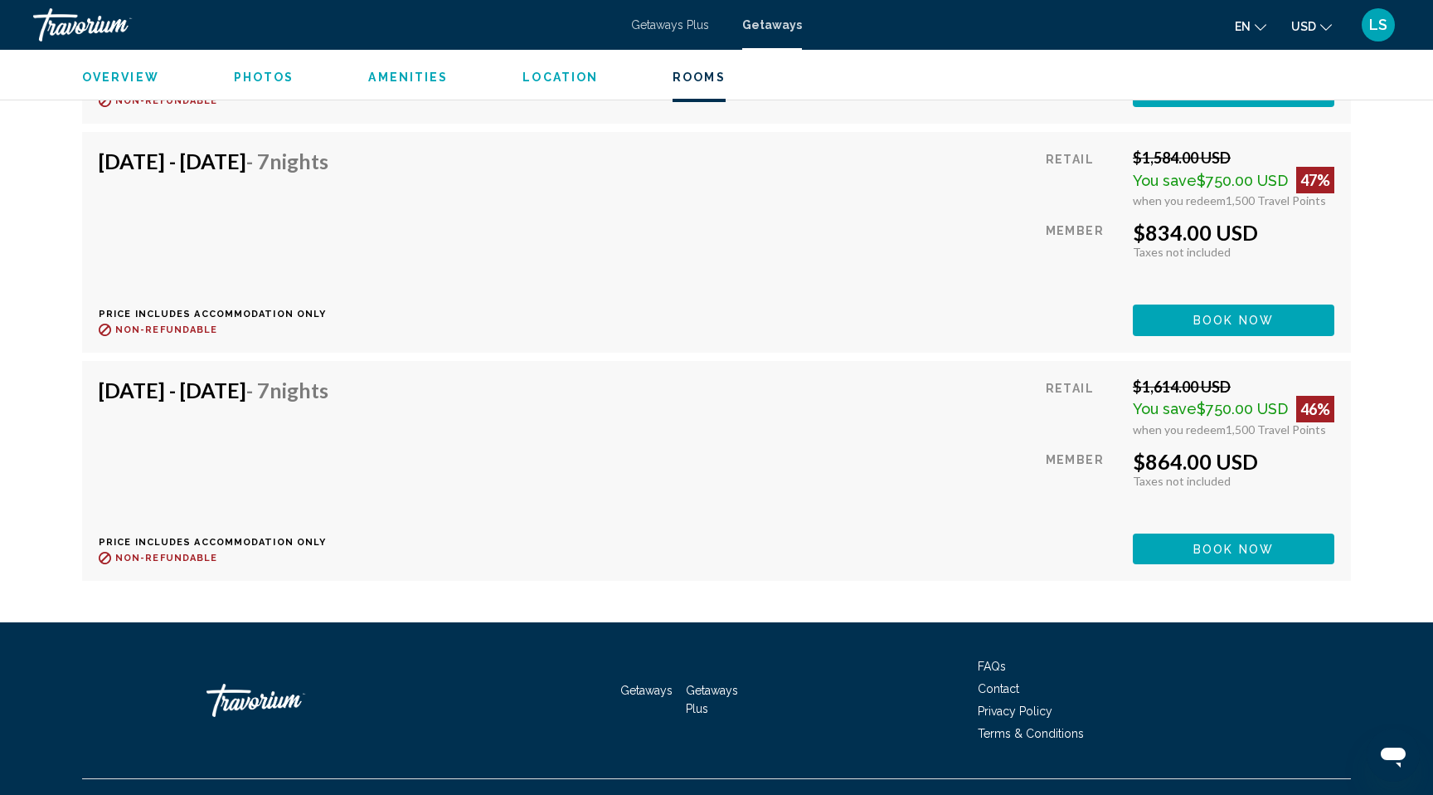
scroll to position [3991, 0]
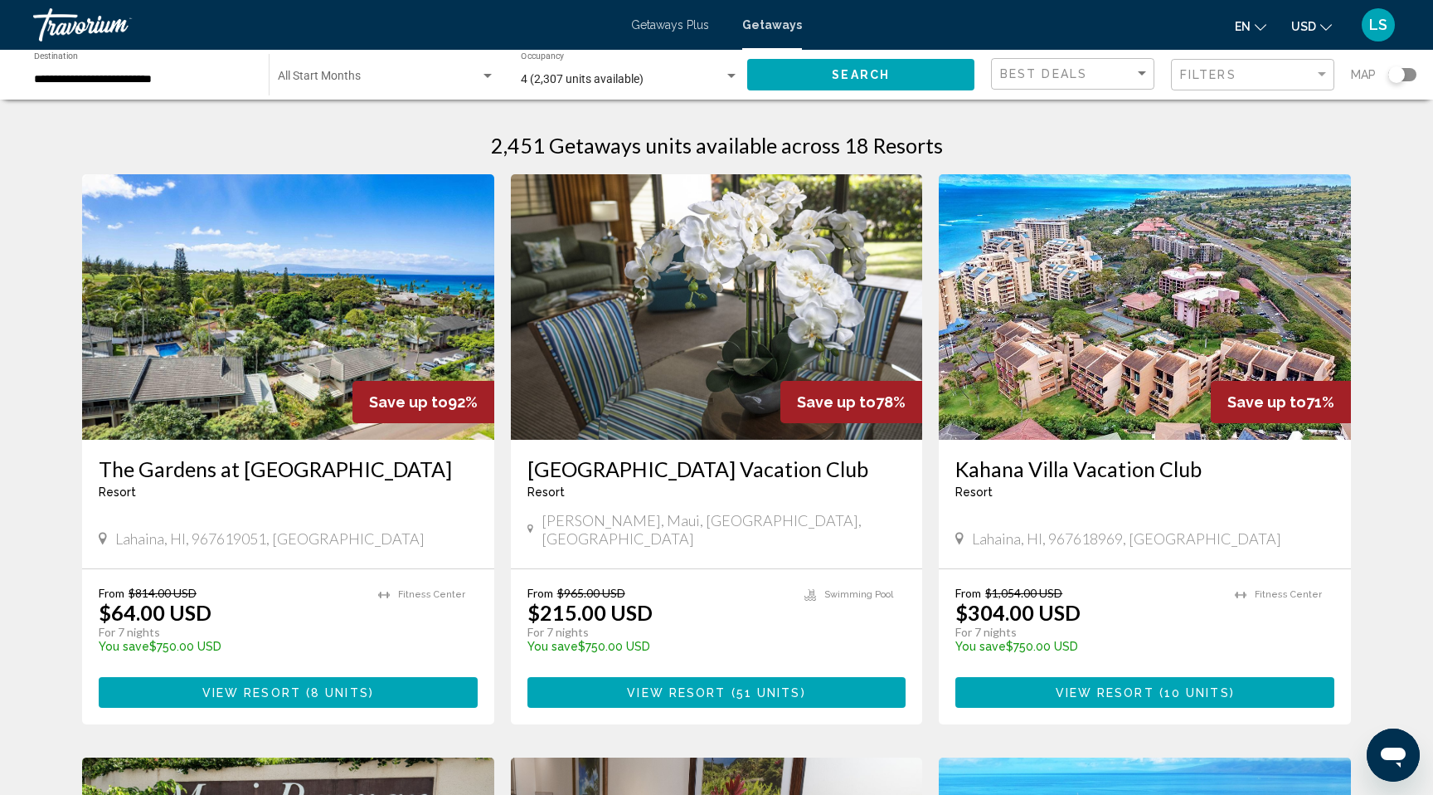
click at [1006, 474] on h3 "Kahana Villa Vacation Club" at bounding box center [1145, 468] width 379 height 25
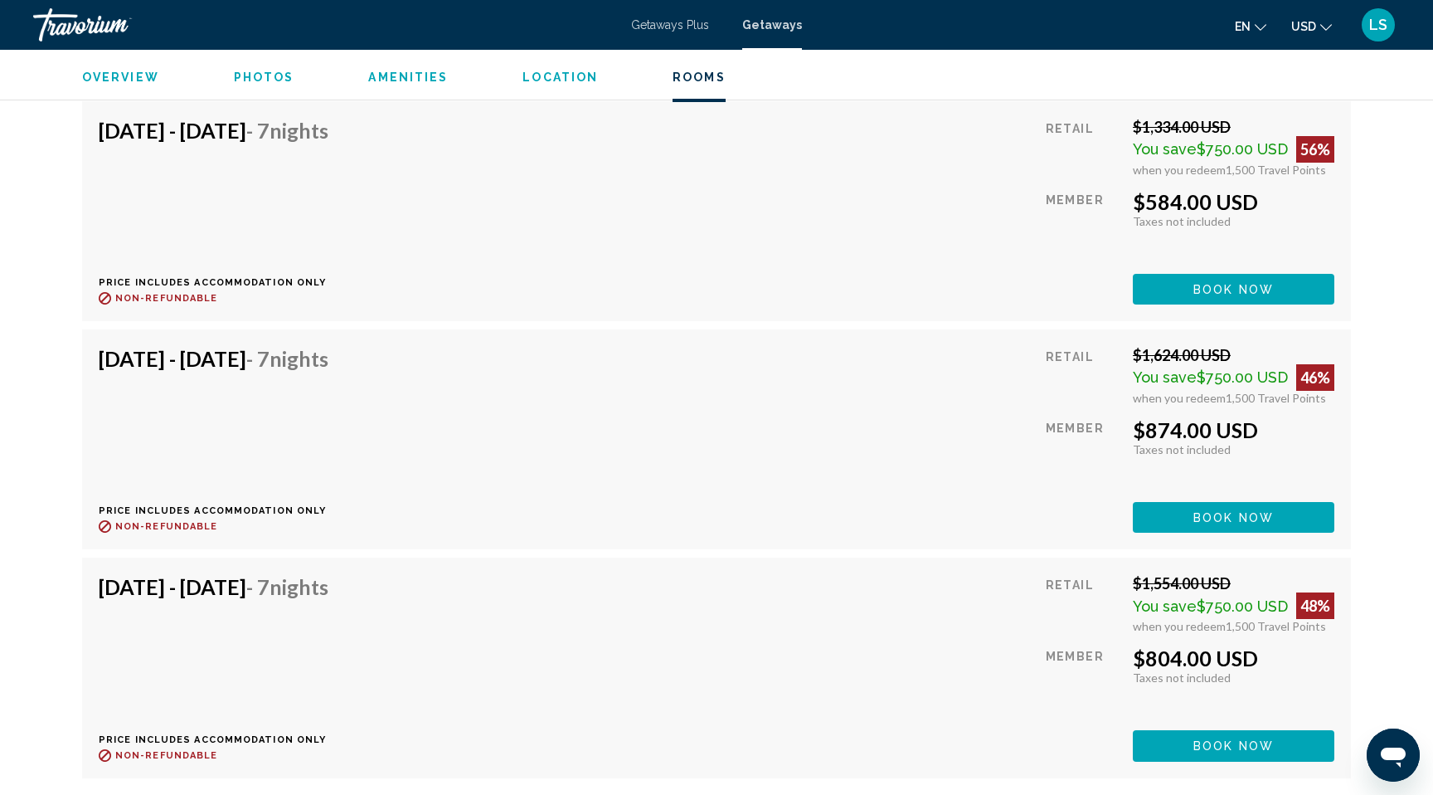
scroll to position [5125, 0]
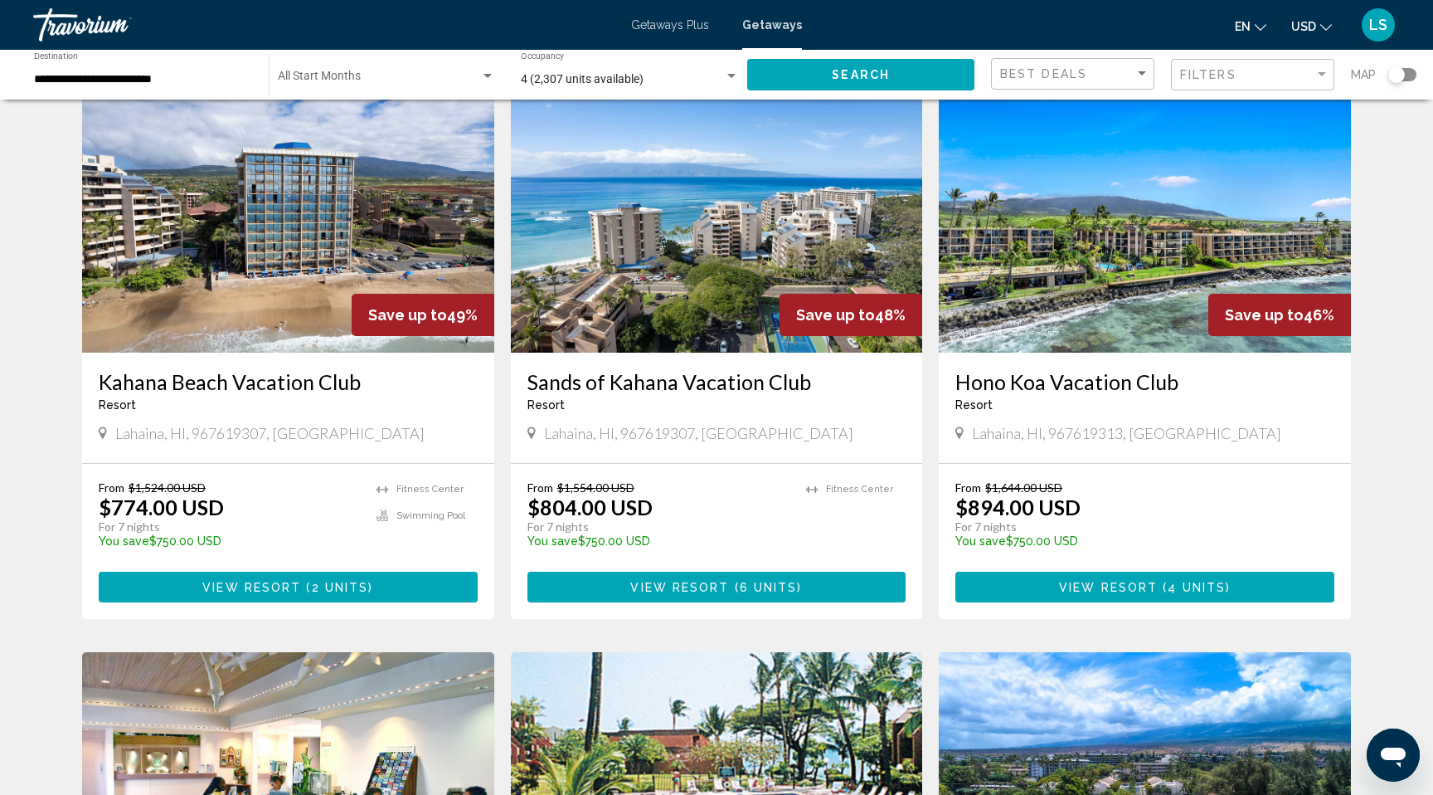
scroll to position [1302, 0]
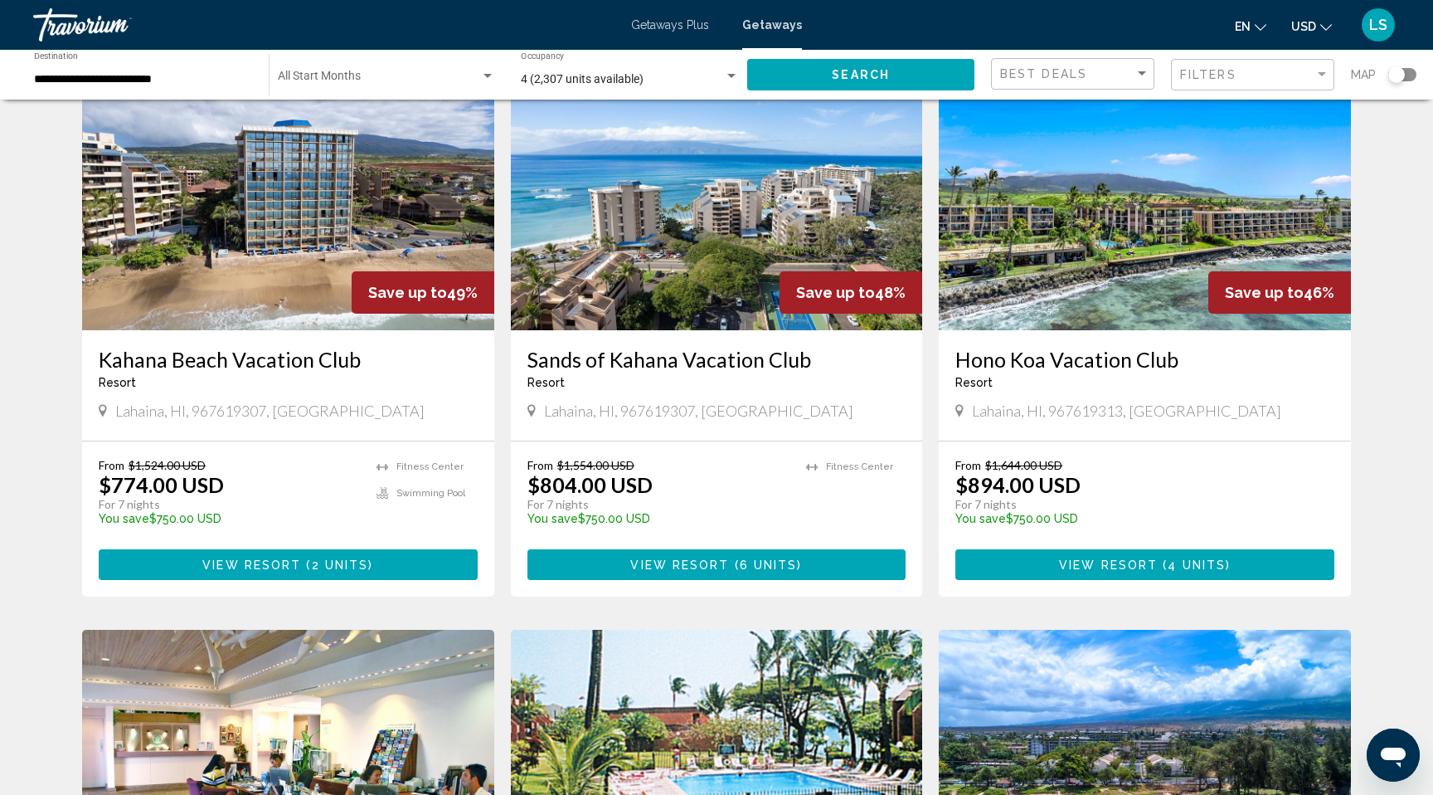
click at [765, 193] on img "Main content" at bounding box center [717, 197] width 412 height 265
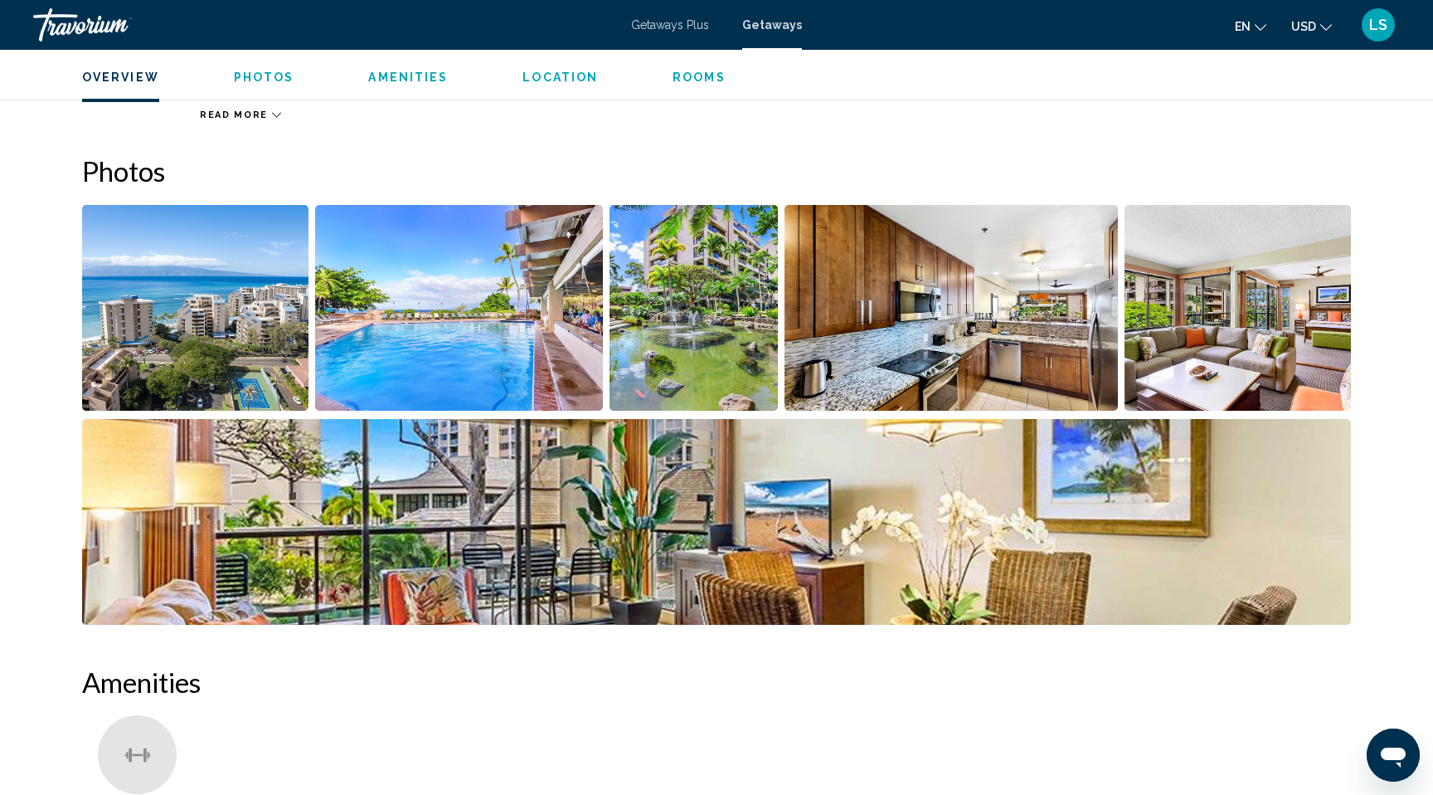
scroll to position [684, 0]
click at [407, 350] on img "Open full-screen image slider" at bounding box center [459, 309] width 289 height 206
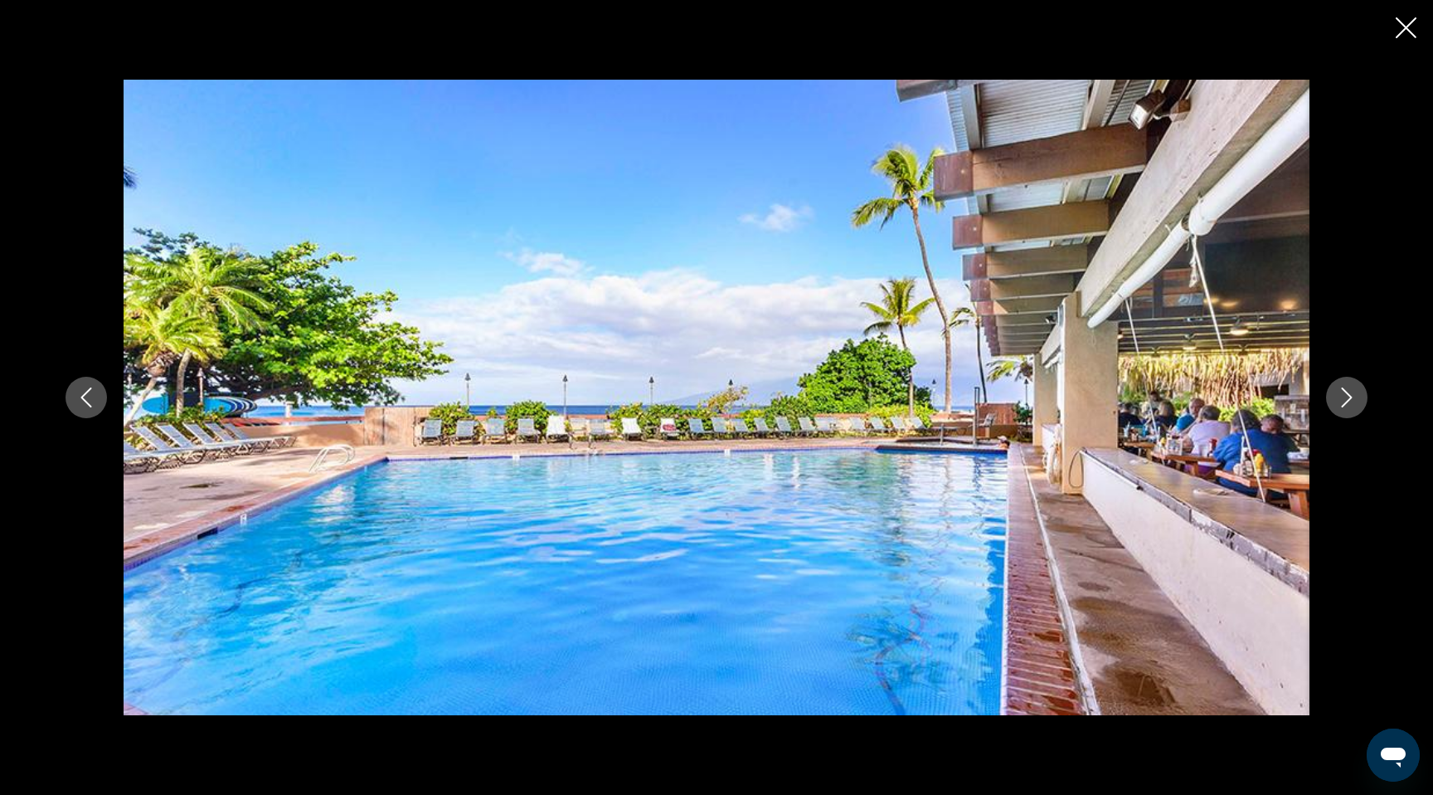
click at [1351, 399] on icon "Next image" at bounding box center [1347, 397] width 11 height 20
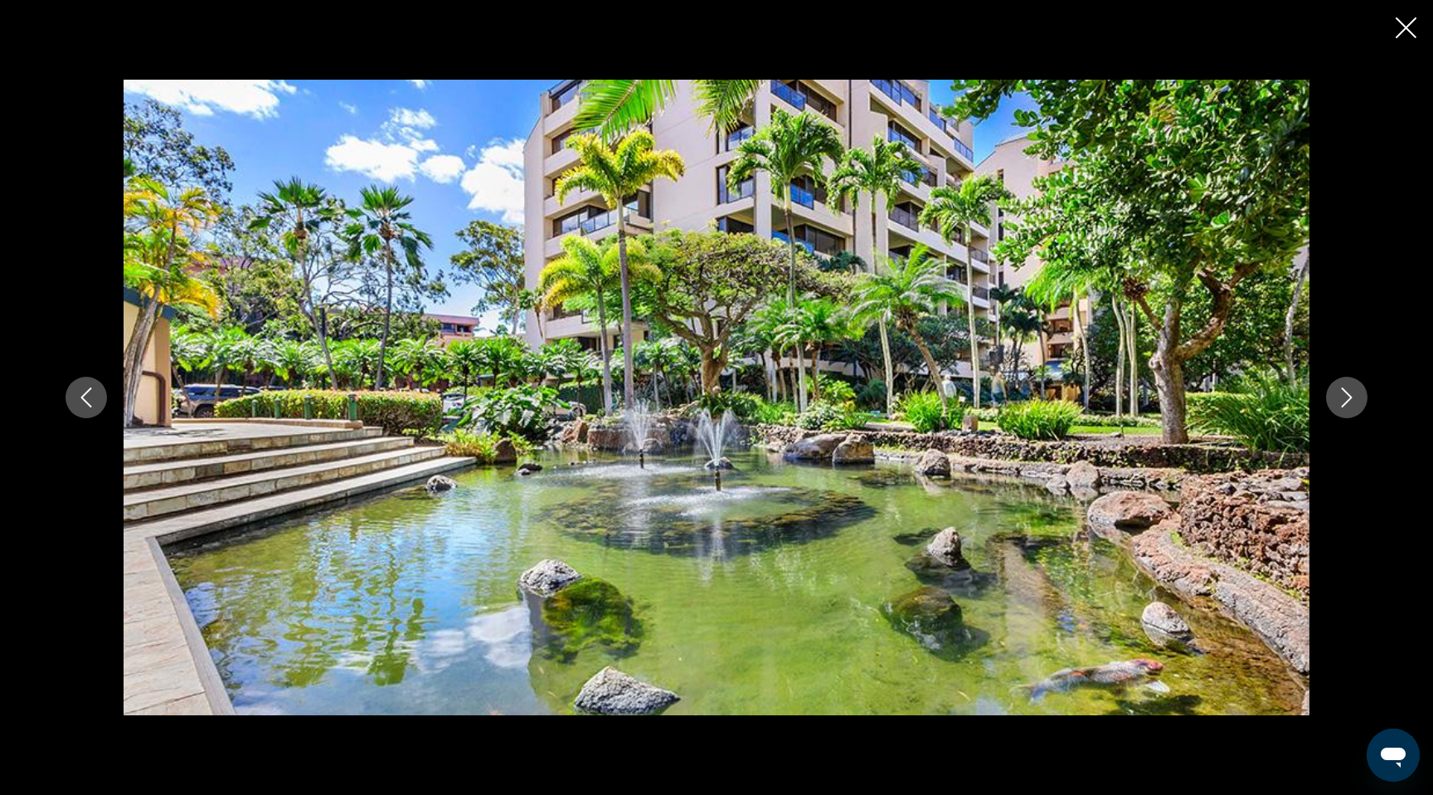
click at [1351, 399] on icon "Next image" at bounding box center [1347, 397] width 11 height 20
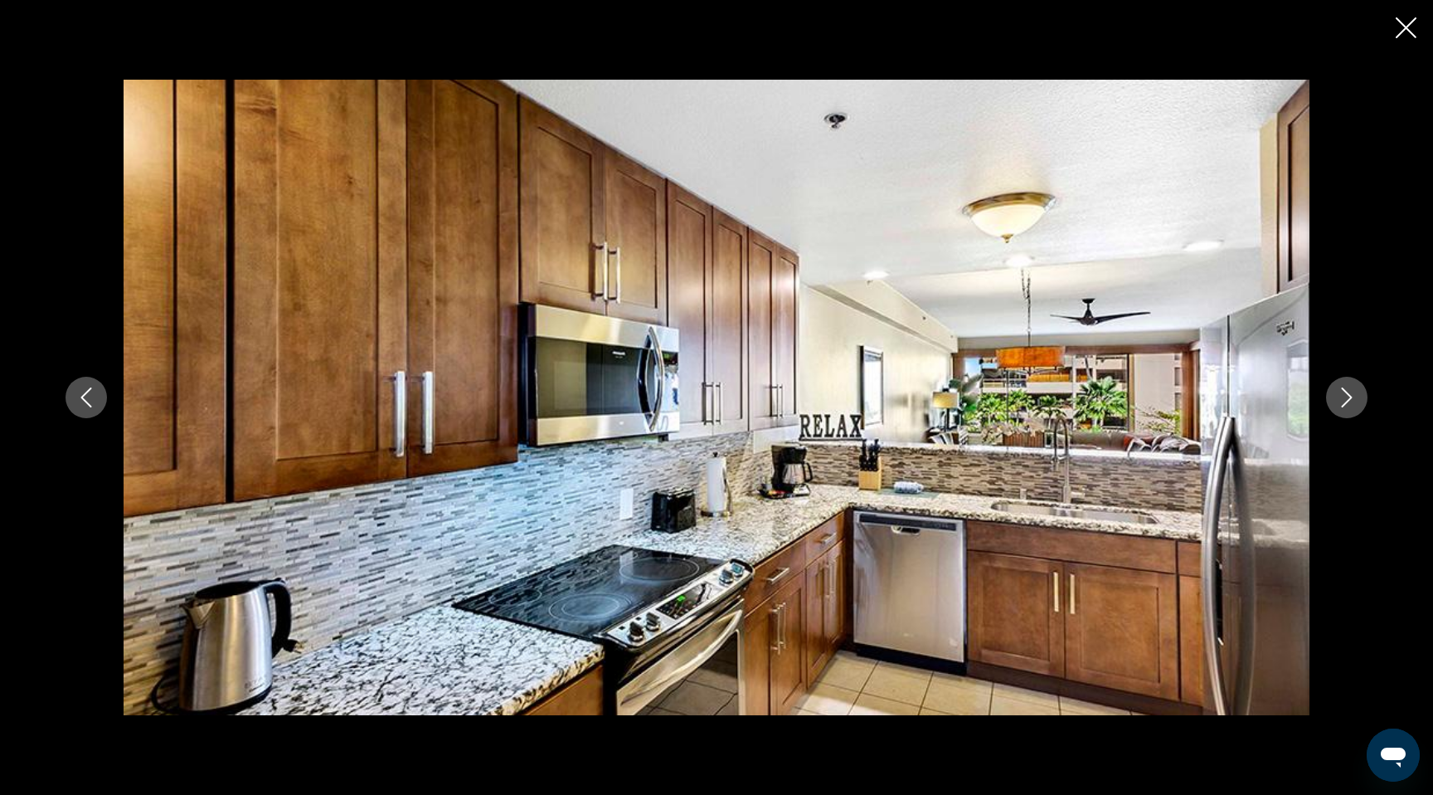
click at [1351, 399] on icon "Next image" at bounding box center [1347, 397] width 11 height 20
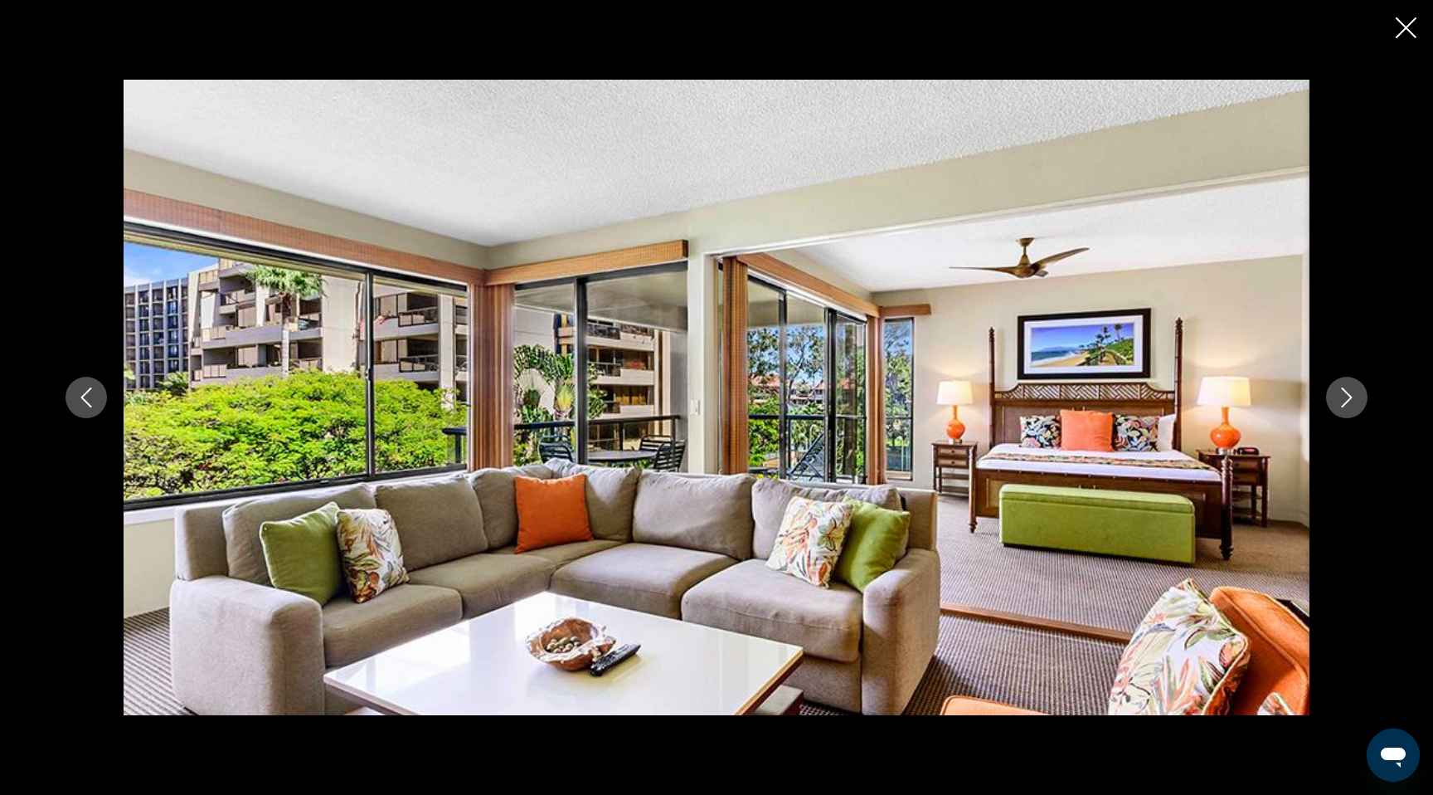
click at [1351, 399] on icon "Next image" at bounding box center [1347, 397] width 11 height 20
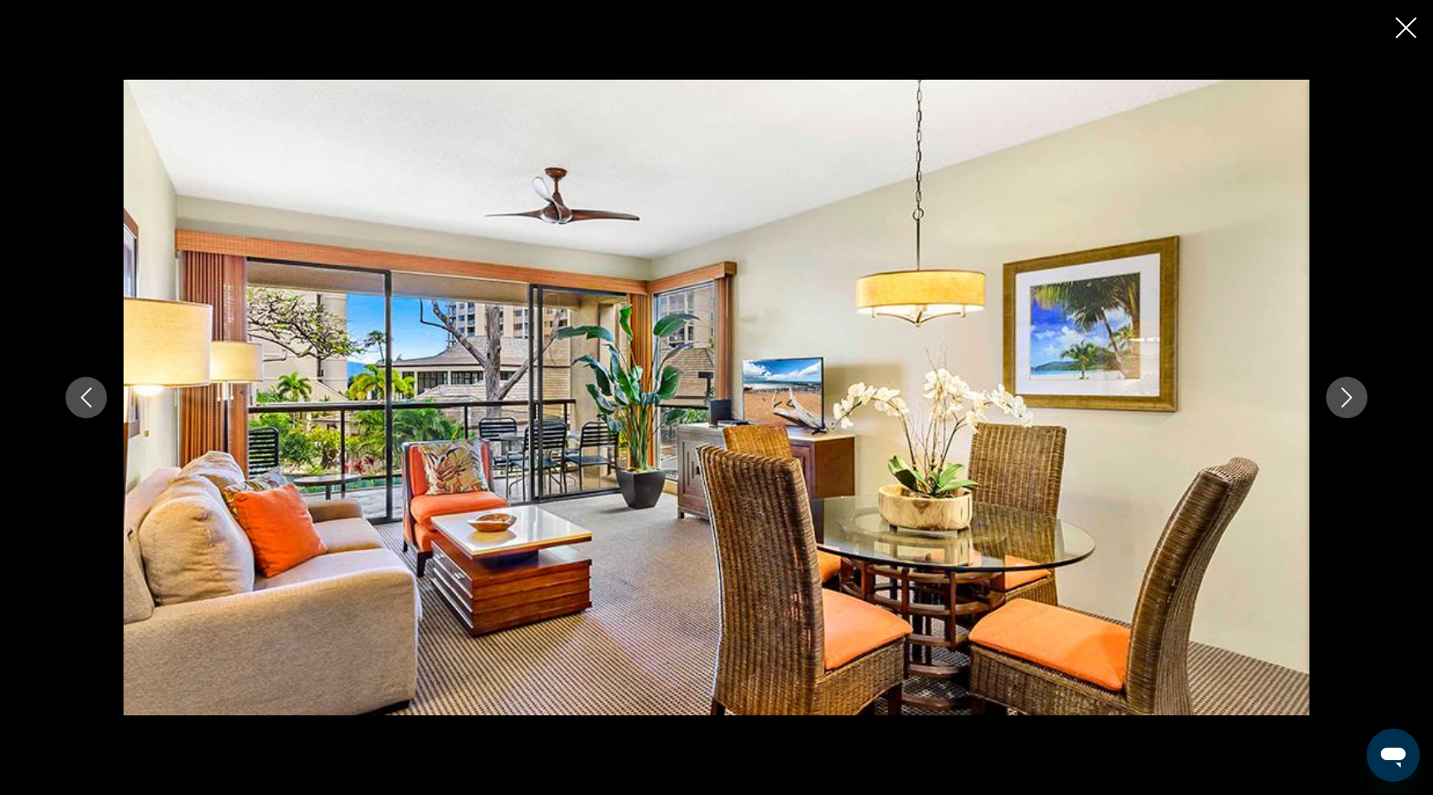
click at [1351, 399] on icon "Next image" at bounding box center [1347, 397] width 11 height 20
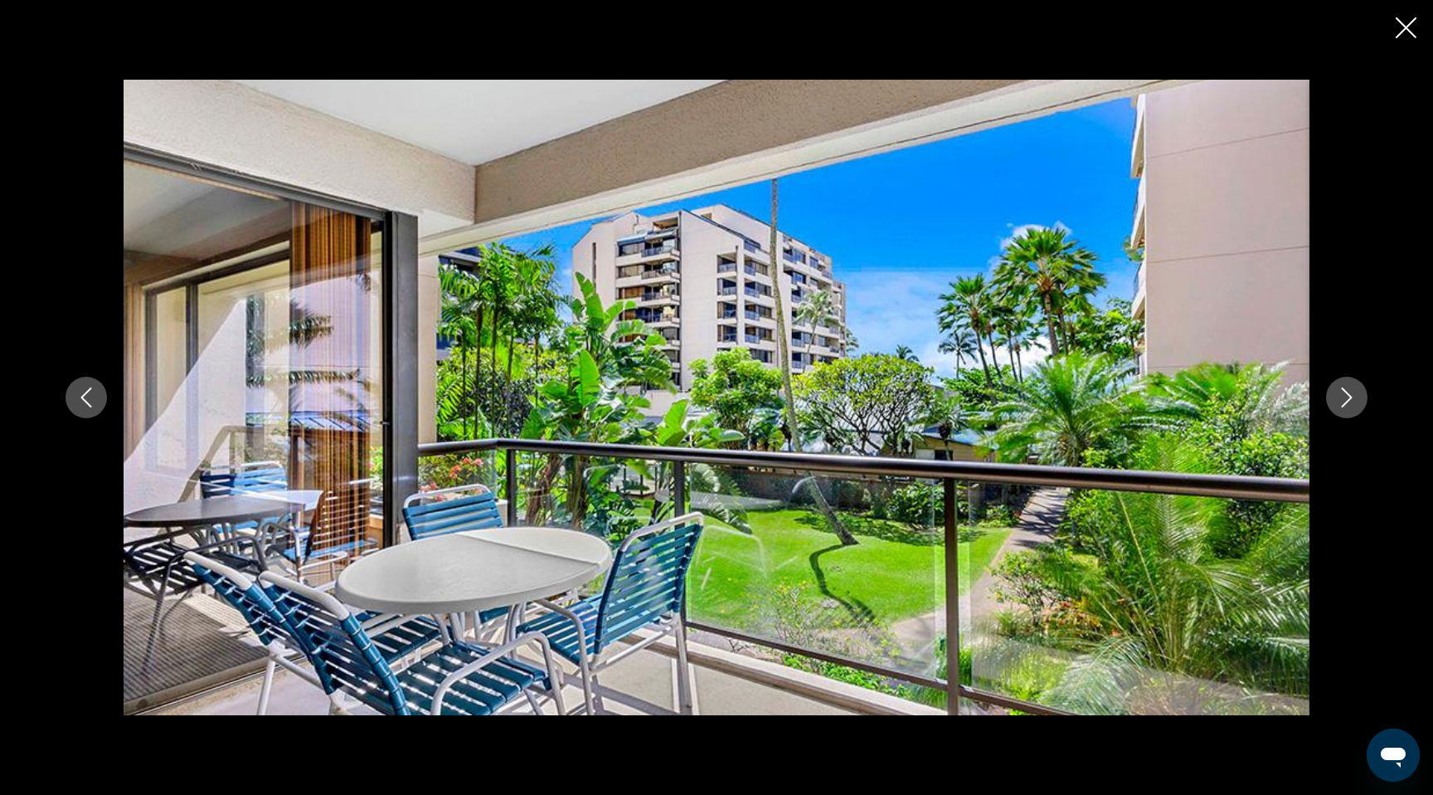
click at [1351, 399] on icon "Next image" at bounding box center [1347, 397] width 11 height 20
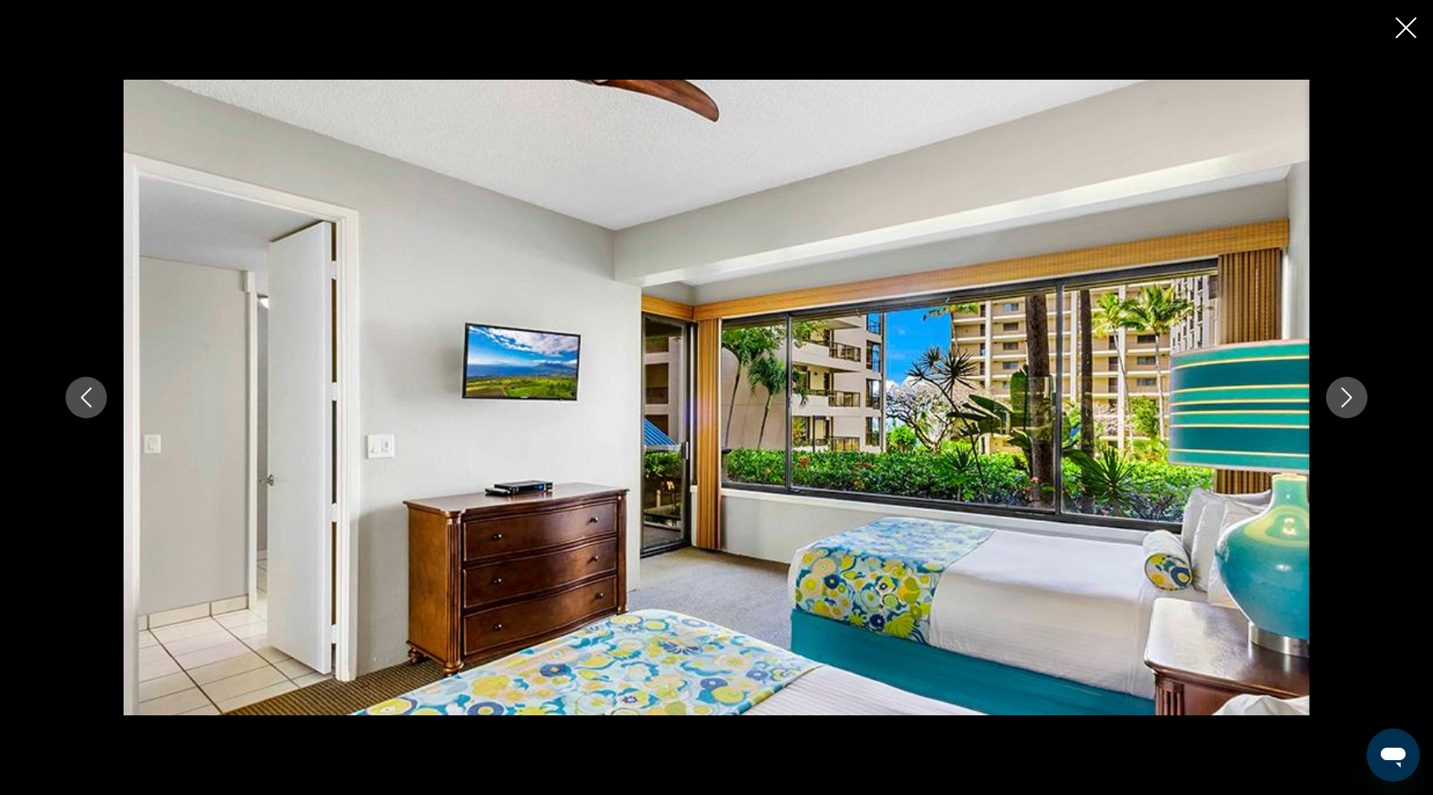
click at [1351, 399] on icon "Next image" at bounding box center [1347, 397] width 11 height 20
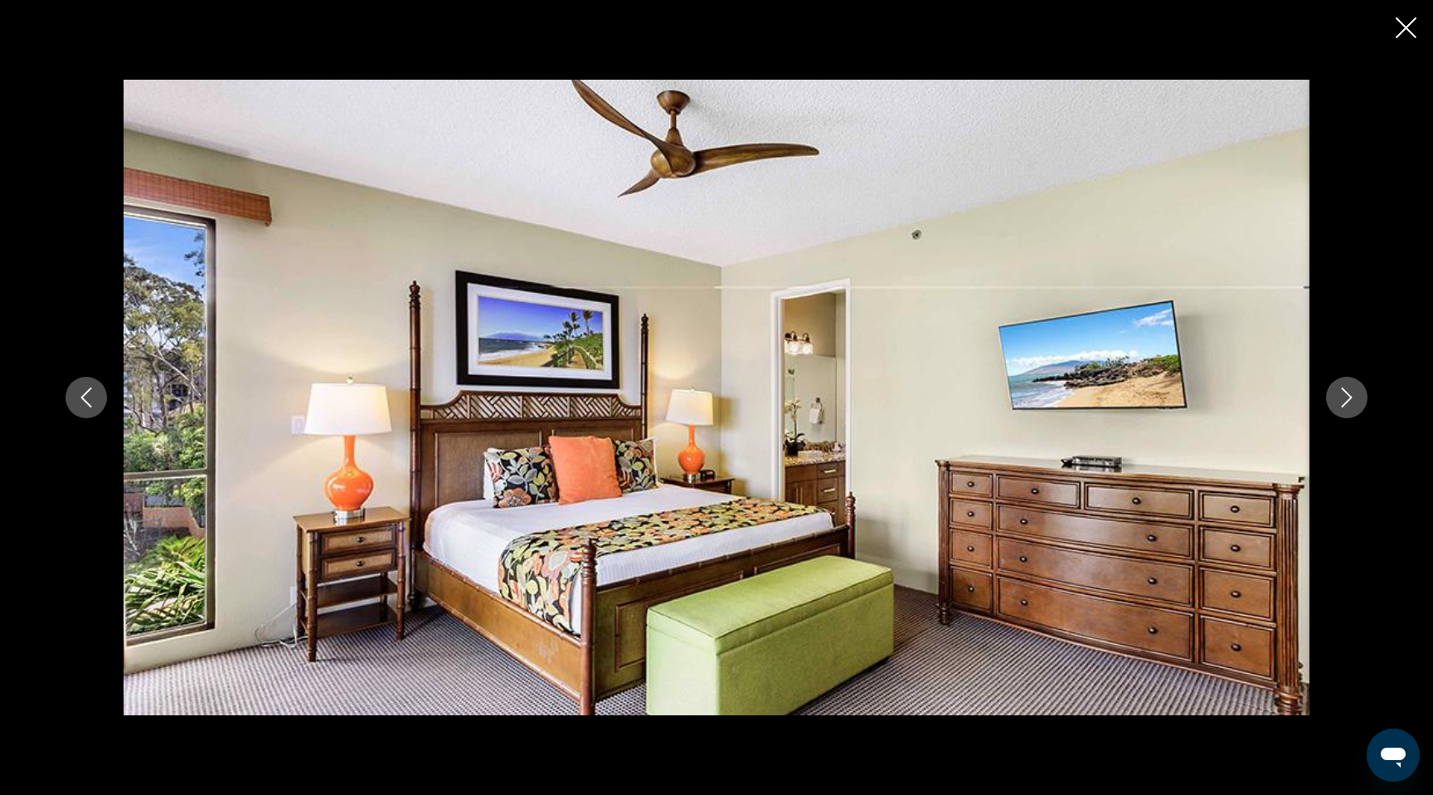
click at [1413, 24] on icon "Close slideshow" at bounding box center [1406, 27] width 21 height 21
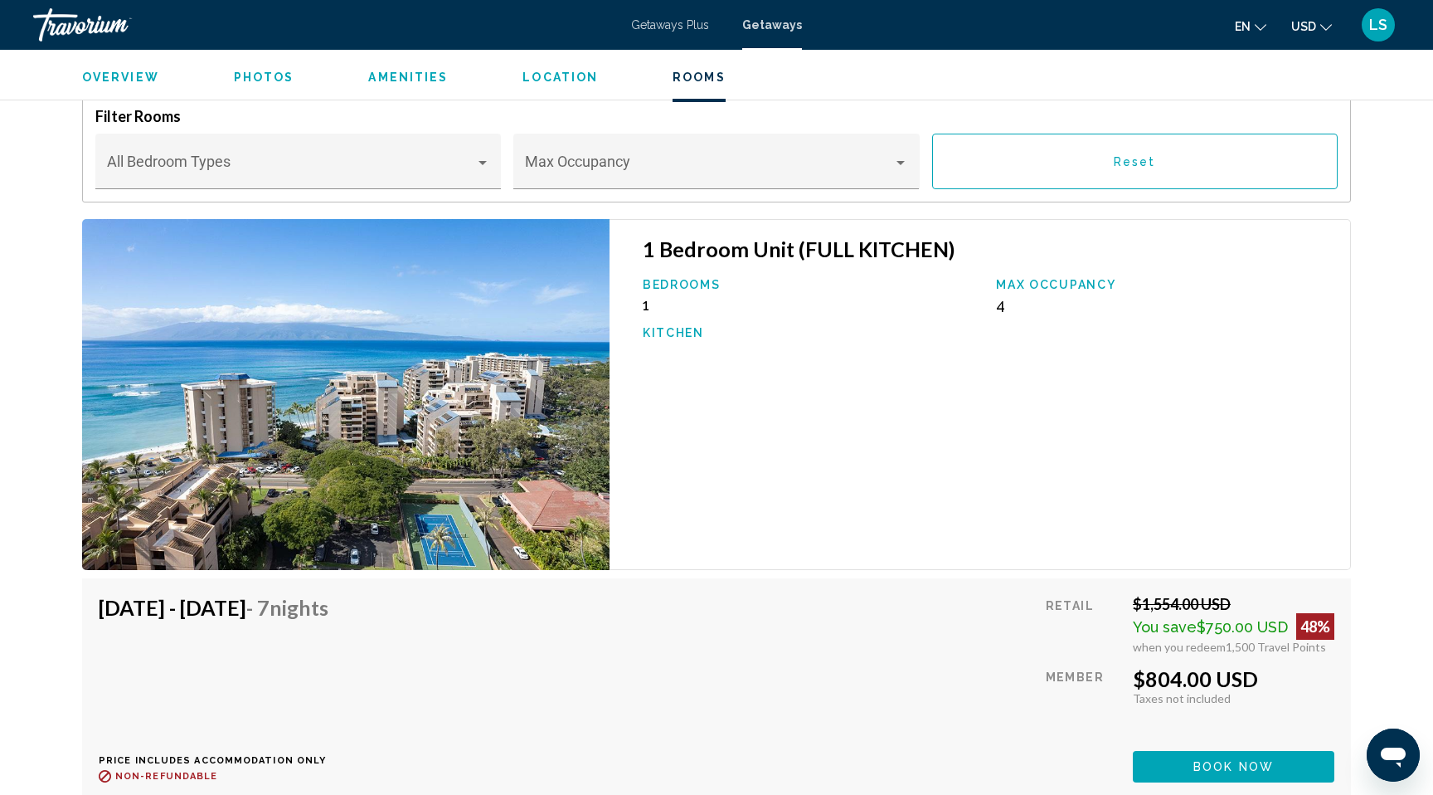
scroll to position [2609, 0]
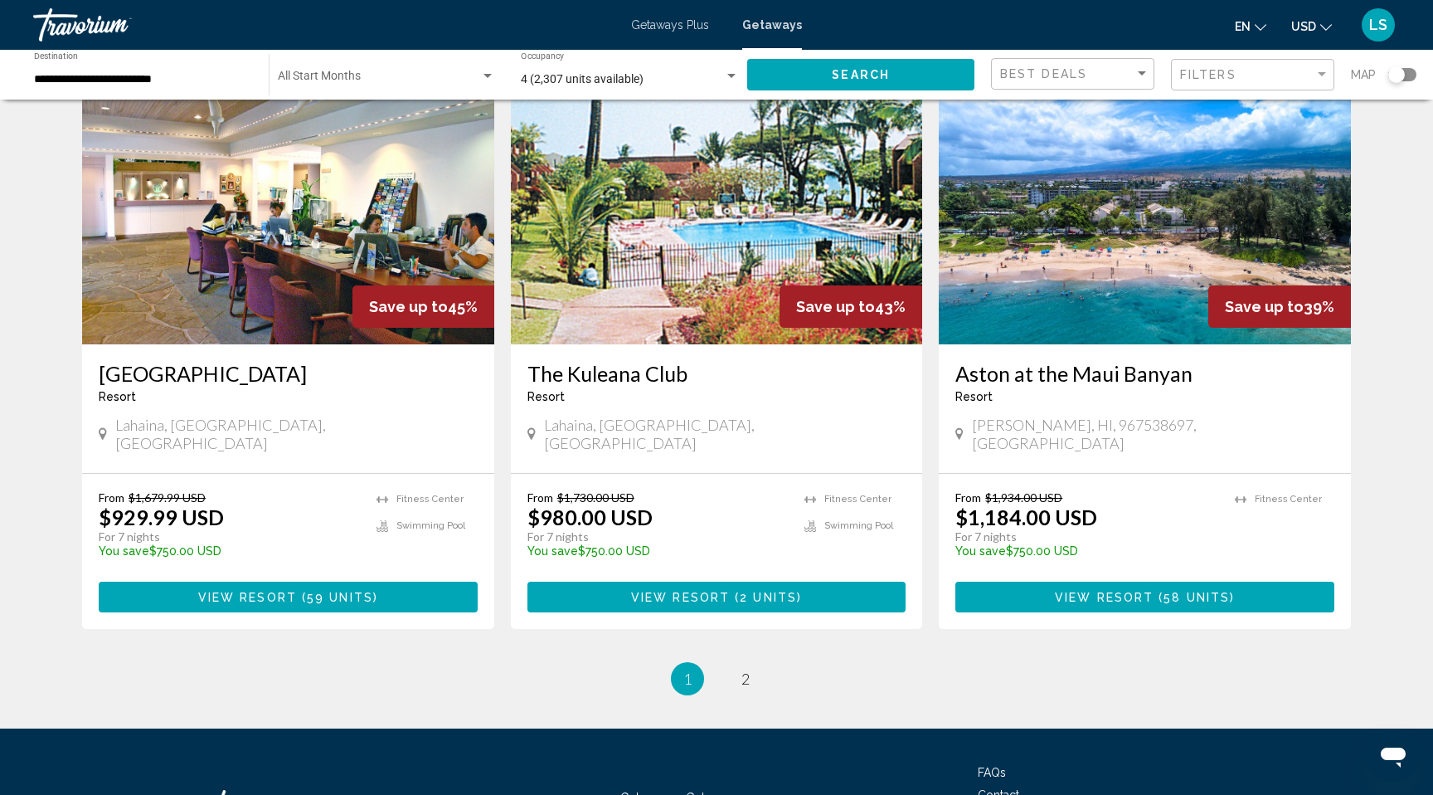
scroll to position [1933, 0]
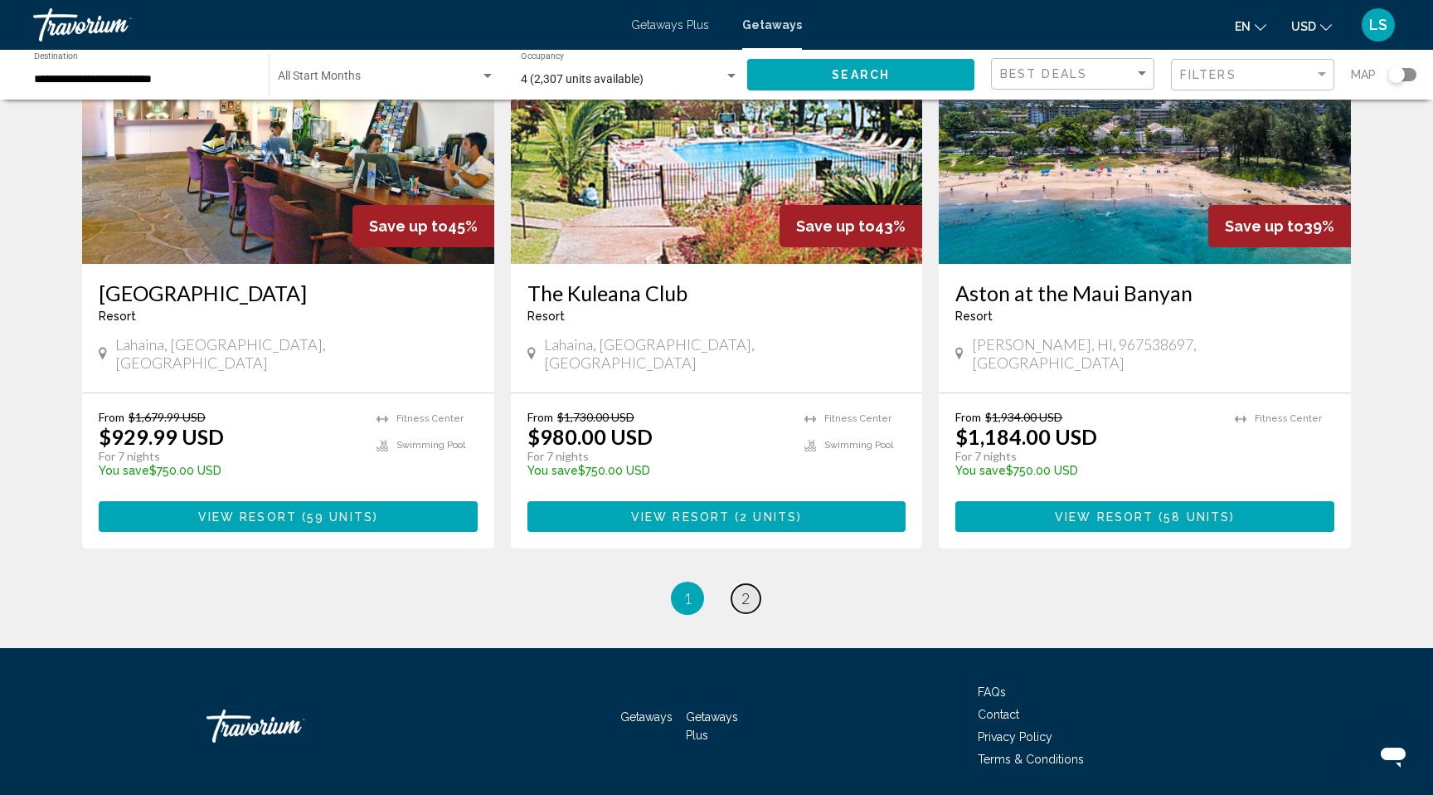
click at [750, 589] on span "2" at bounding box center [746, 598] width 8 height 18
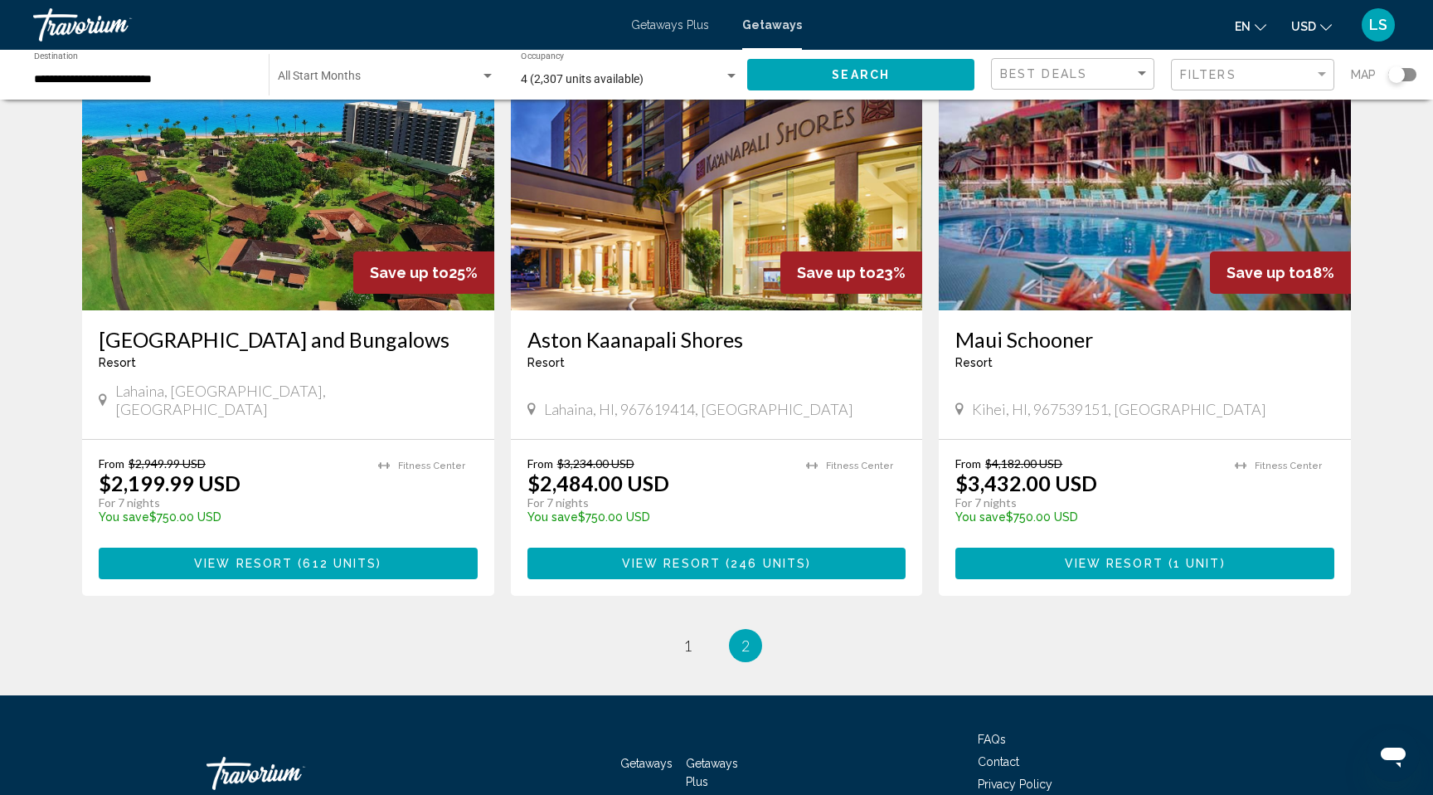
scroll to position [743, 0]
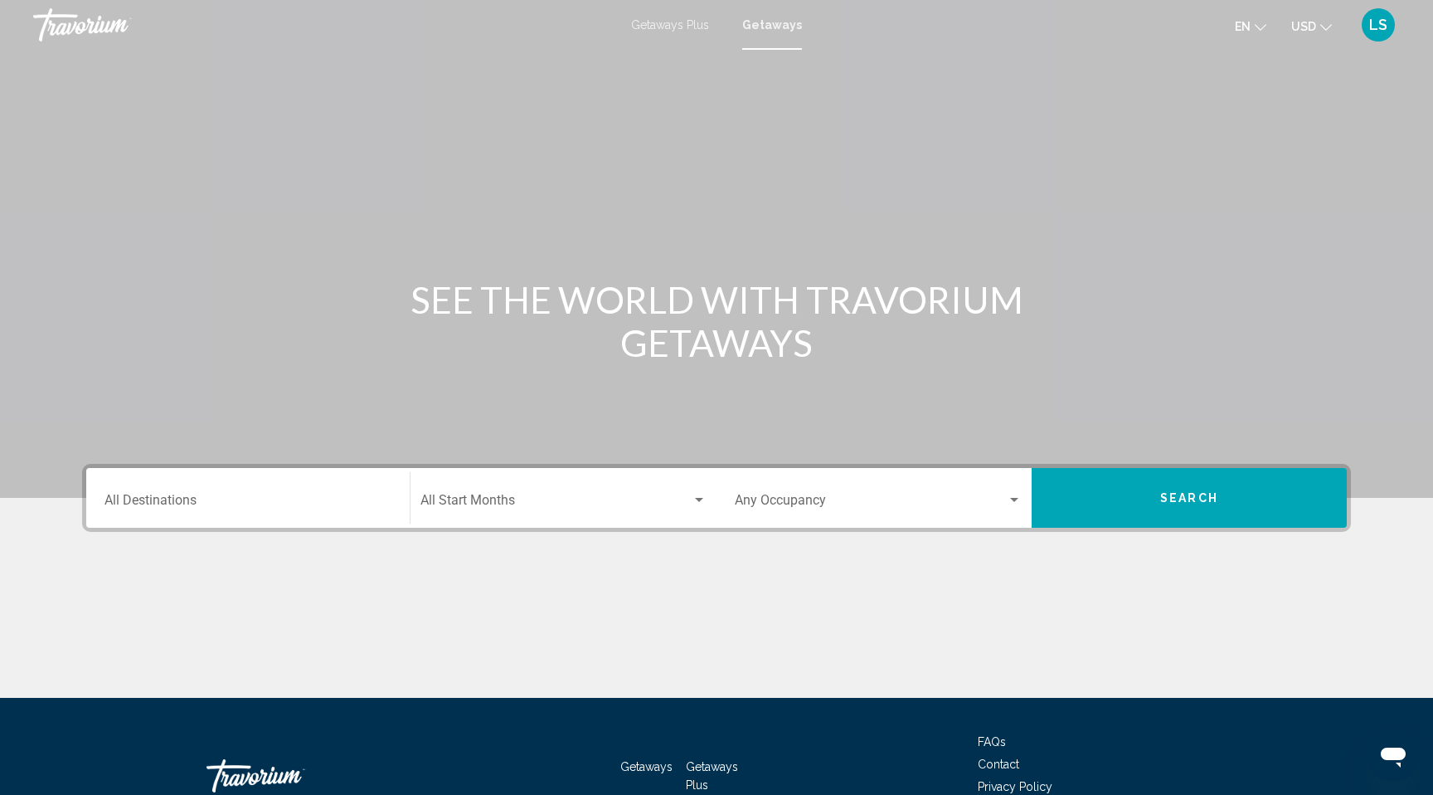
click at [660, 23] on span "Getaways Plus" at bounding box center [670, 24] width 78 height 13
click at [243, 491] on div "Destination All Destinations" at bounding box center [248, 498] width 287 height 52
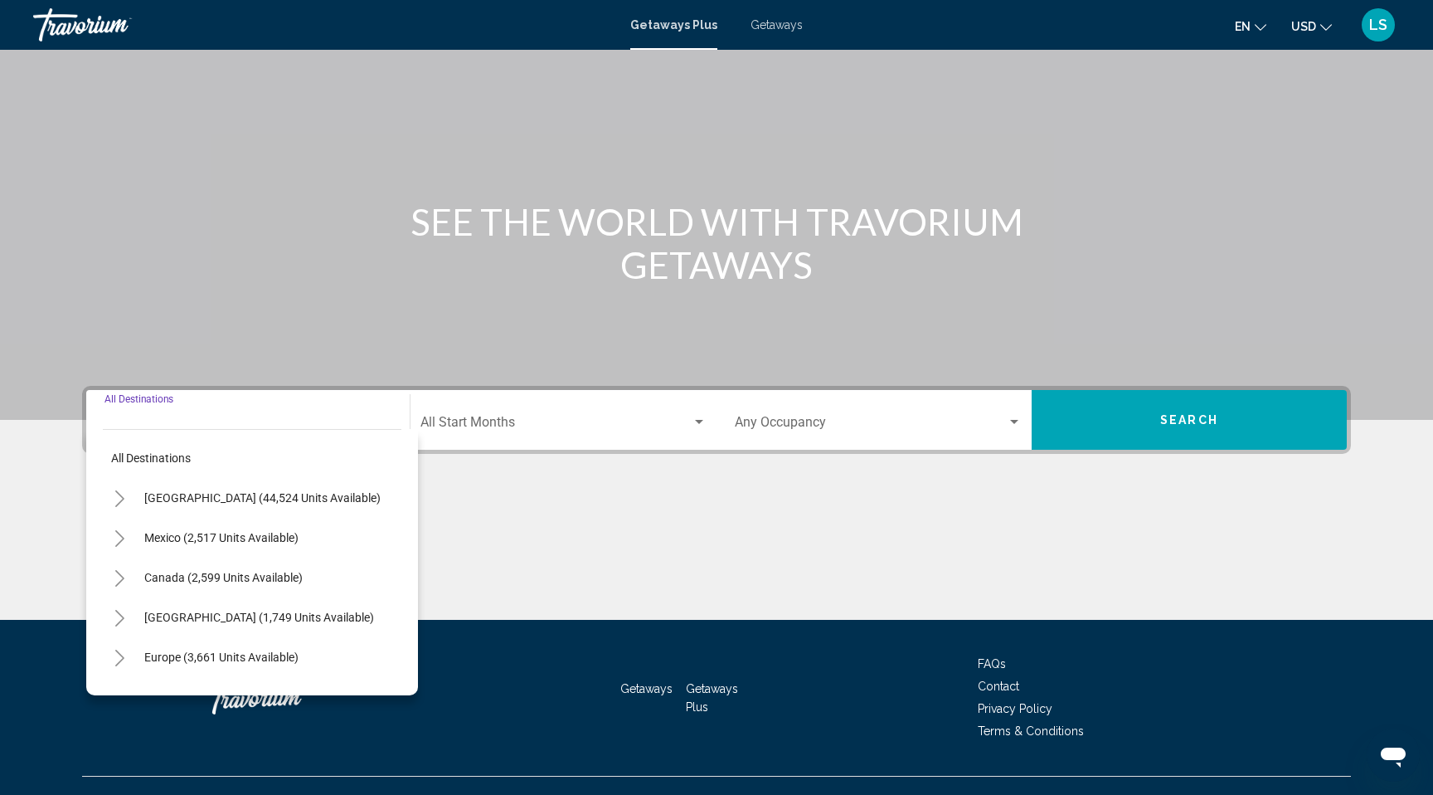
scroll to position [106, 0]
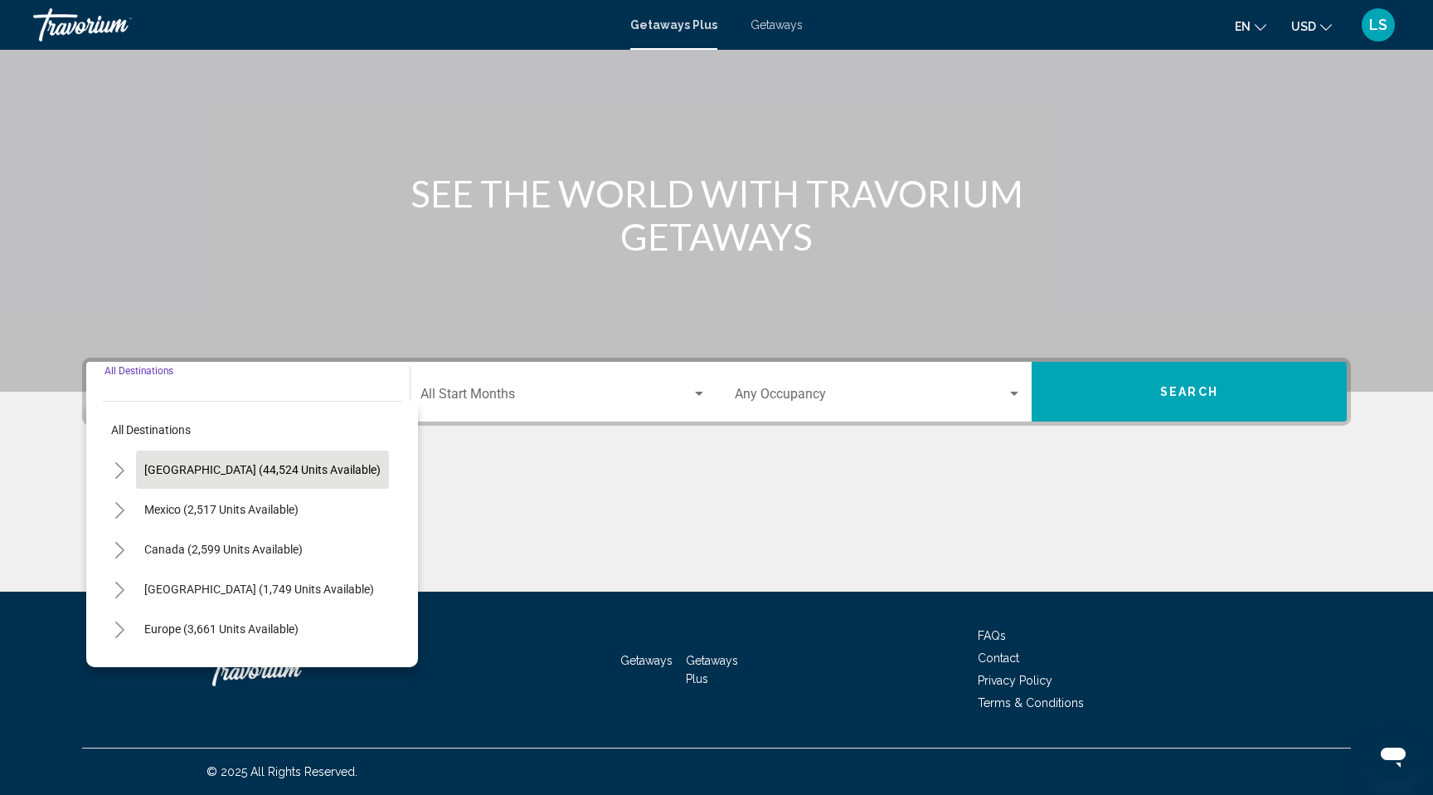
click at [240, 467] on span "[GEOGRAPHIC_DATA] (44,524 units available)" at bounding box center [262, 469] width 236 height 13
type input "**********"
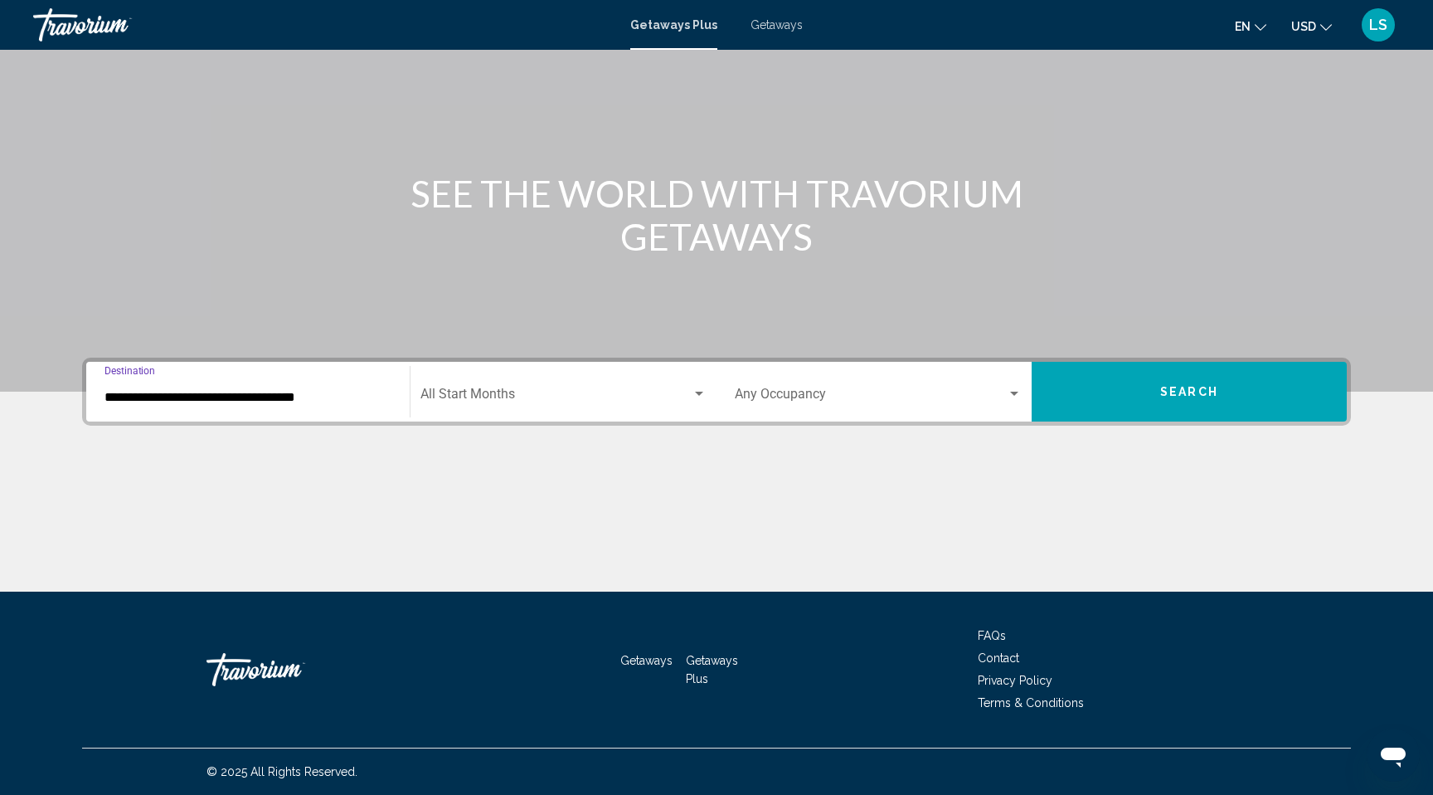
click at [570, 392] on span "Search widget" at bounding box center [556, 397] width 271 height 15
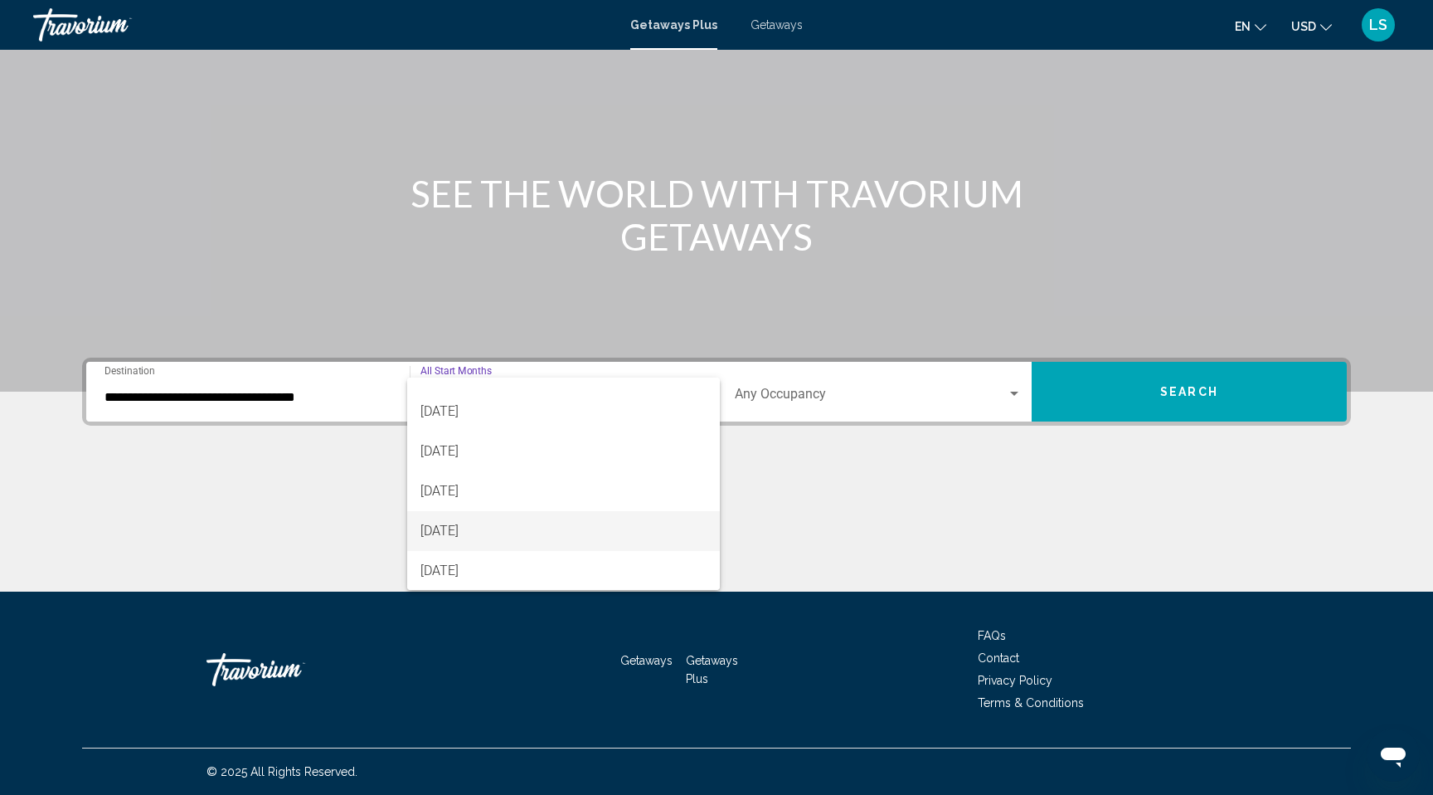
scroll to position [107, 0]
click at [501, 493] on span "[DATE]" at bounding box center [564, 490] width 286 height 40
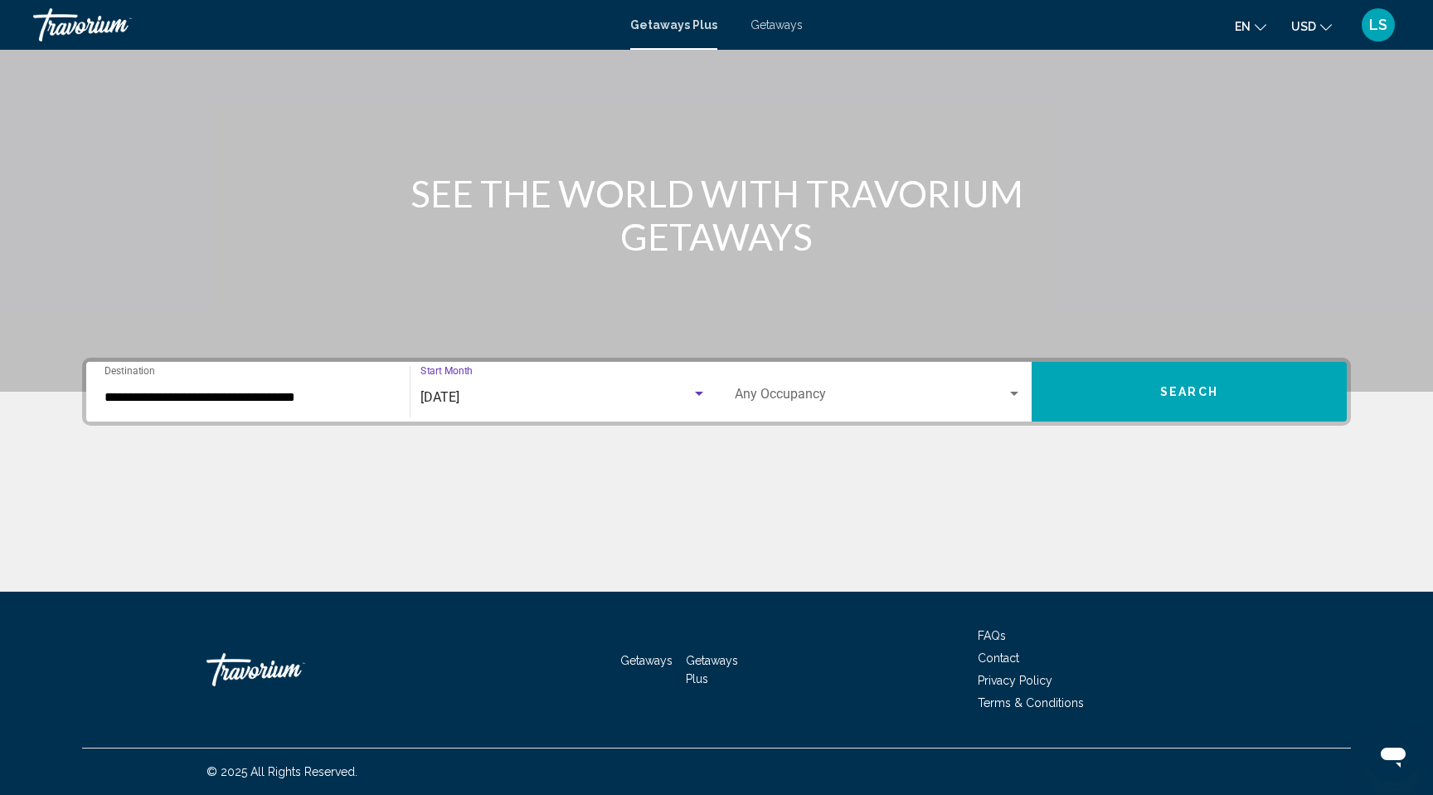
click at [1146, 385] on button "Search" at bounding box center [1189, 392] width 315 height 60
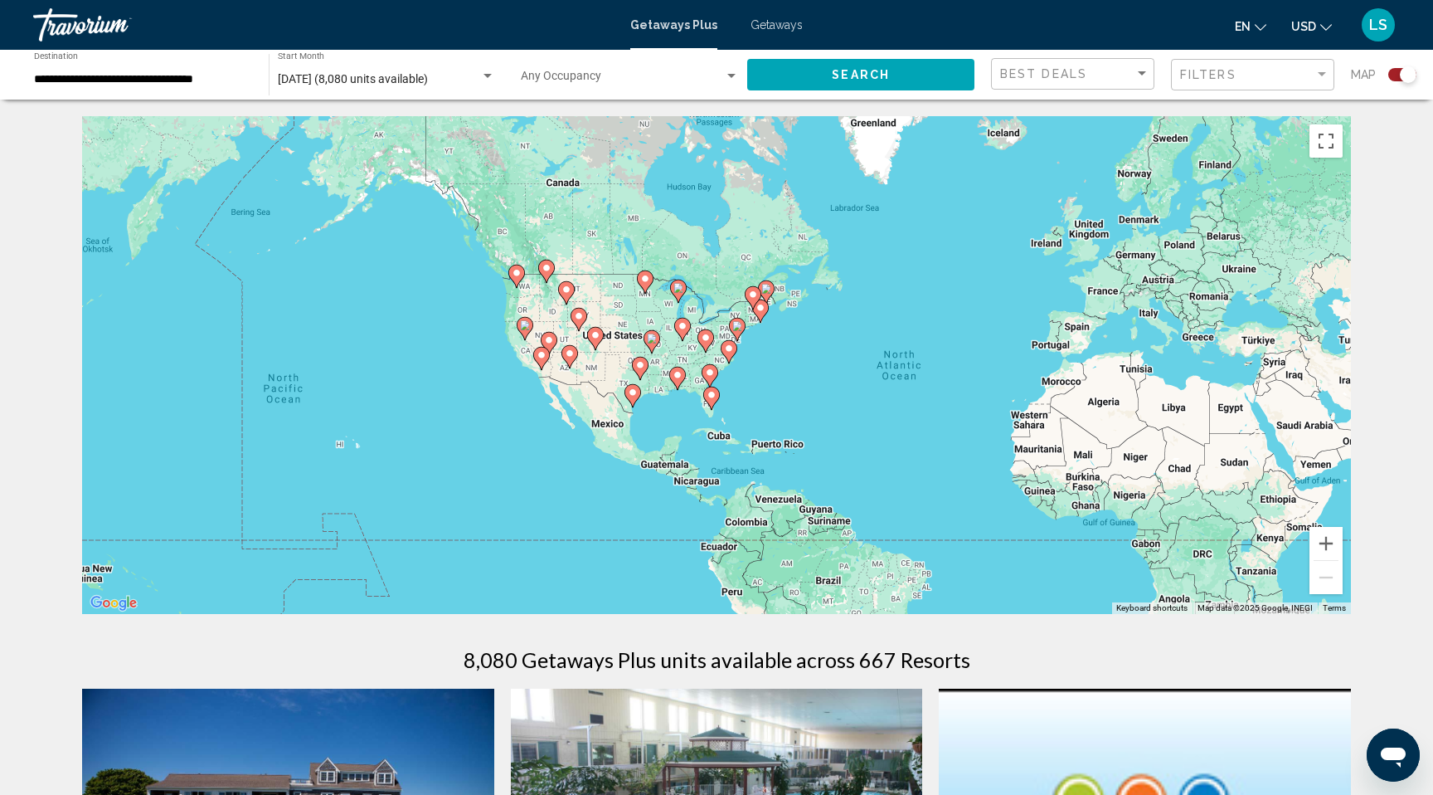
drag, startPoint x: 460, startPoint y: 397, endPoint x: 695, endPoint y: 423, distance: 236.3
click at [695, 423] on div "To activate drag with keyboard, press Alt + Enter. Once in keyboard drag state,…" at bounding box center [716, 365] width 1269 height 498
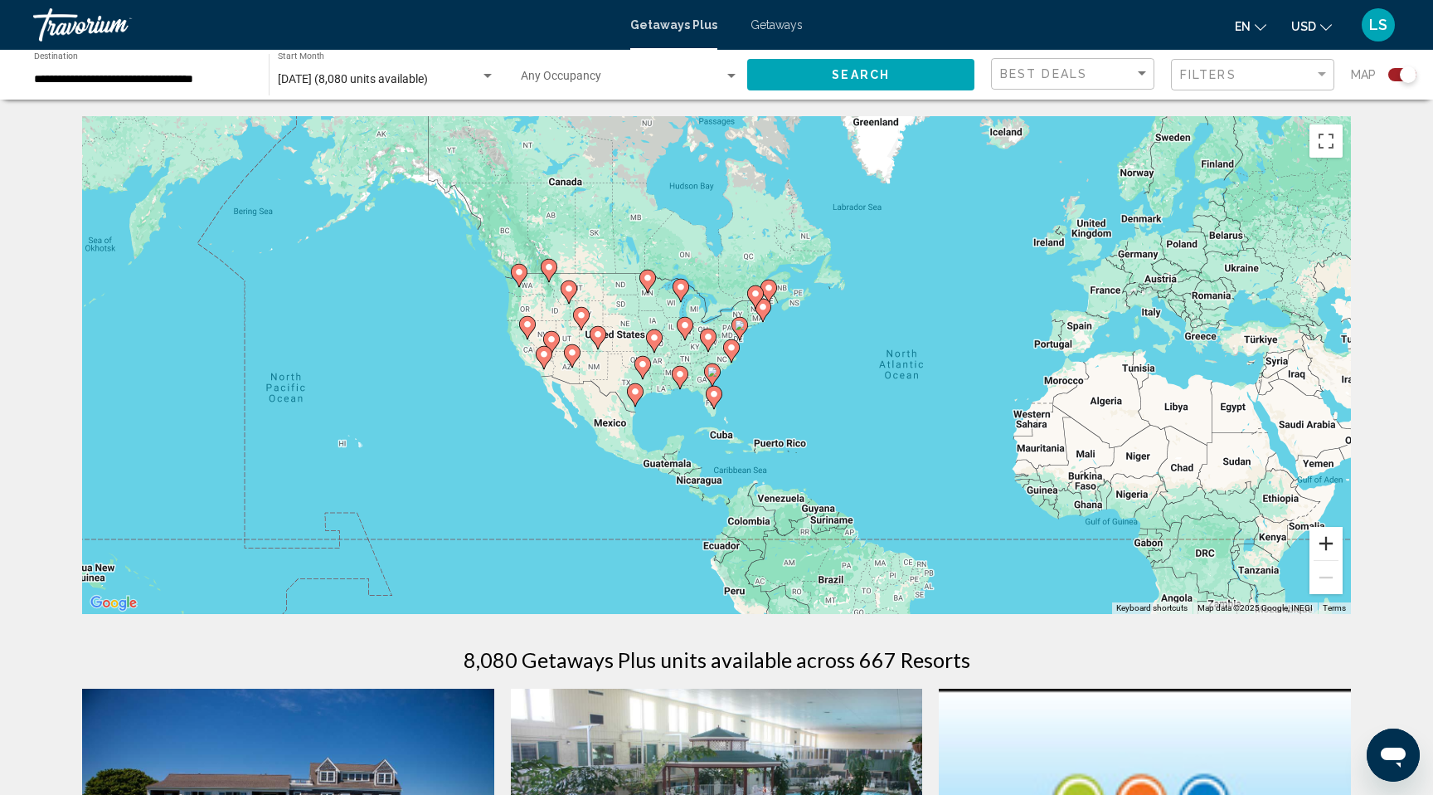
click at [1334, 542] on button "Zoom in" at bounding box center [1326, 543] width 33 height 33
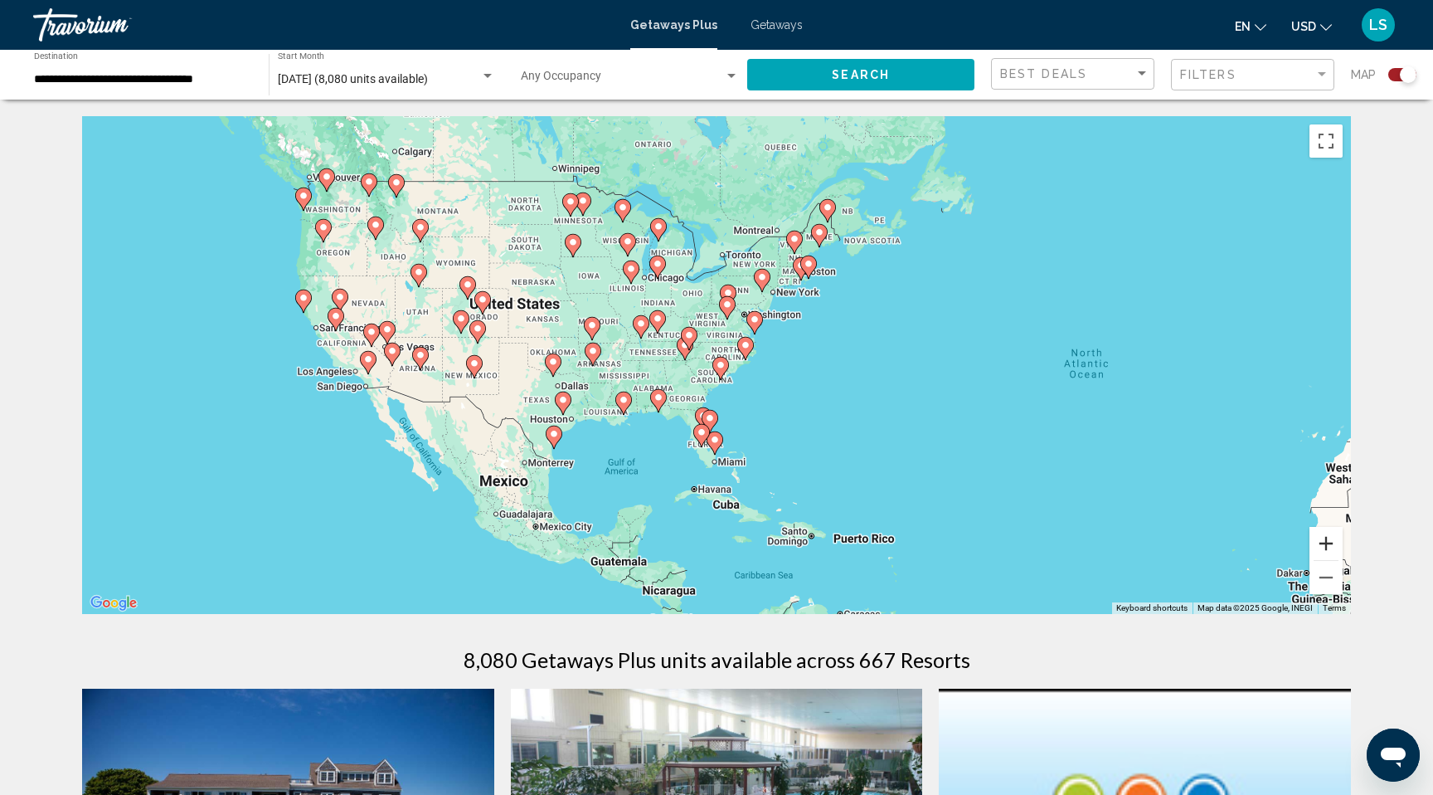
click at [1334, 542] on button "Zoom in" at bounding box center [1326, 543] width 33 height 33
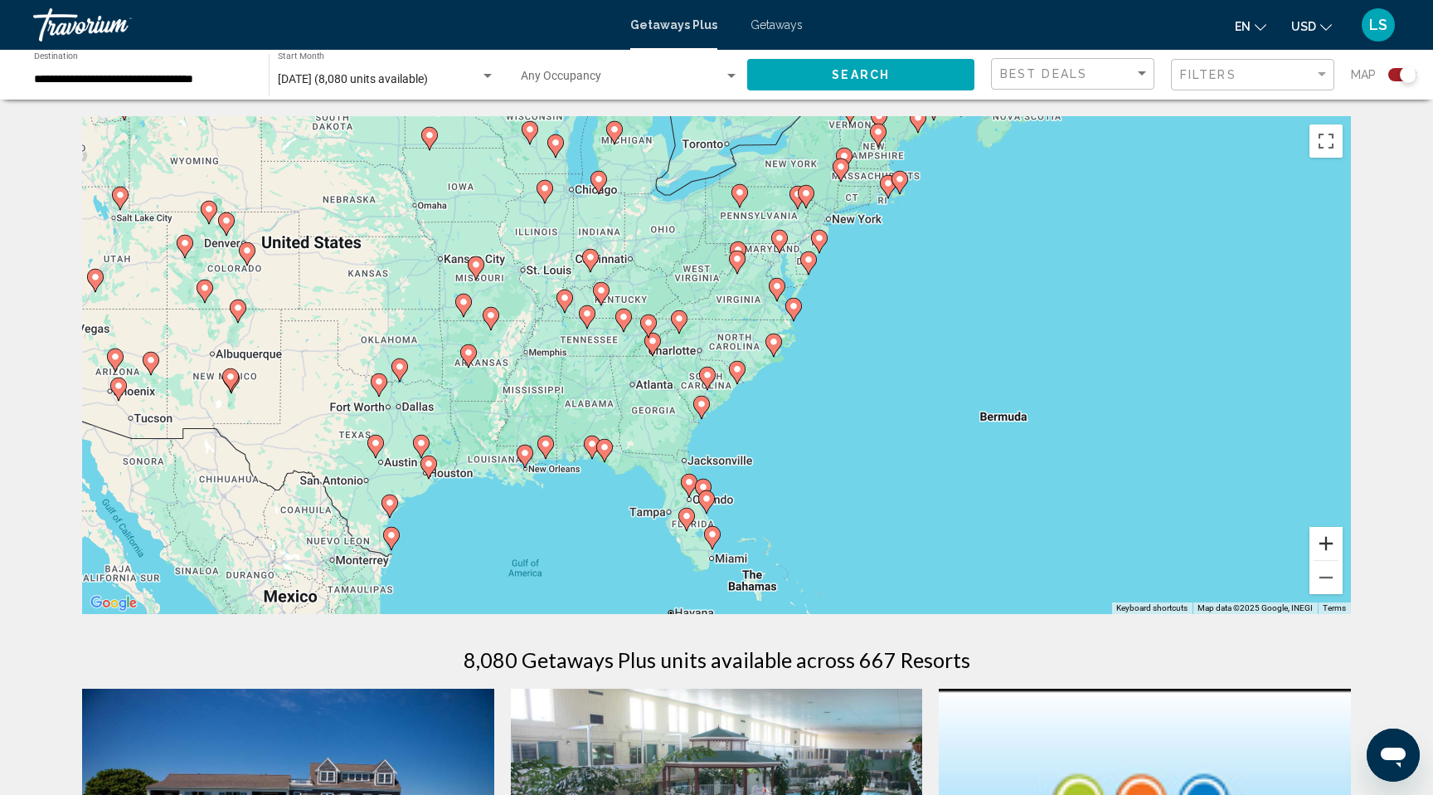
click at [1329, 543] on button "Zoom in" at bounding box center [1326, 543] width 33 height 33
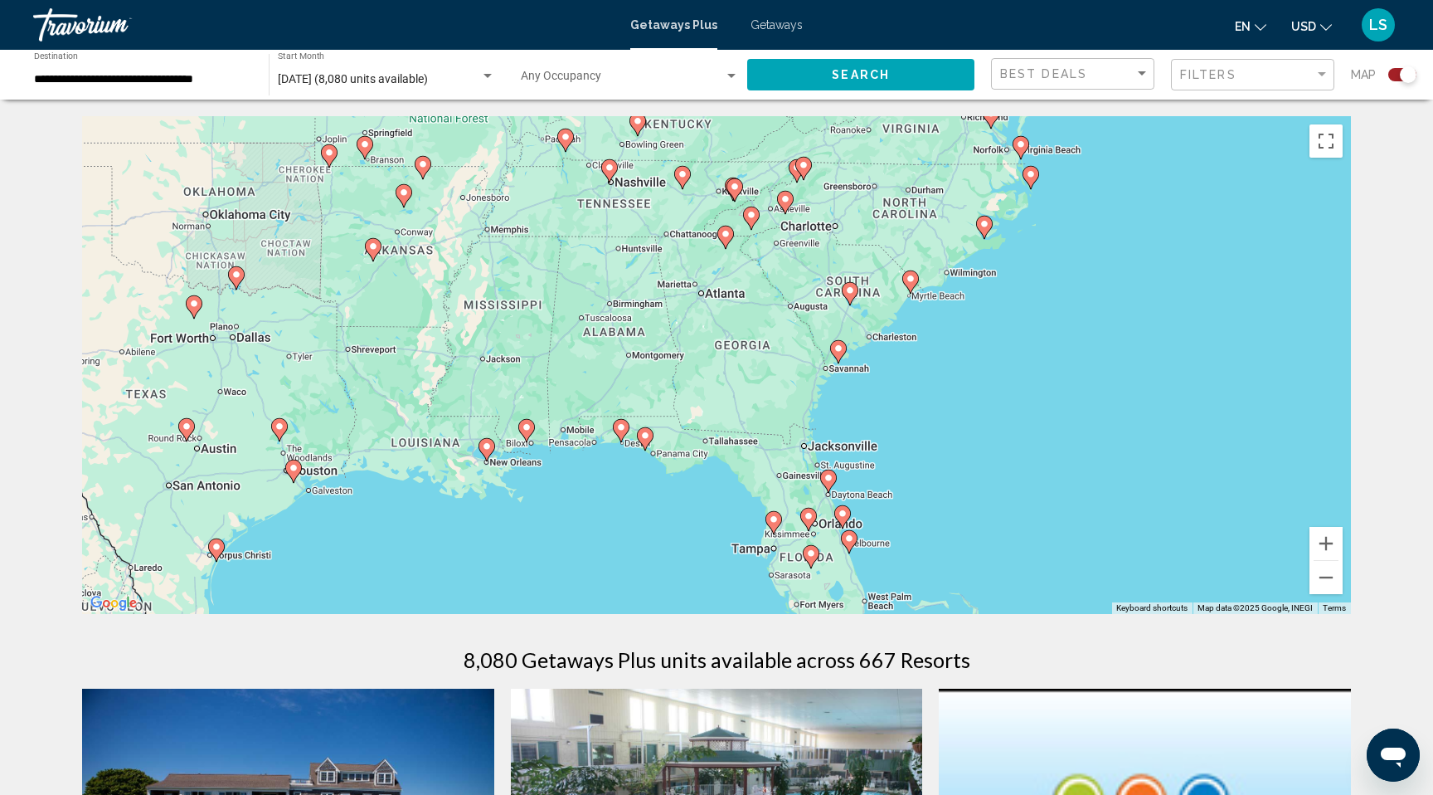
drag, startPoint x: 790, startPoint y: 541, endPoint x: 942, endPoint y: 429, distance: 189.3
click at [942, 429] on div "To activate drag with keyboard, press Alt + Enter. Once in keyboard drag state,…" at bounding box center [716, 365] width 1269 height 498
click at [1328, 546] on button "Zoom in" at bounding box center [1326, 543] width 33 height 33
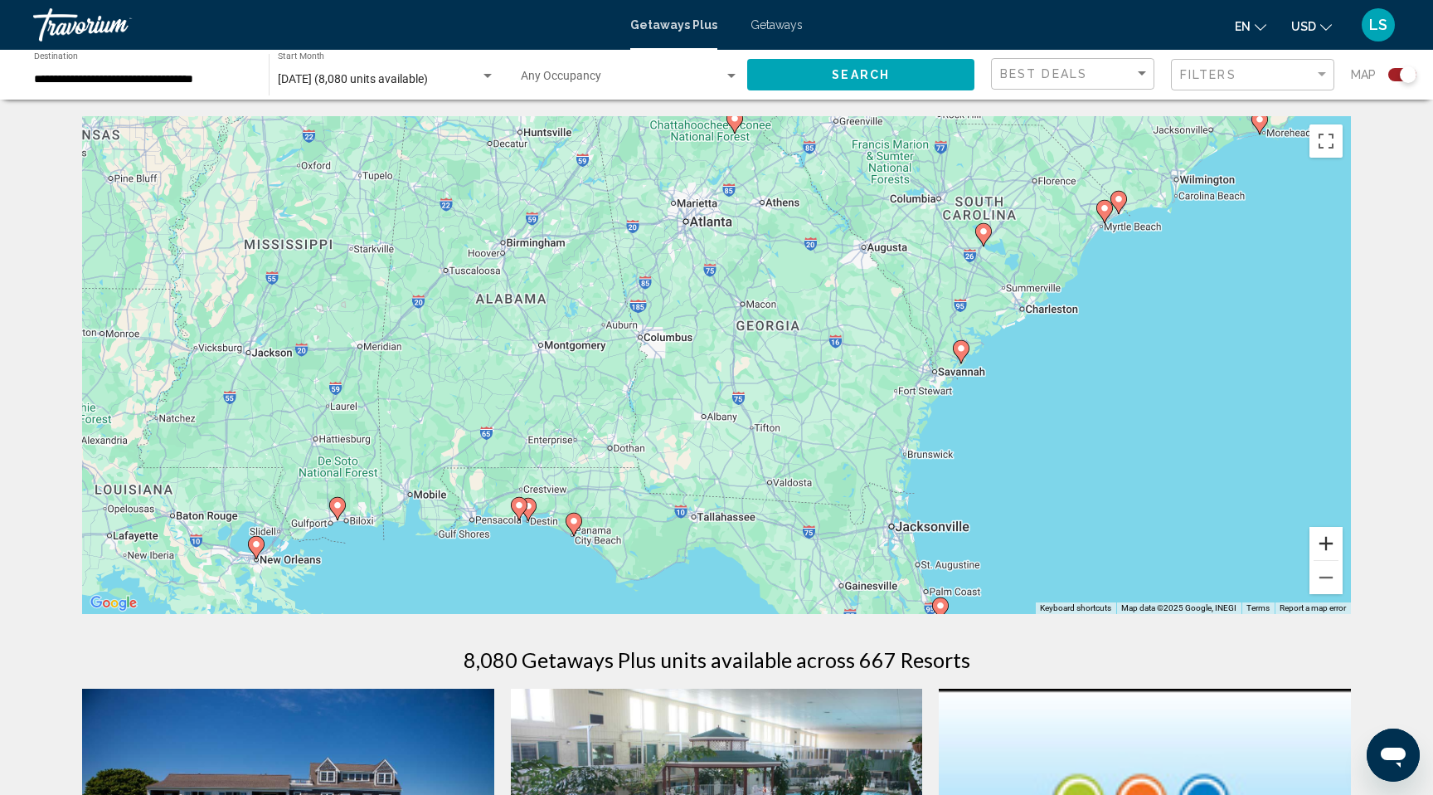
click at [1328, 546] on button "Zoom in" at bounding box center [1326, 543] width 33 height 33
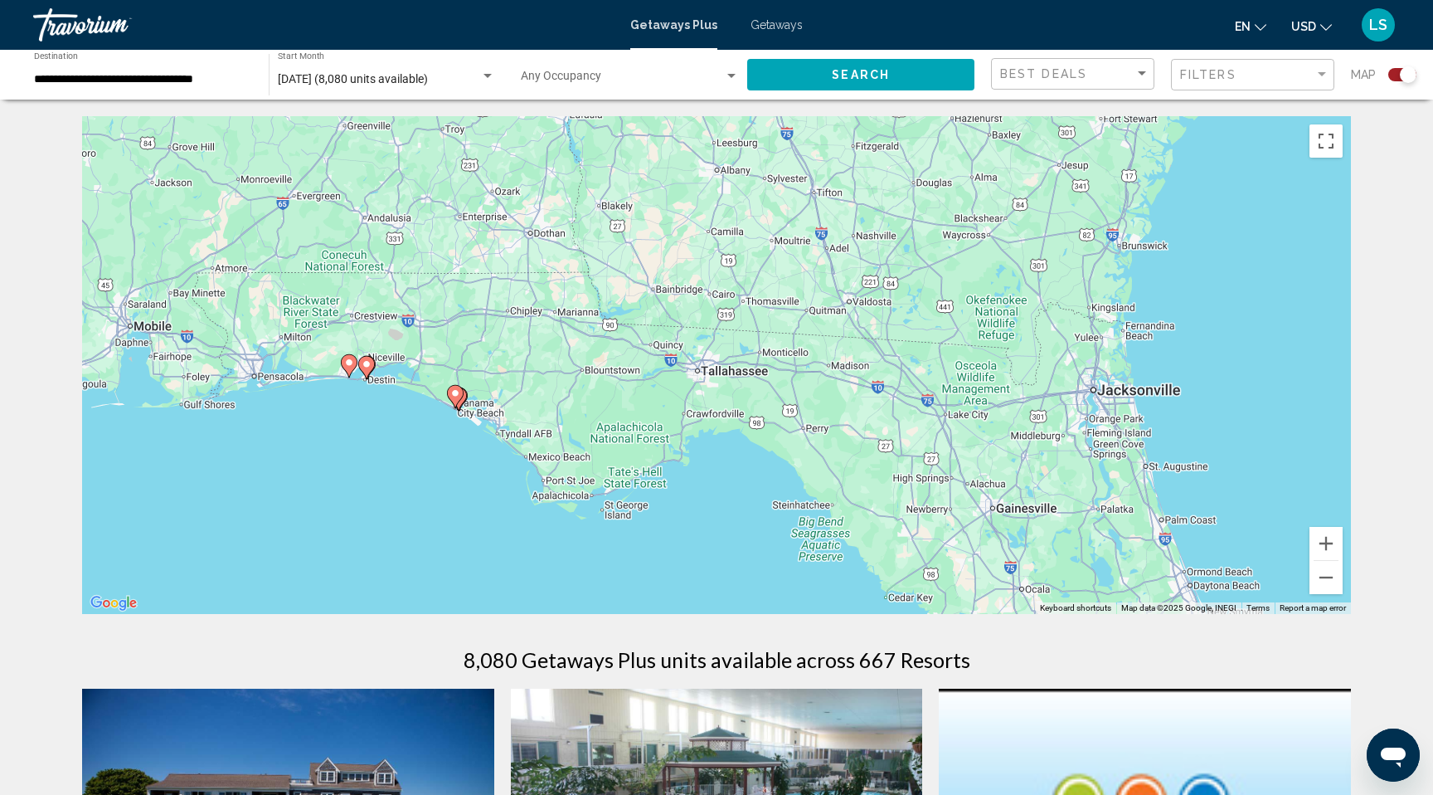
drag, startPoint x: 869, startPoint y: 517, endPoint x: 894, endPoint y: 219, distance: 298.9
click at [894, 219] on div "To activate drag with keyboard, press Alt + Enter. Once in keyboard drag state,…" at bounding box center [716, 365] width 1269 height 498
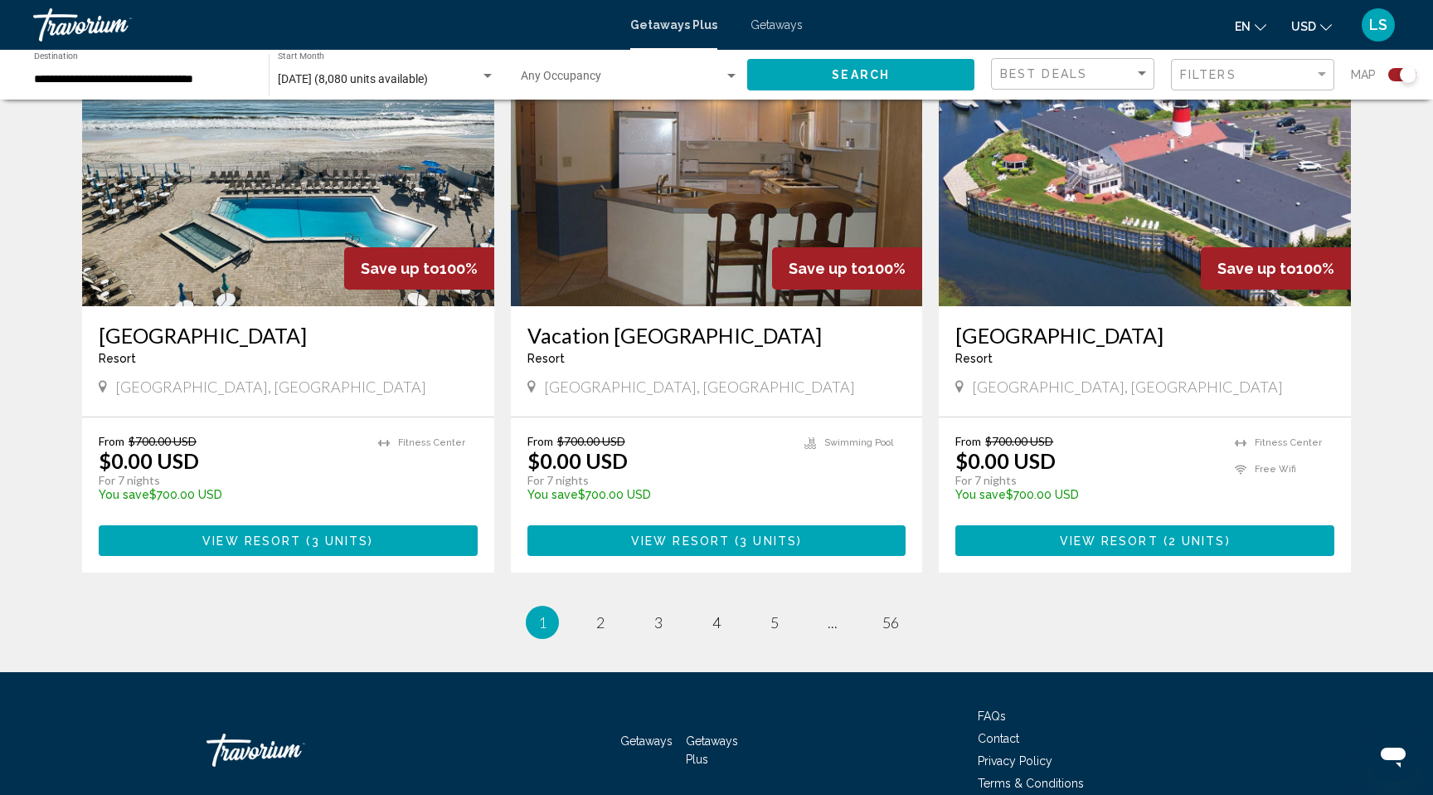
scroll to position [2407, 0]
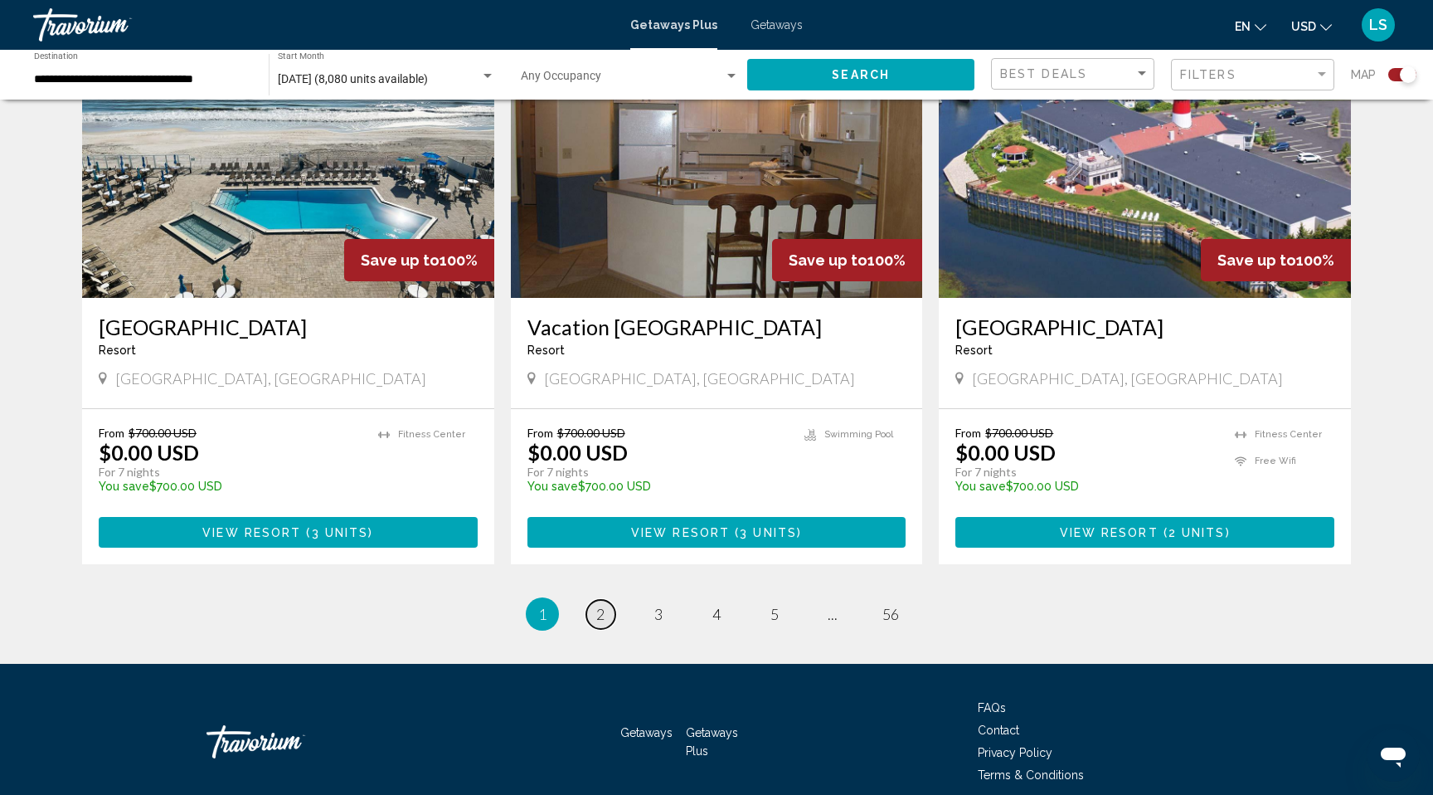
click at [602, 605] on span "2" at bounding box center [600, 614] width 8 height 18
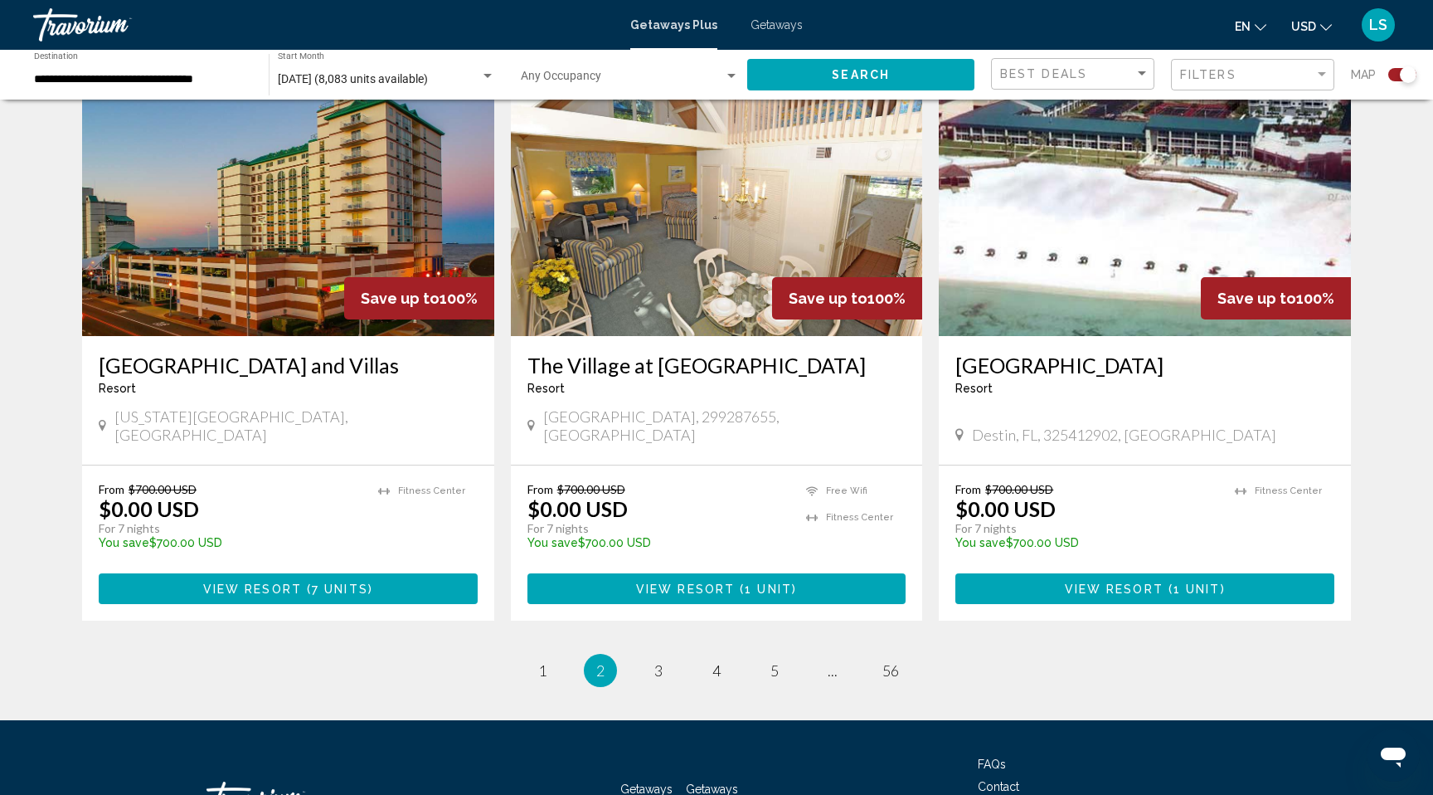
scroll to position [2447, 0]
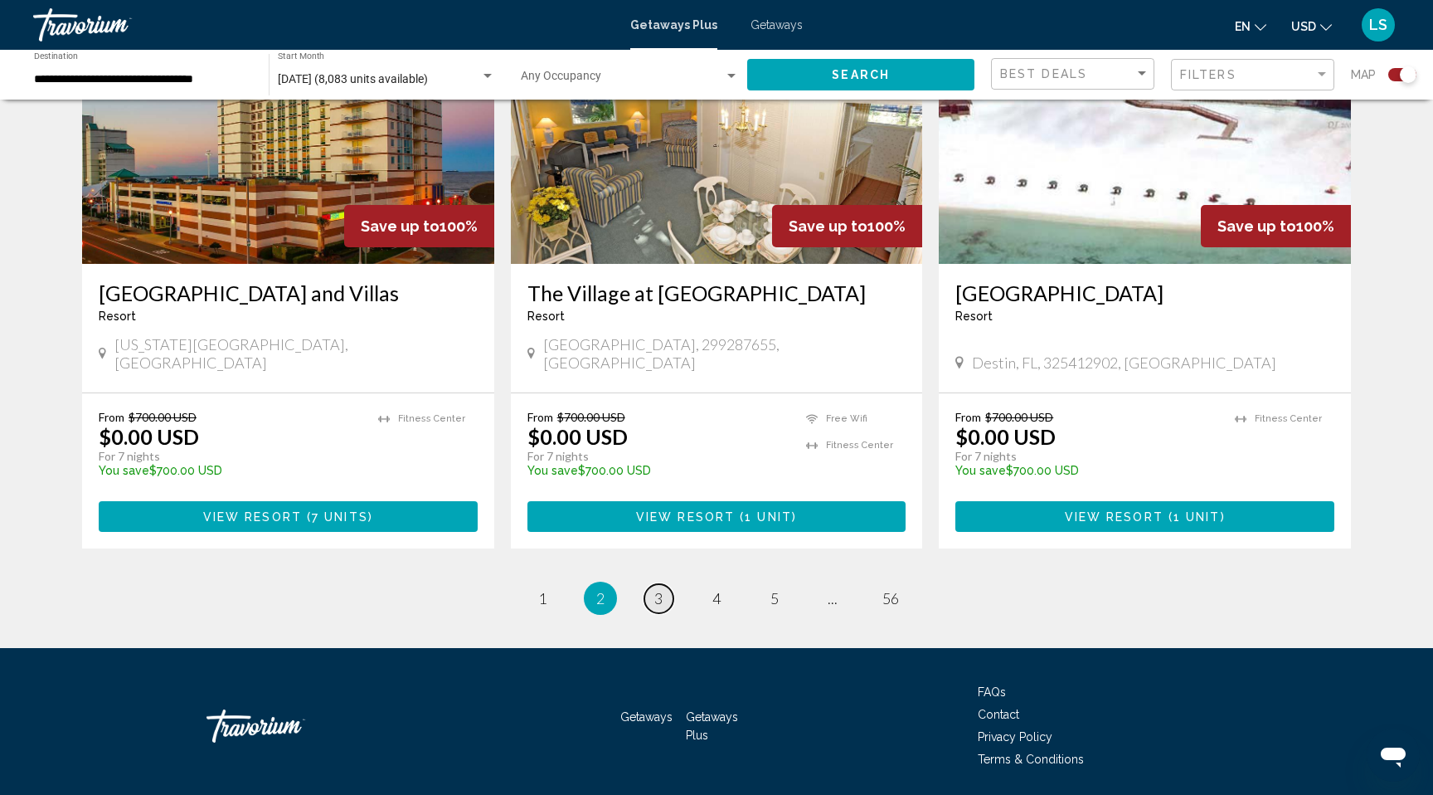
click at [658, 589] on span "3" at bounding box center [659, 598] width 8 height 18
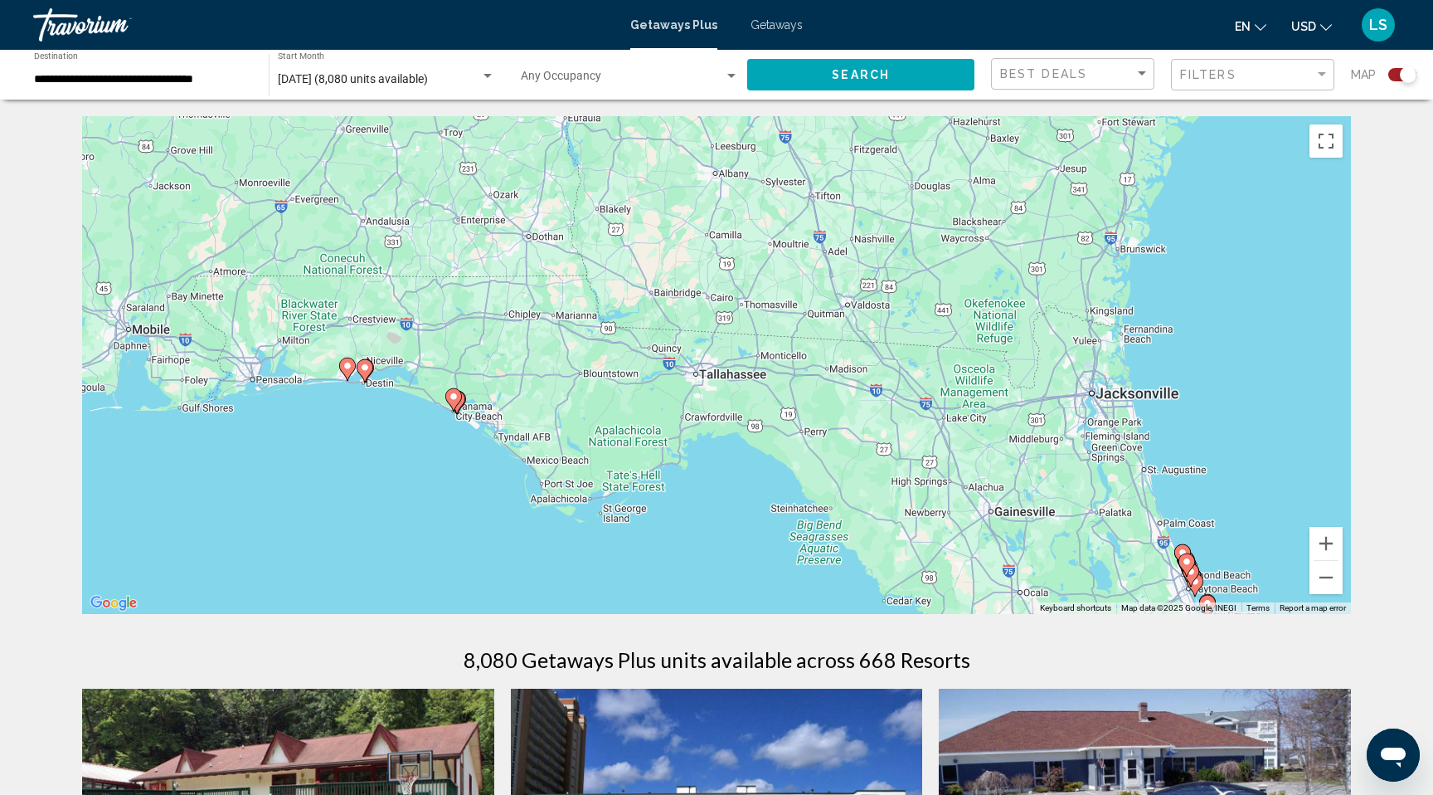
click at [782, 22] on span "Getaways" at bounding box center [777, 24] width 52 height 13
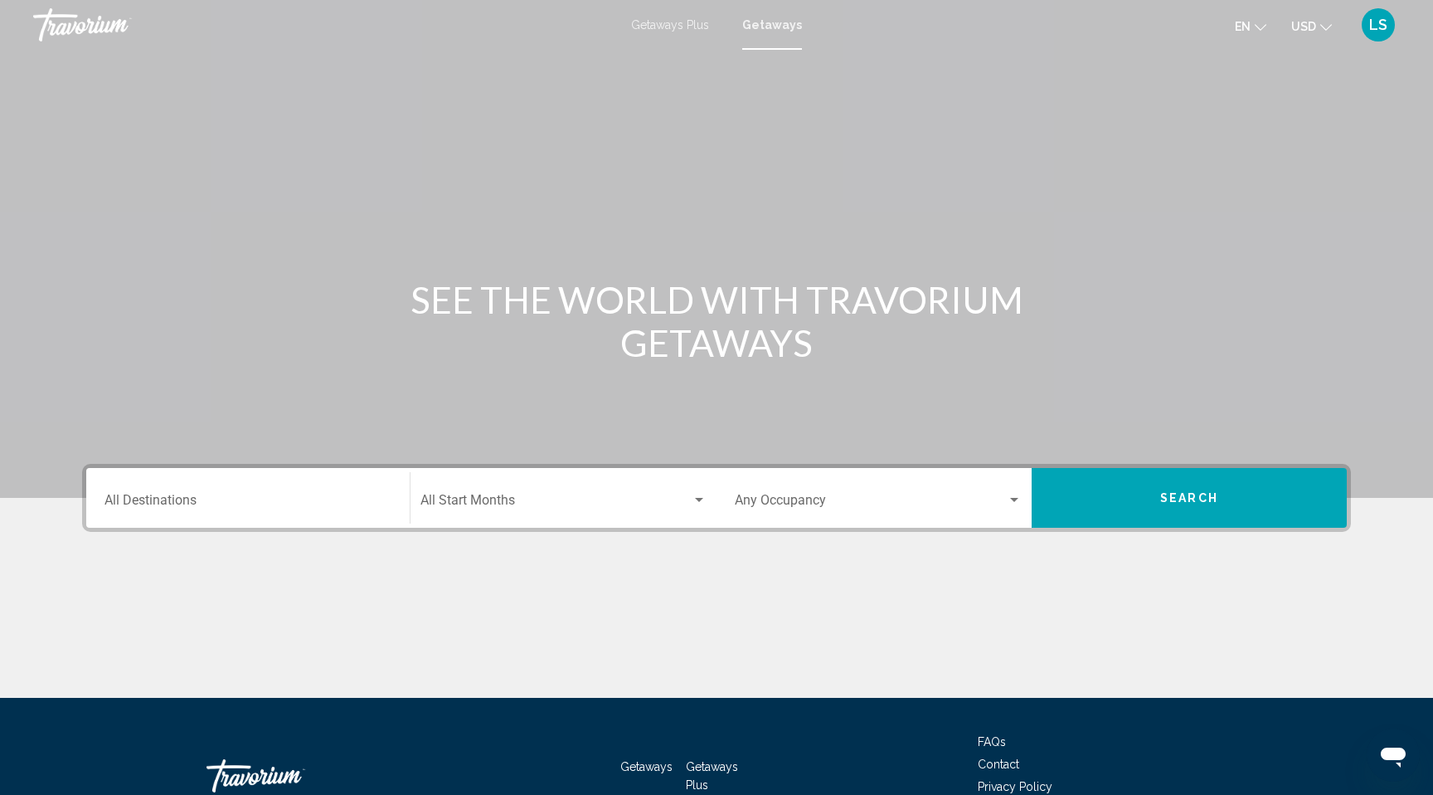
click at [231, 493] on div "Destination All Destinations" at bounding box center [248, 498] width 287 height 52
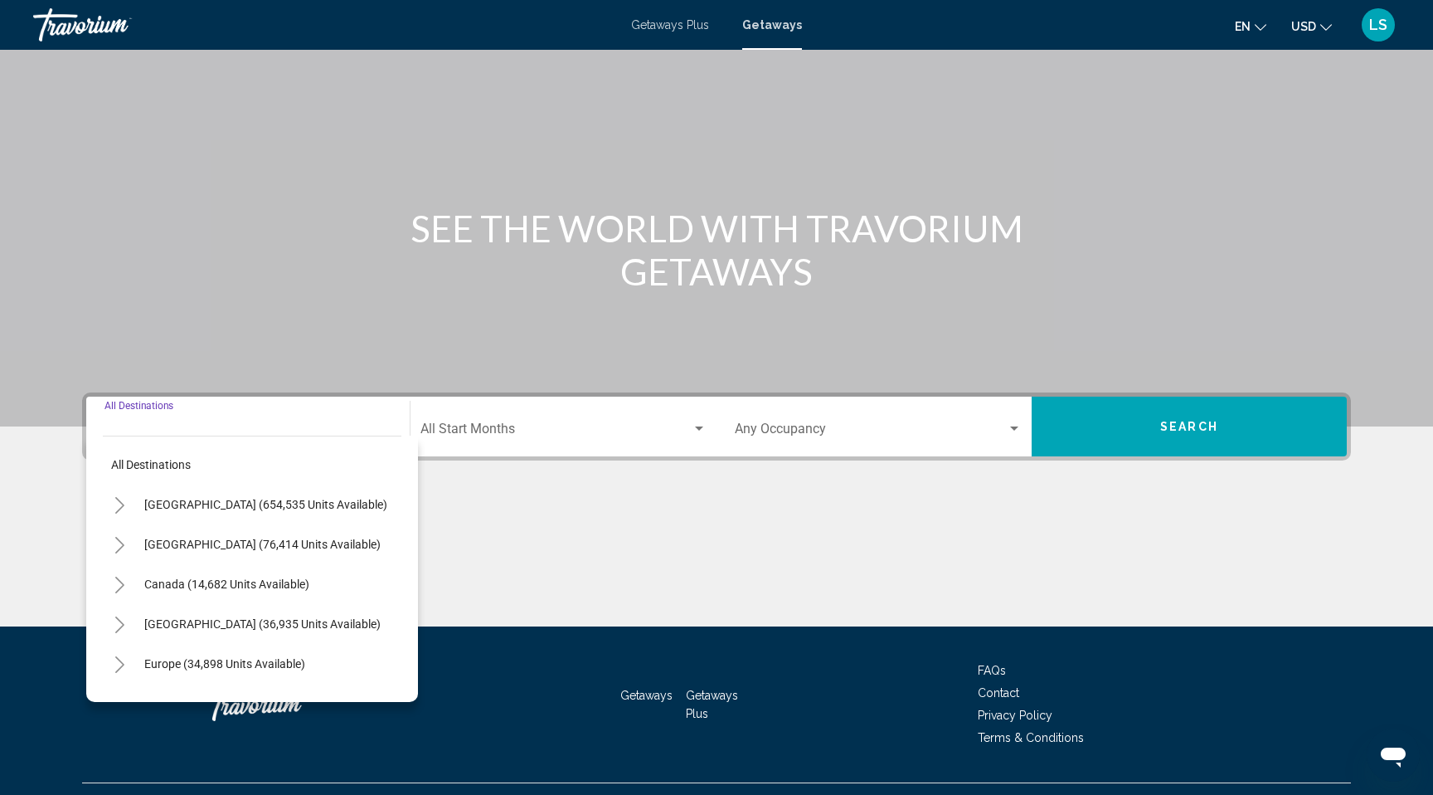
scroll to position [106, 0]
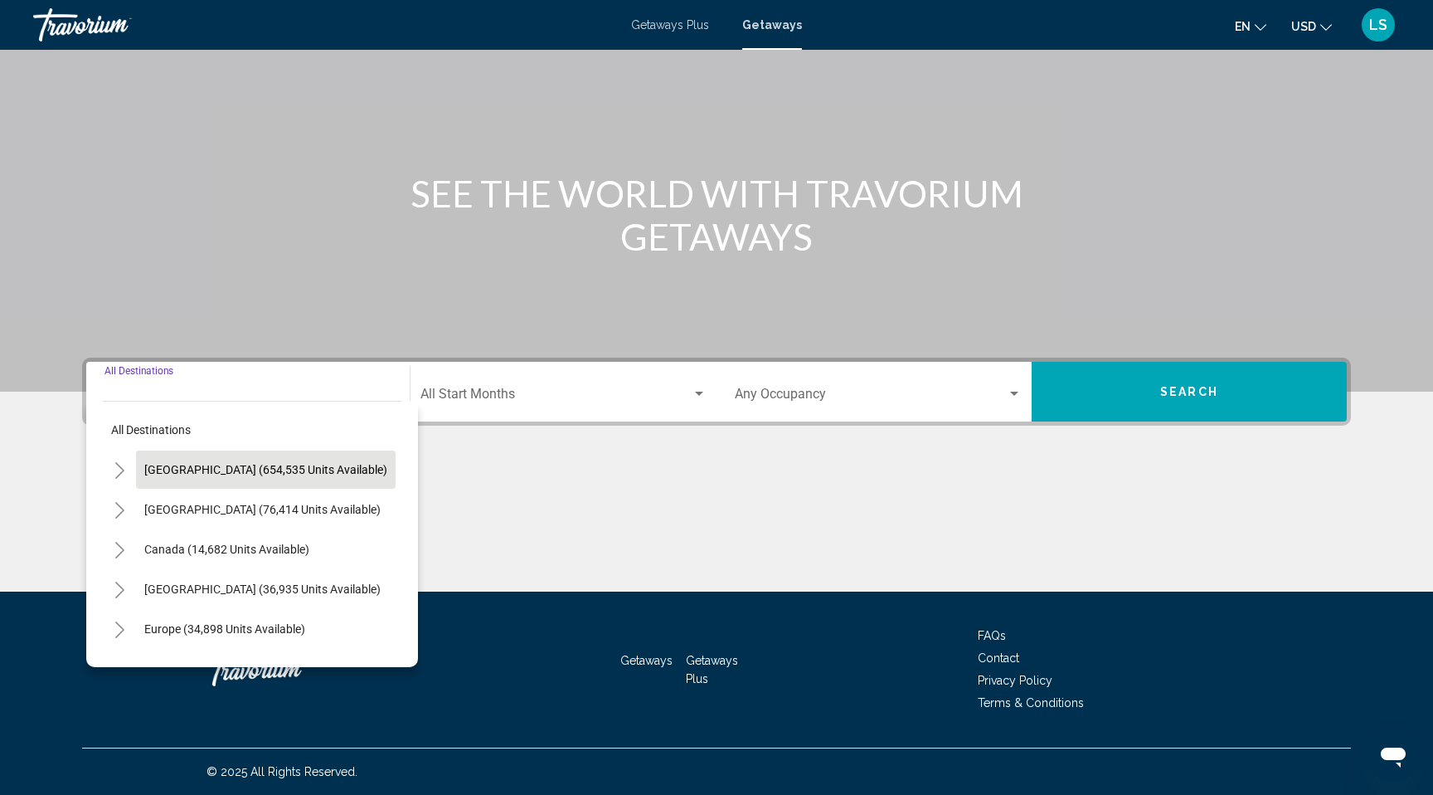
click at [189, 477] on button "[GEOGRAPHIC_DATA] (654,535 units available)" at bounding box center [266, 469] width 260 height 38
type input "**********"
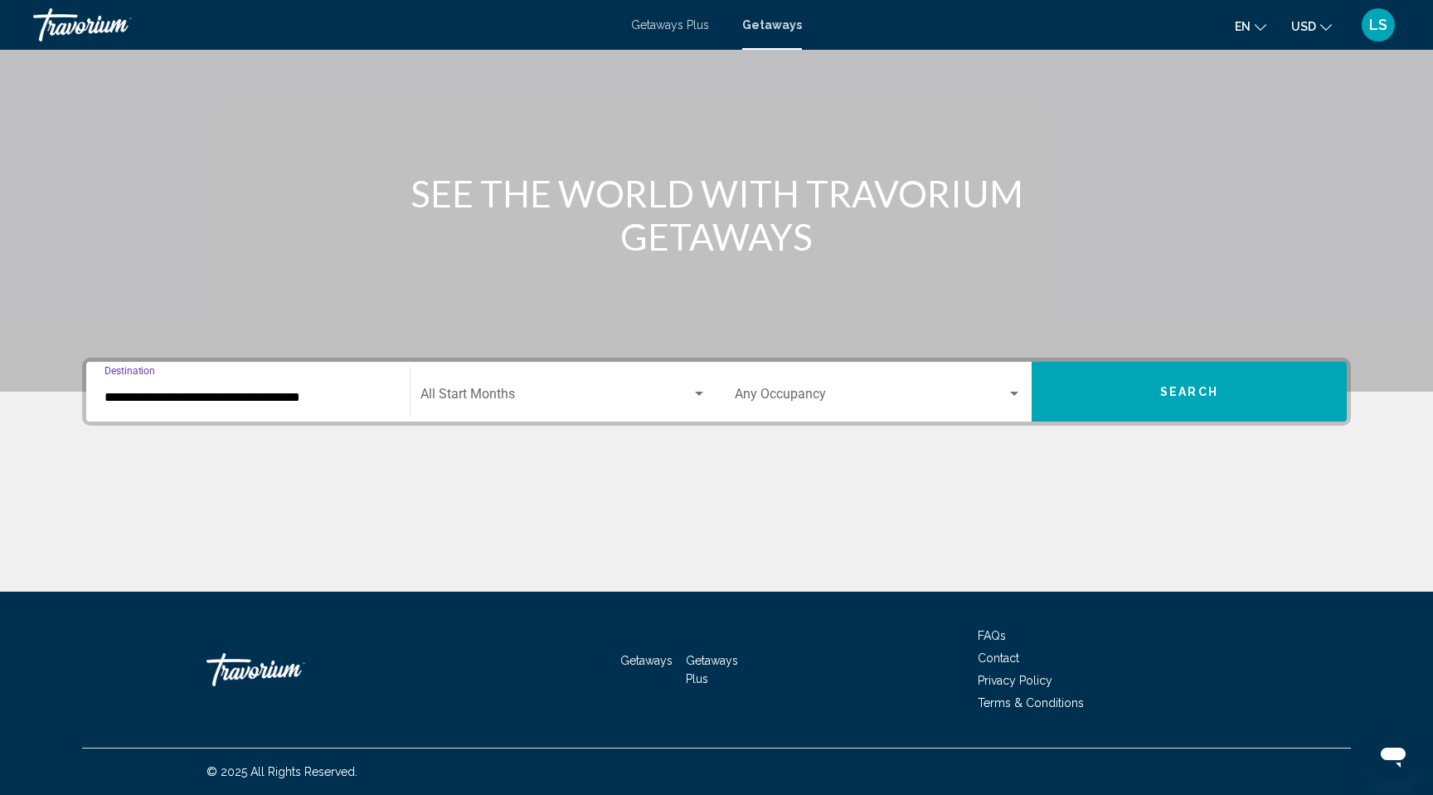
click at [1173, 397] on span "Search" at bounding box center [1190, 392] width 58 height 13
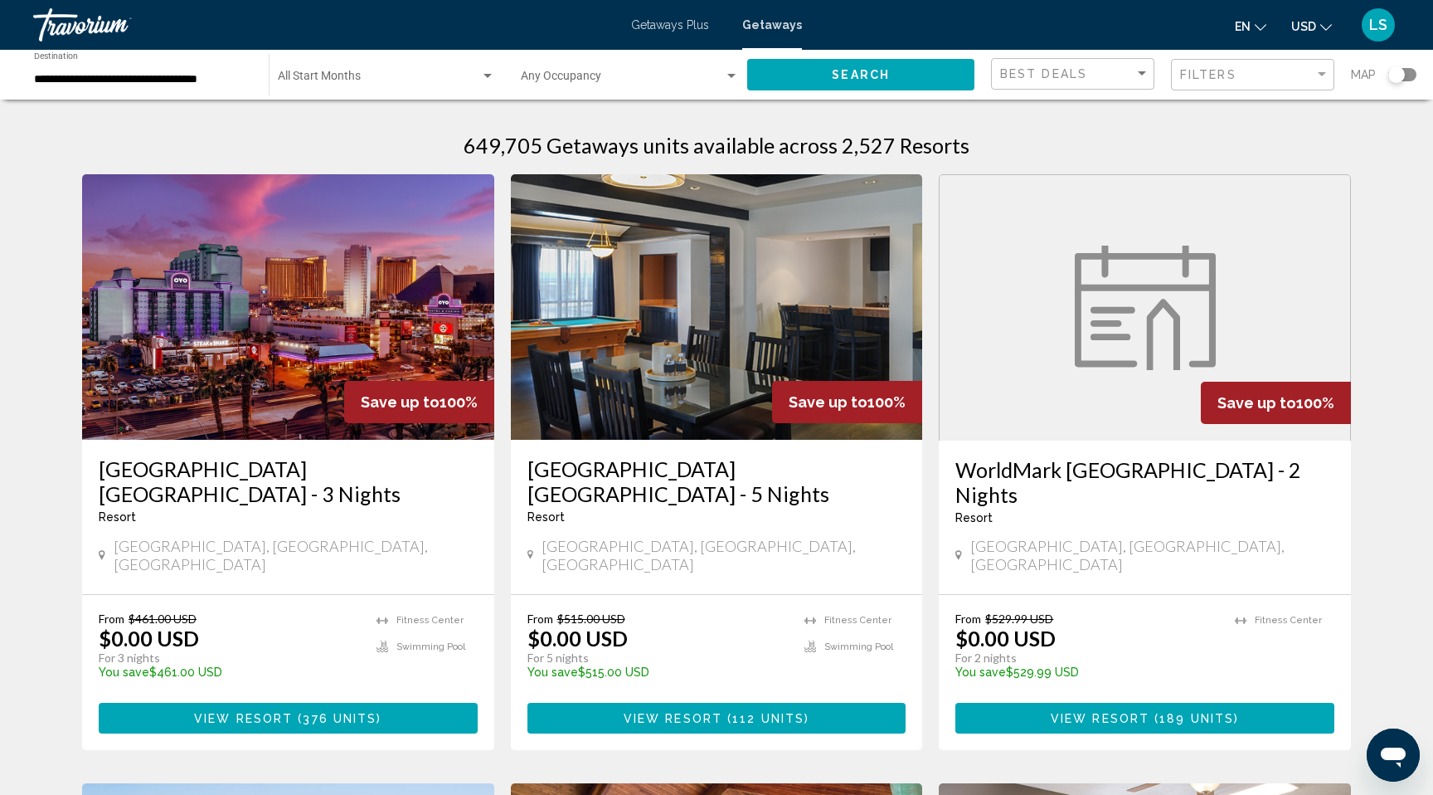
click at [1406, 75] on div "Search widget" at bounding box center [1403, 74] width 28 height 13
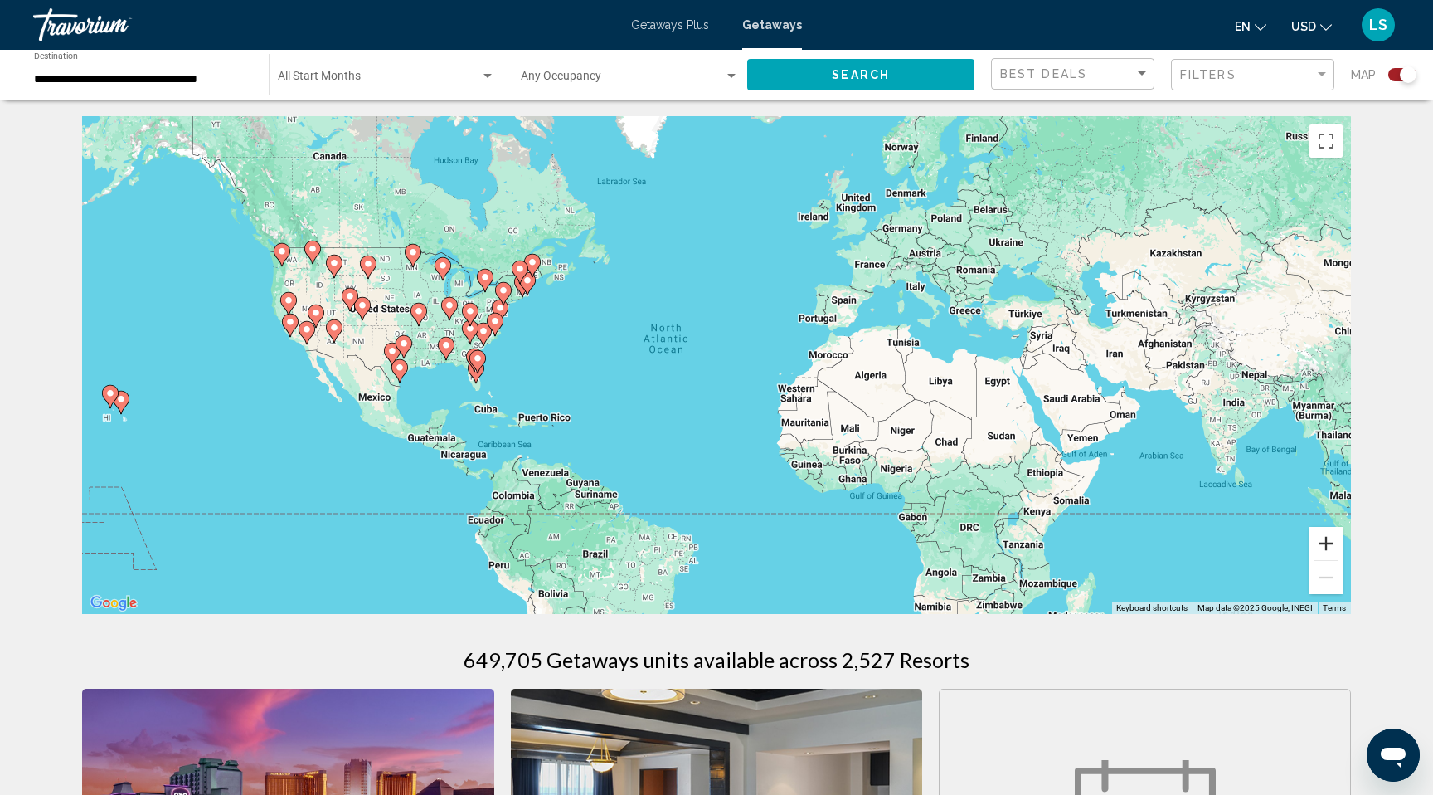
click at [1326, 543] on button "Zoom in" at bounding box center [1326, 543] width 33 height 33
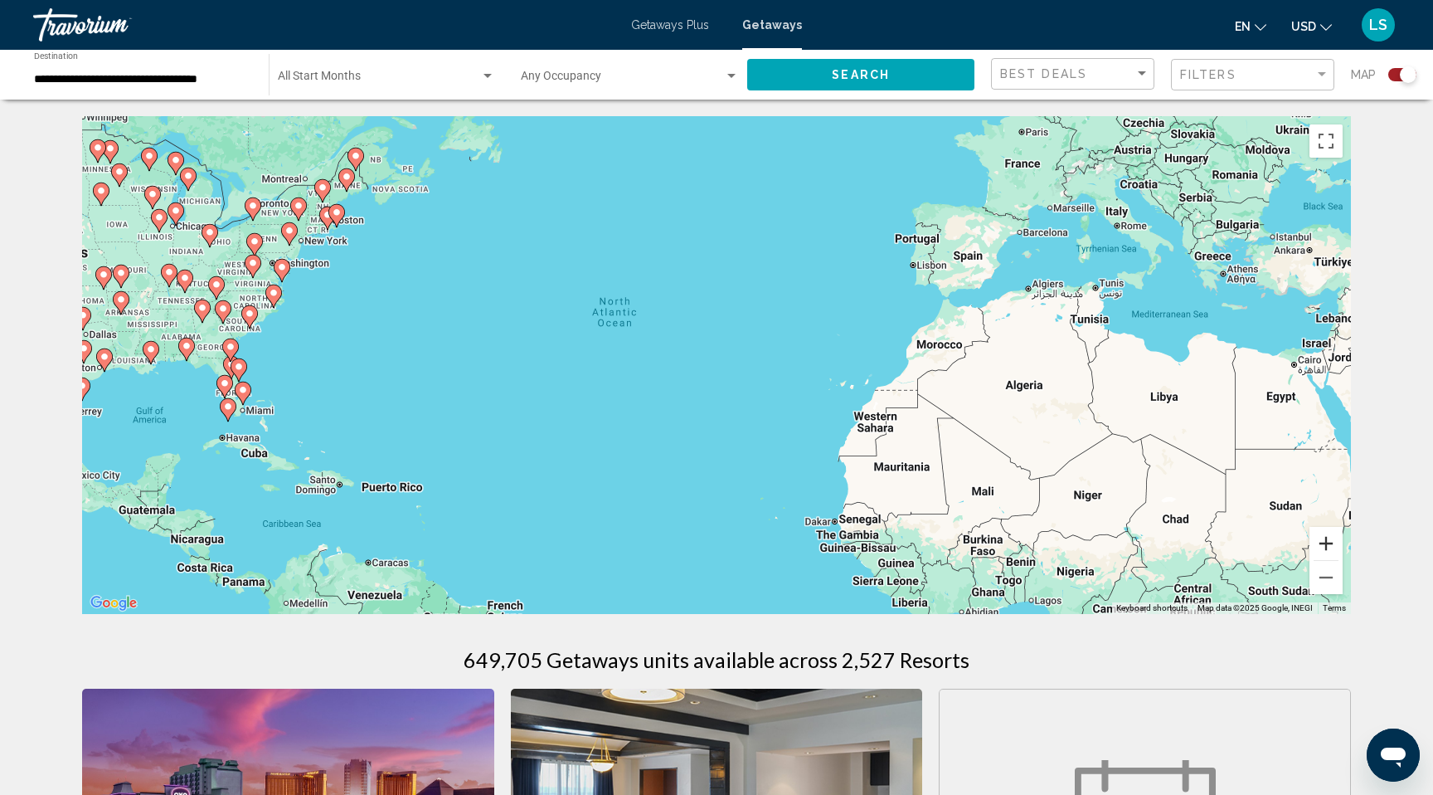
click at [1326, 543] on button "Zoom in" at bounding box center [1326, 543] width 33 height 33
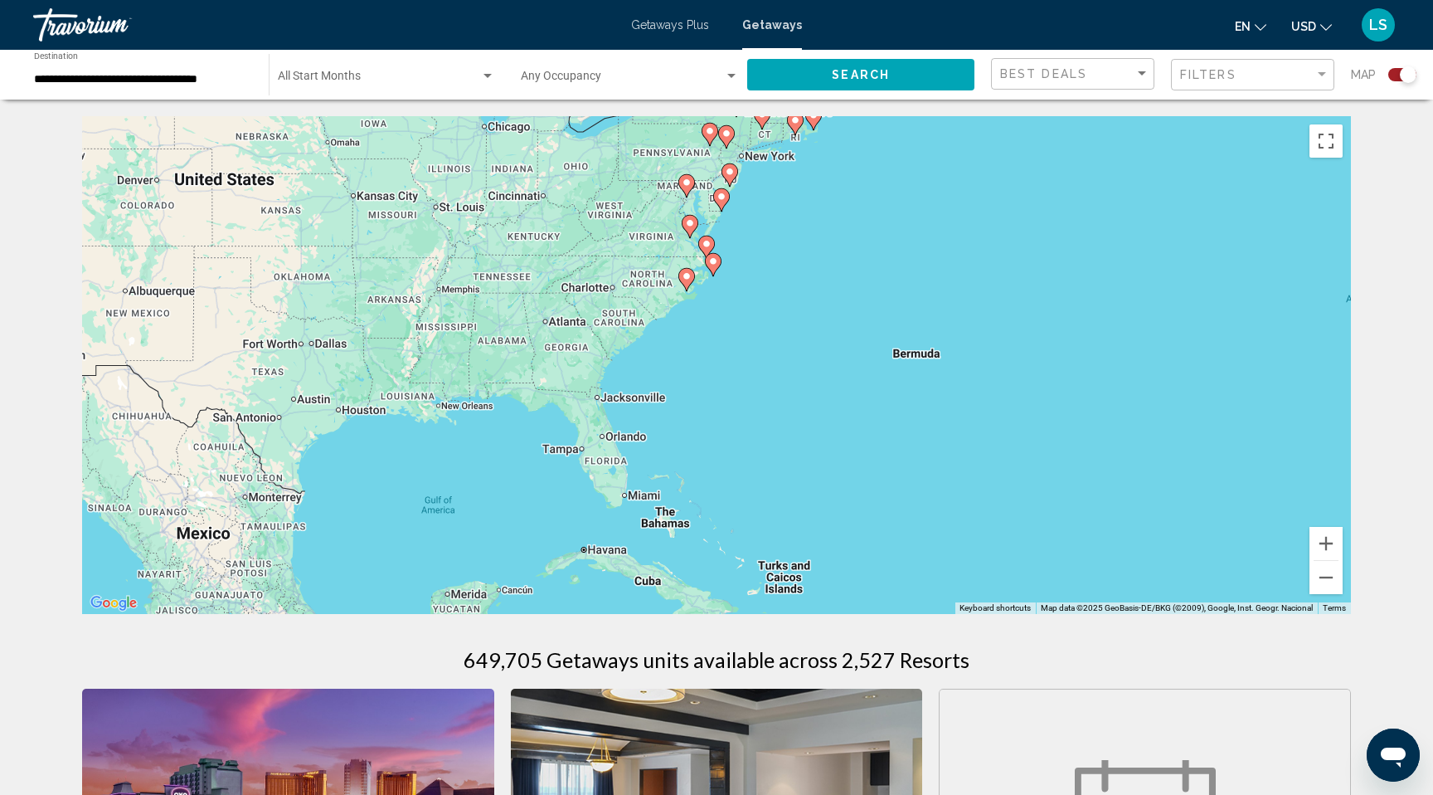
drag, startPoint x: 481, startPoint y: 409, endPoint x: 1392, endPoint y: 437, distance: 911.3
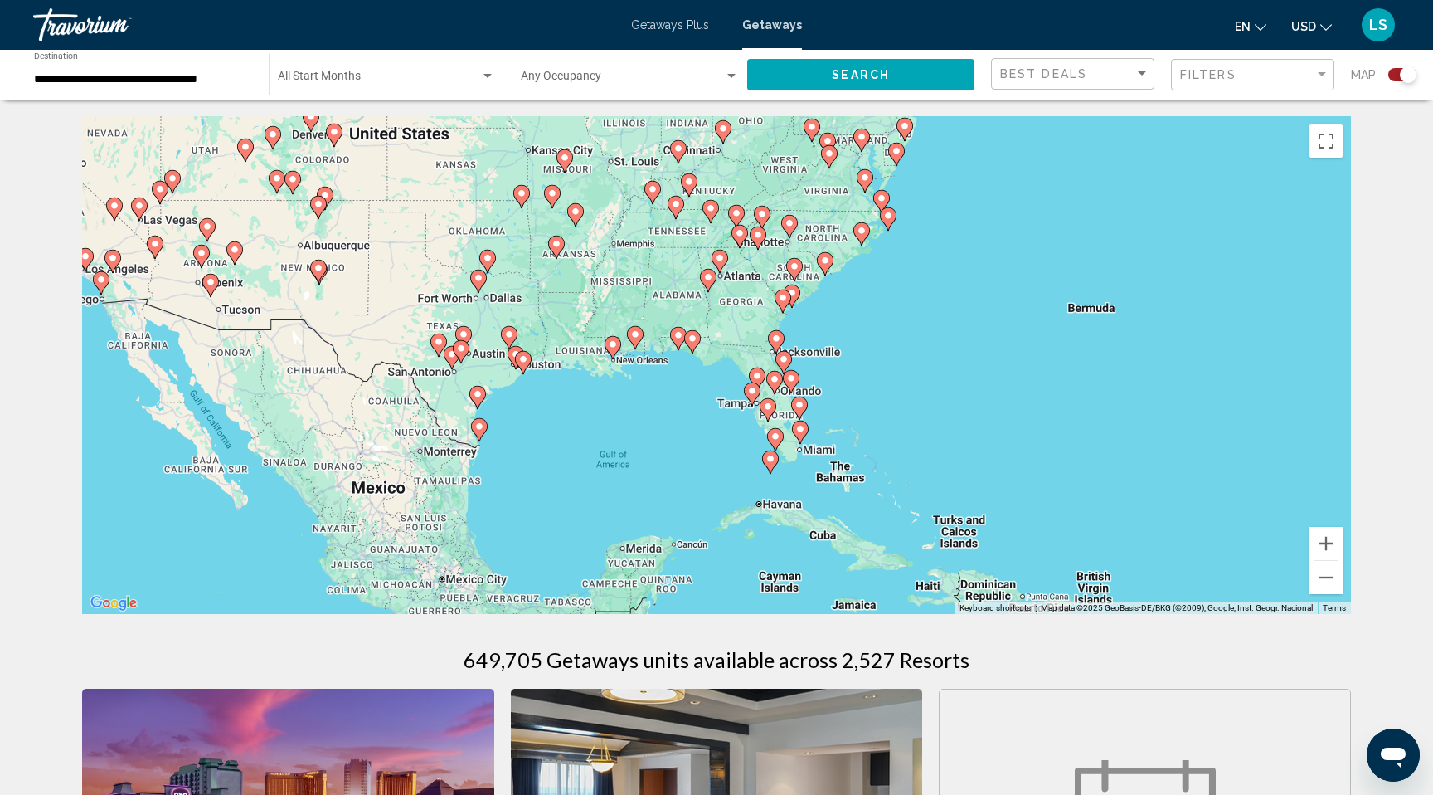
drag, startPoint x: 795, startPoint y: 440, endPoint x: 912, endPoint y: 404, distance: 122.3
click at [912, 404] on div "To activate drag with keyboard, press Alt + Enter. Once in keyboard drag state,…" at bounding box center [716, 365] width 1269 height 498
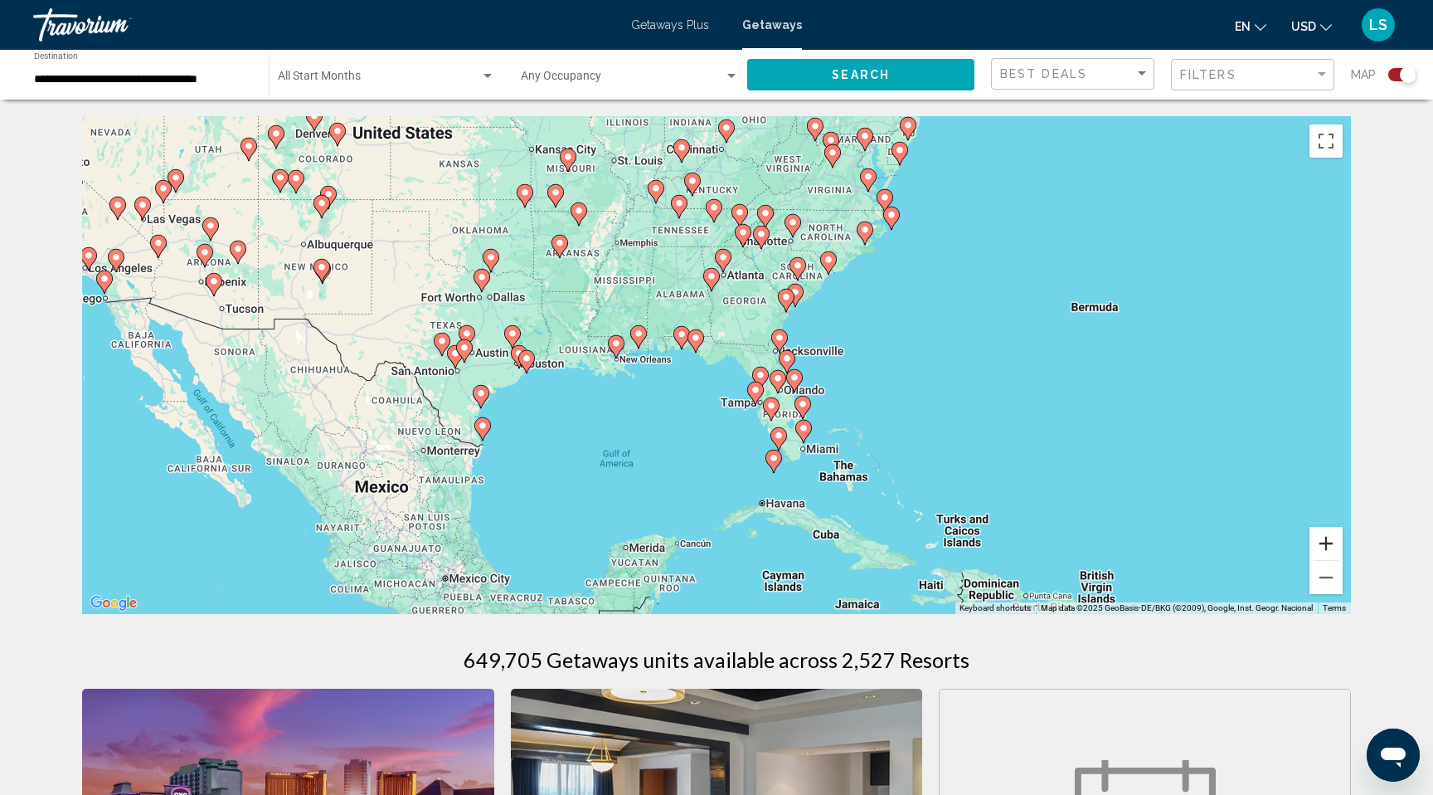
click at [1331, 543] on button "Zoom in" at bounding box center [1326, 543] width 33 height 33
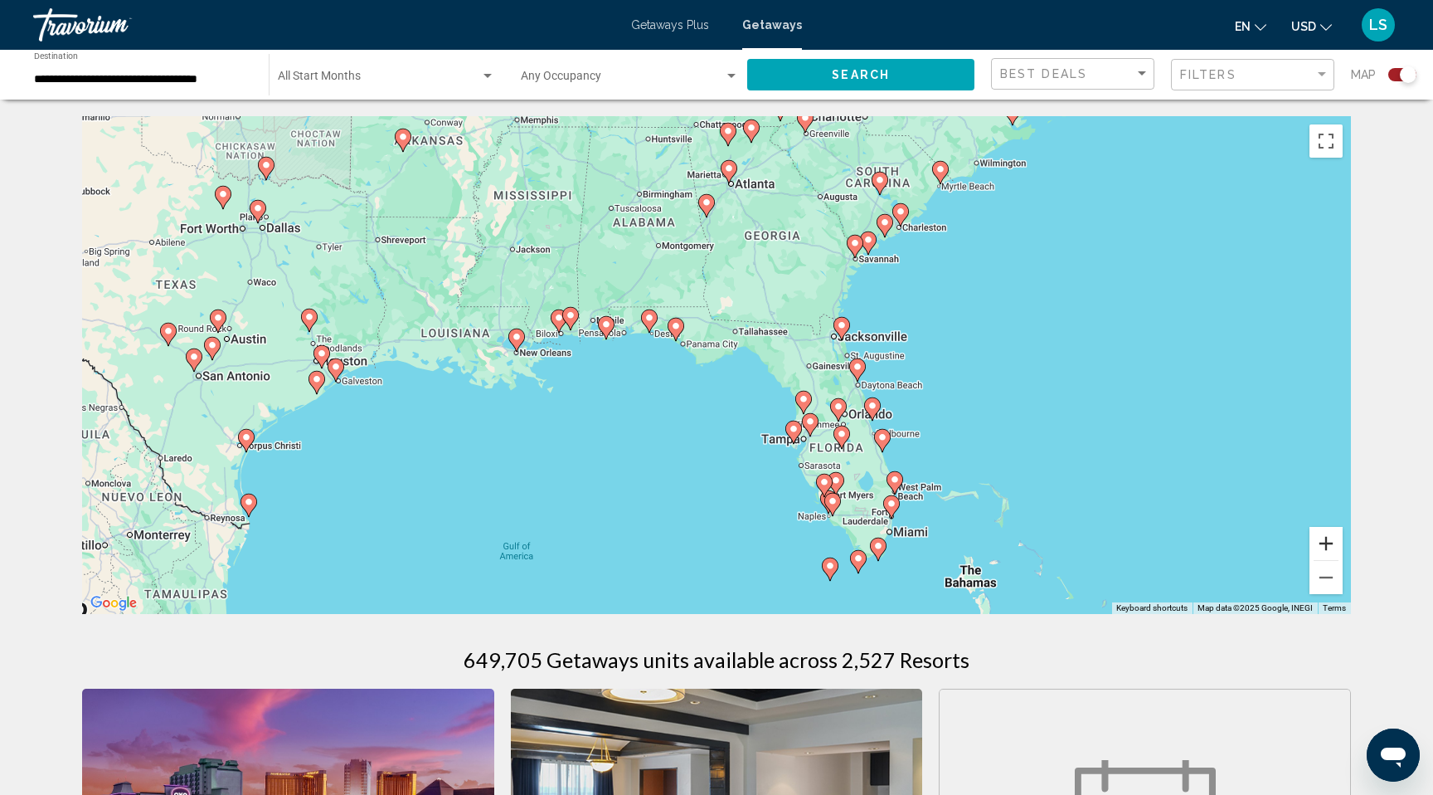
click at [1331, 543] on button "Zoom in" at bounding box center [1326, 543] width 33 height 33
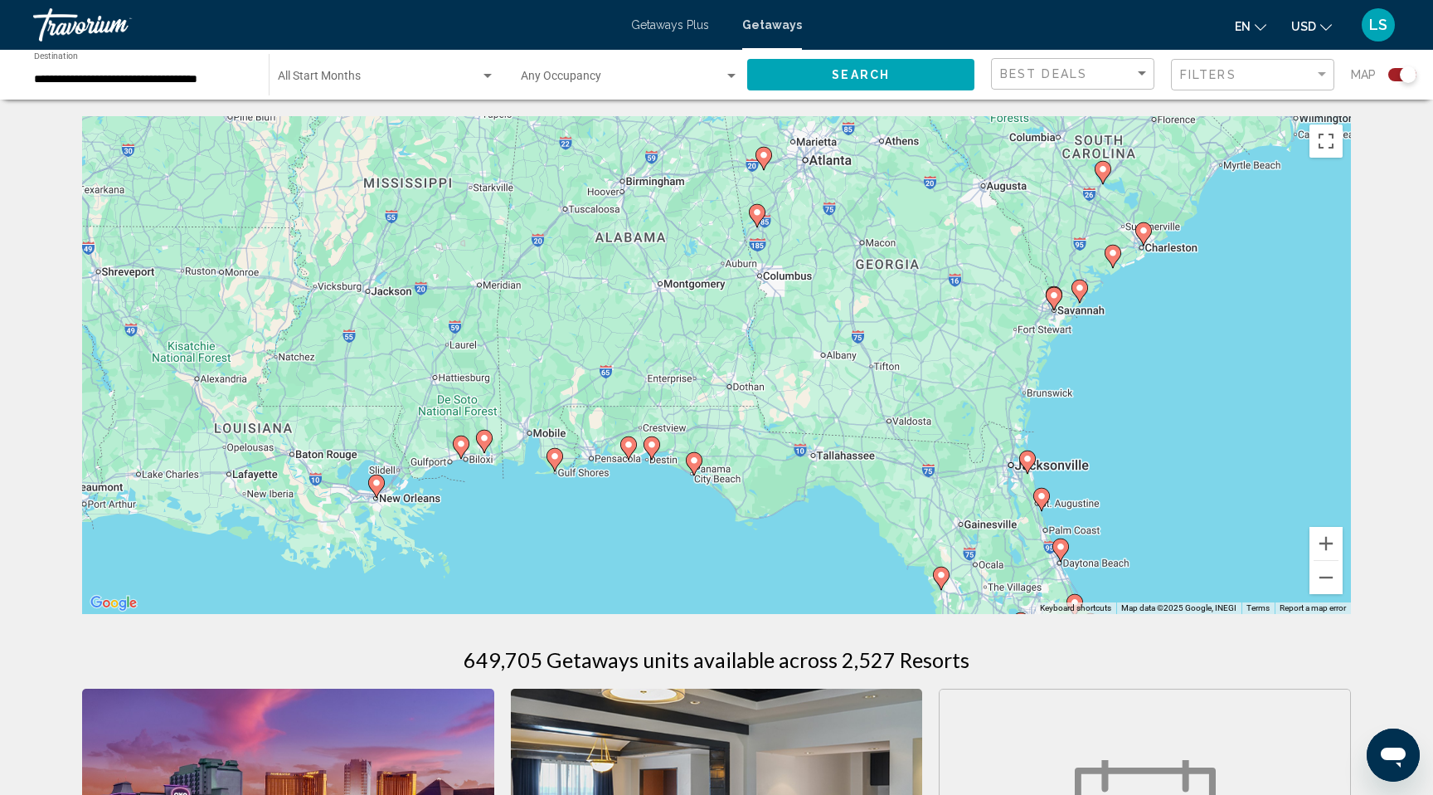
drag, startPoint x: 834, startPoint y: 257, endPoint x: 893, endPoint y: 416, distance: 170.1
click at [893, 416] on div "To activate drag with keyboard, press Alt + Enter. Once in keyboard drag state,…" at bounding box center [716, 365] width 1269 height 498
click at [757, 208] on image "Main content" at bounding box center [757, 212] width 10 height 10
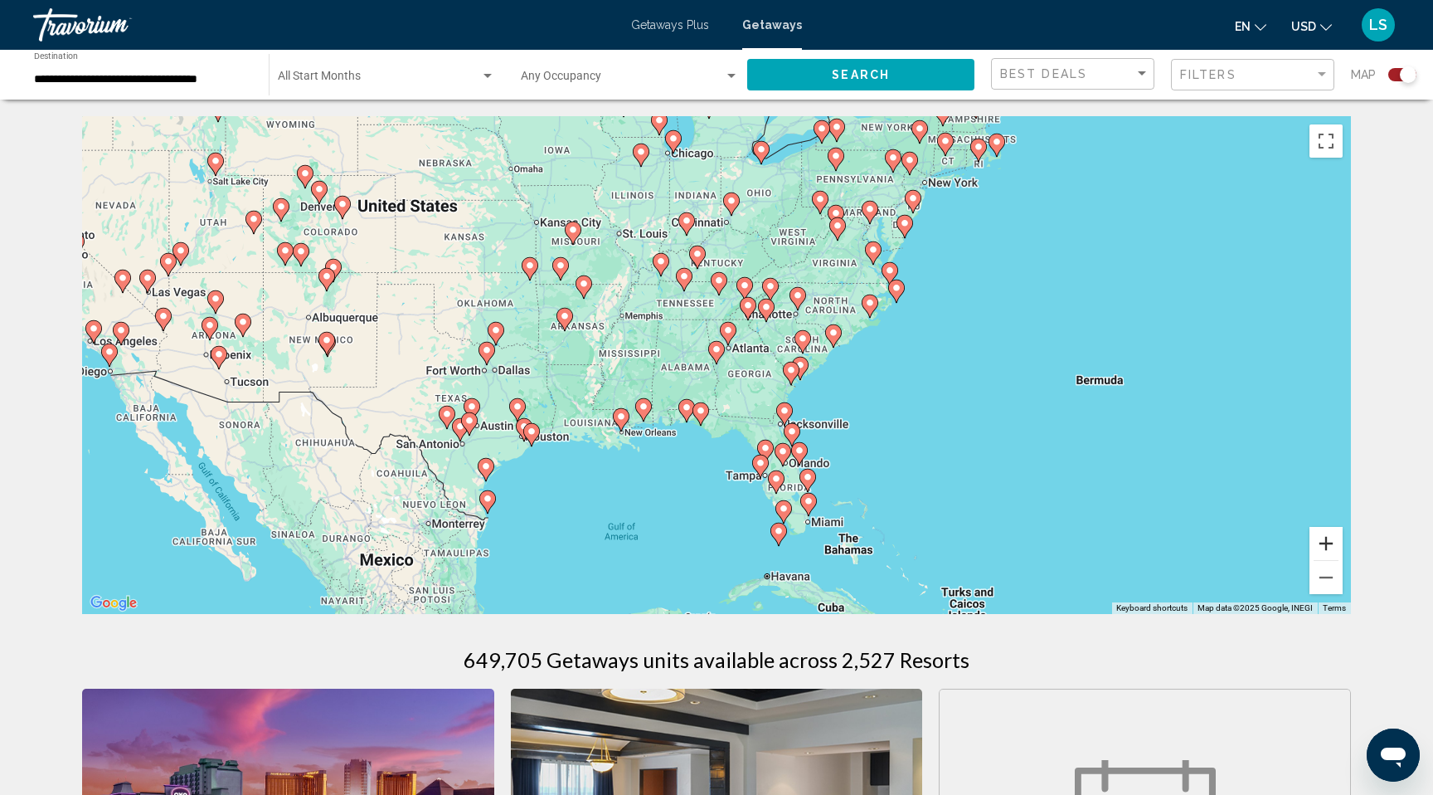
click at [1326, 538] on button "Zoom in" at bounding box center [1326, 543] width 33 height 33
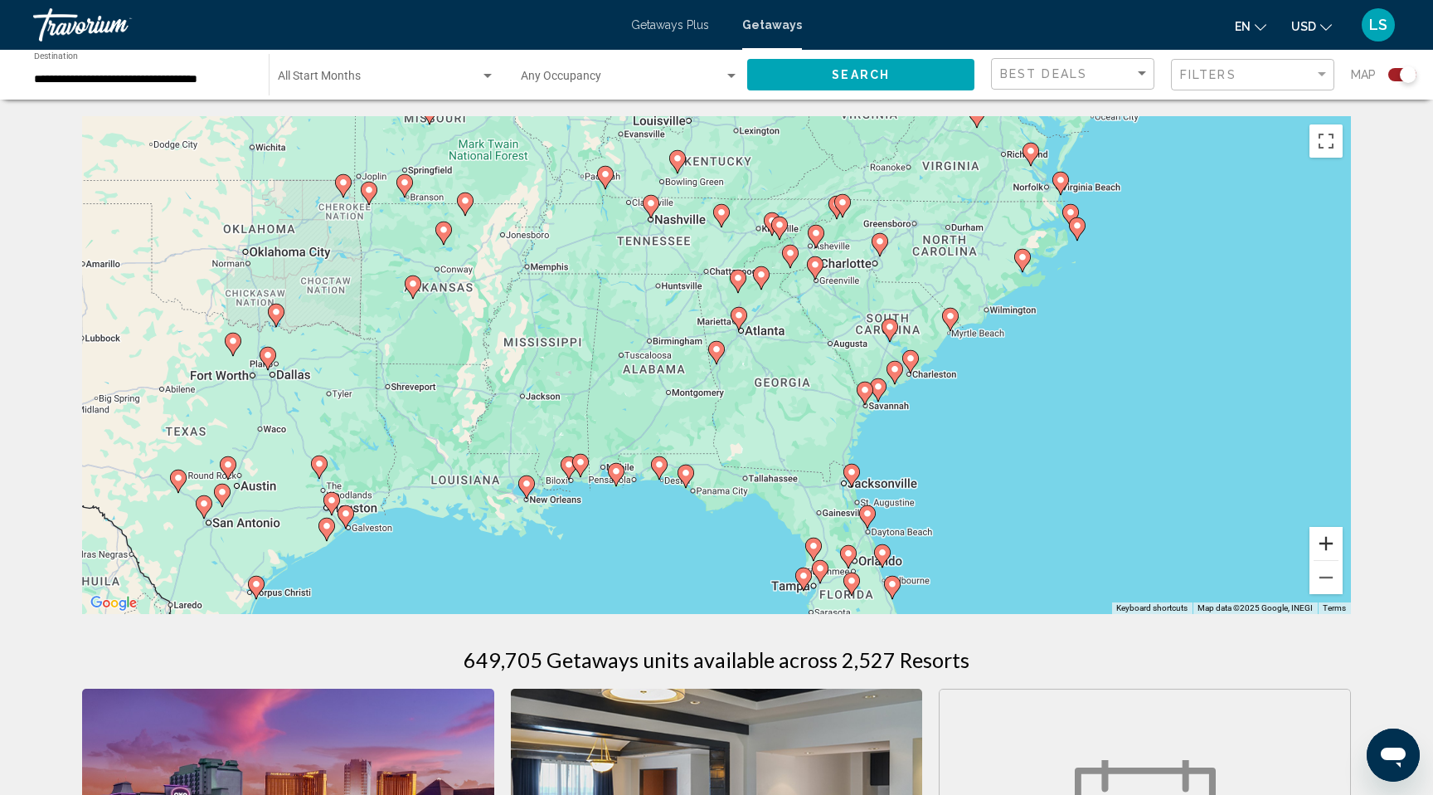
click at [1326, 538] on button "Zoom in" at bounding box center [1326, 543] width 33 height 33
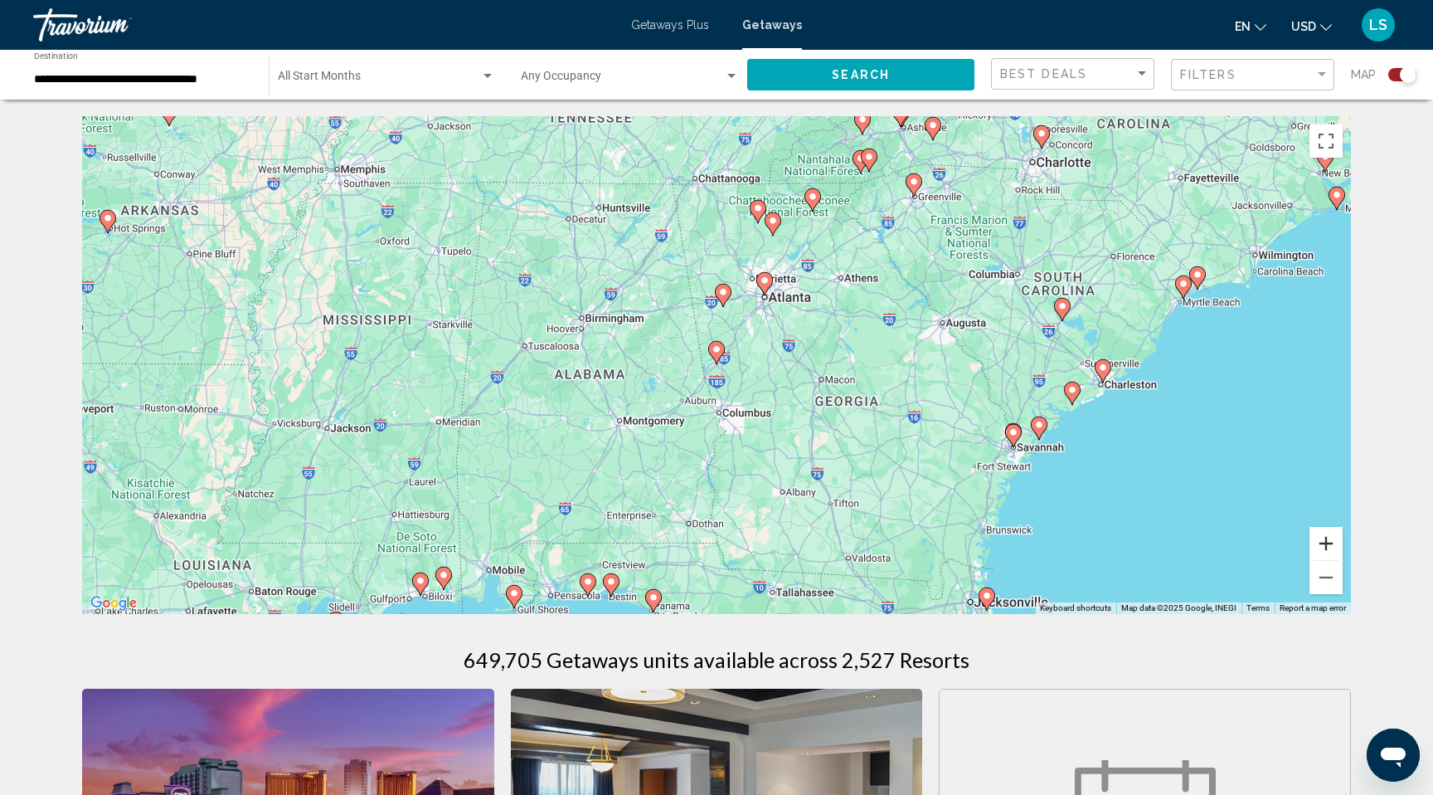
click at [1326, 538] on button "Zoom in" at bounding box center [1326, 543] width 33 height 33
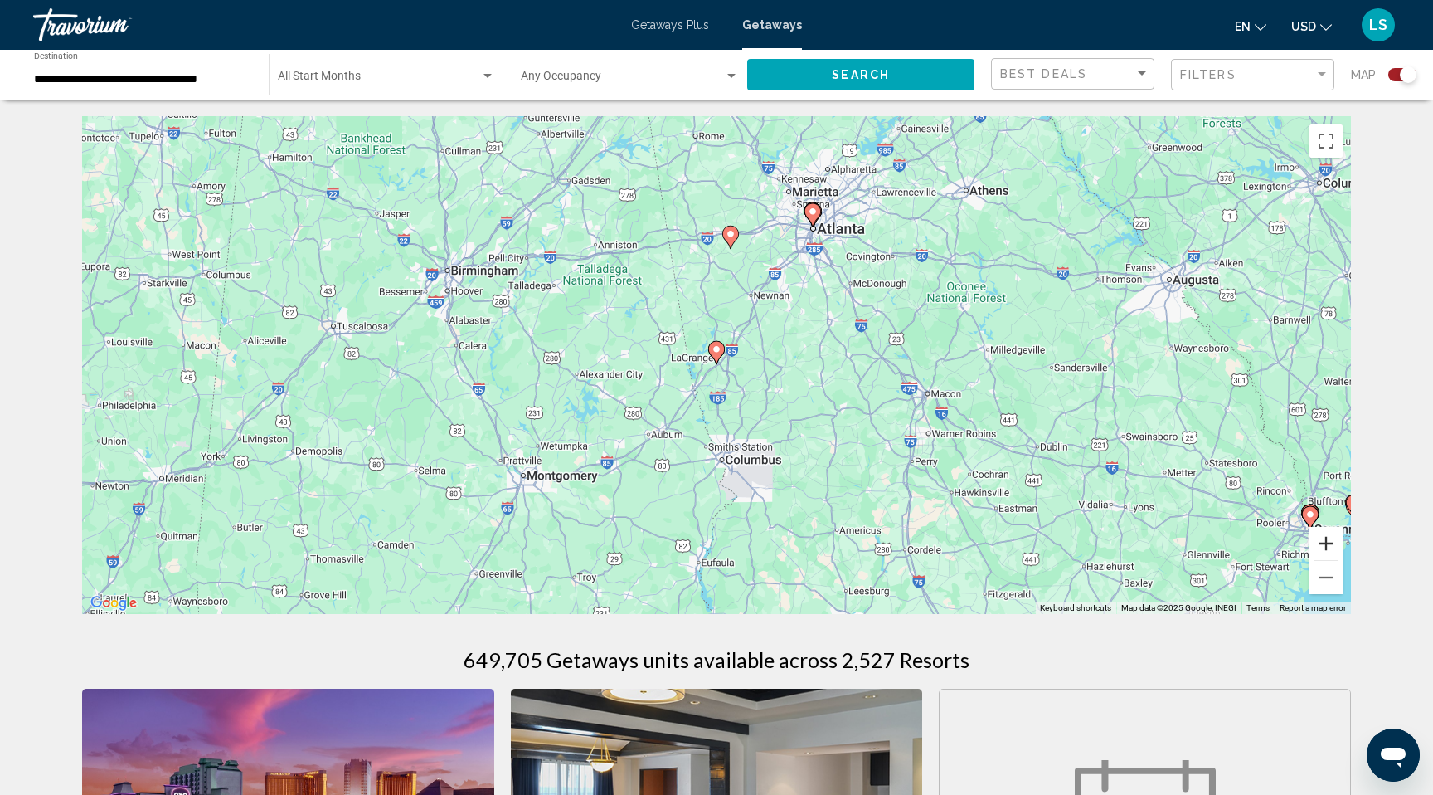
click at [1326, 538] on button "Zoom in" at bounding box center [1326, 543] width 33 height 33
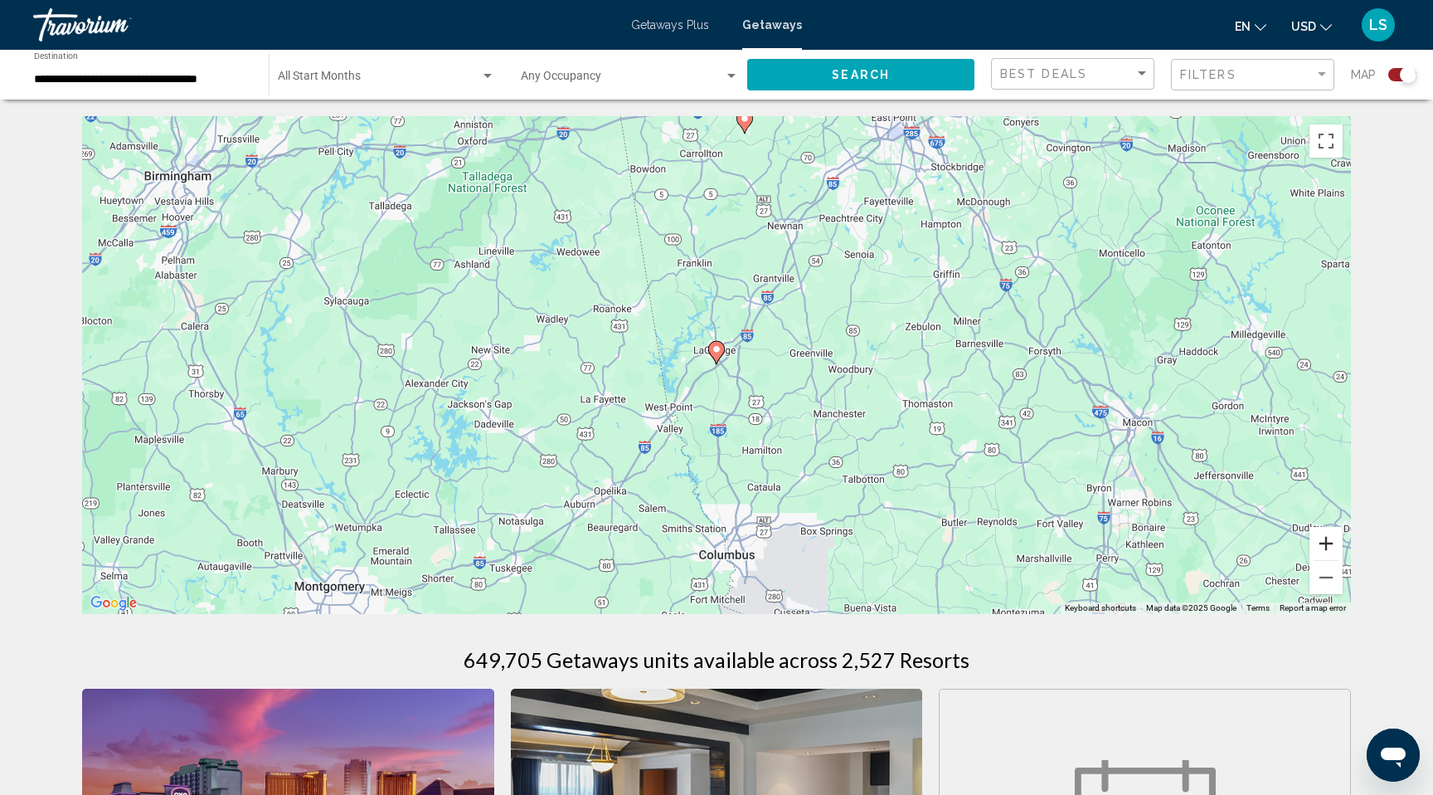
click at [1326, 538] on button "Zoom in" at bounding box center [1326, 543] width 33 height 33
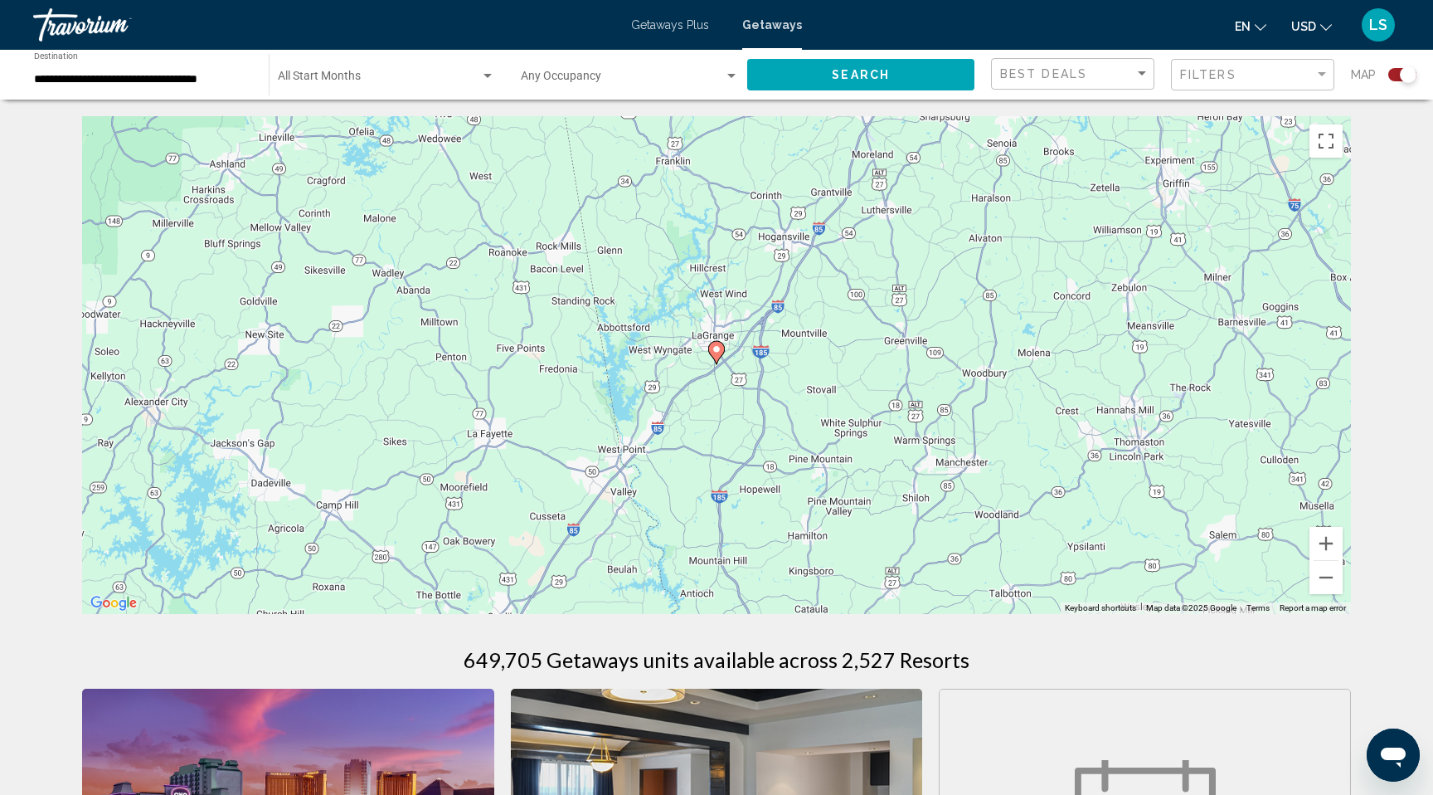
click at [1093, 650] on div "649,705 Getaways units available across 2,527 Resorts" at bounding box center [716, 659] width 1269 height 25
click at [716, 348] on image "Main content" at bounding box center [717, 349] width 10 height 10
type input "**********"
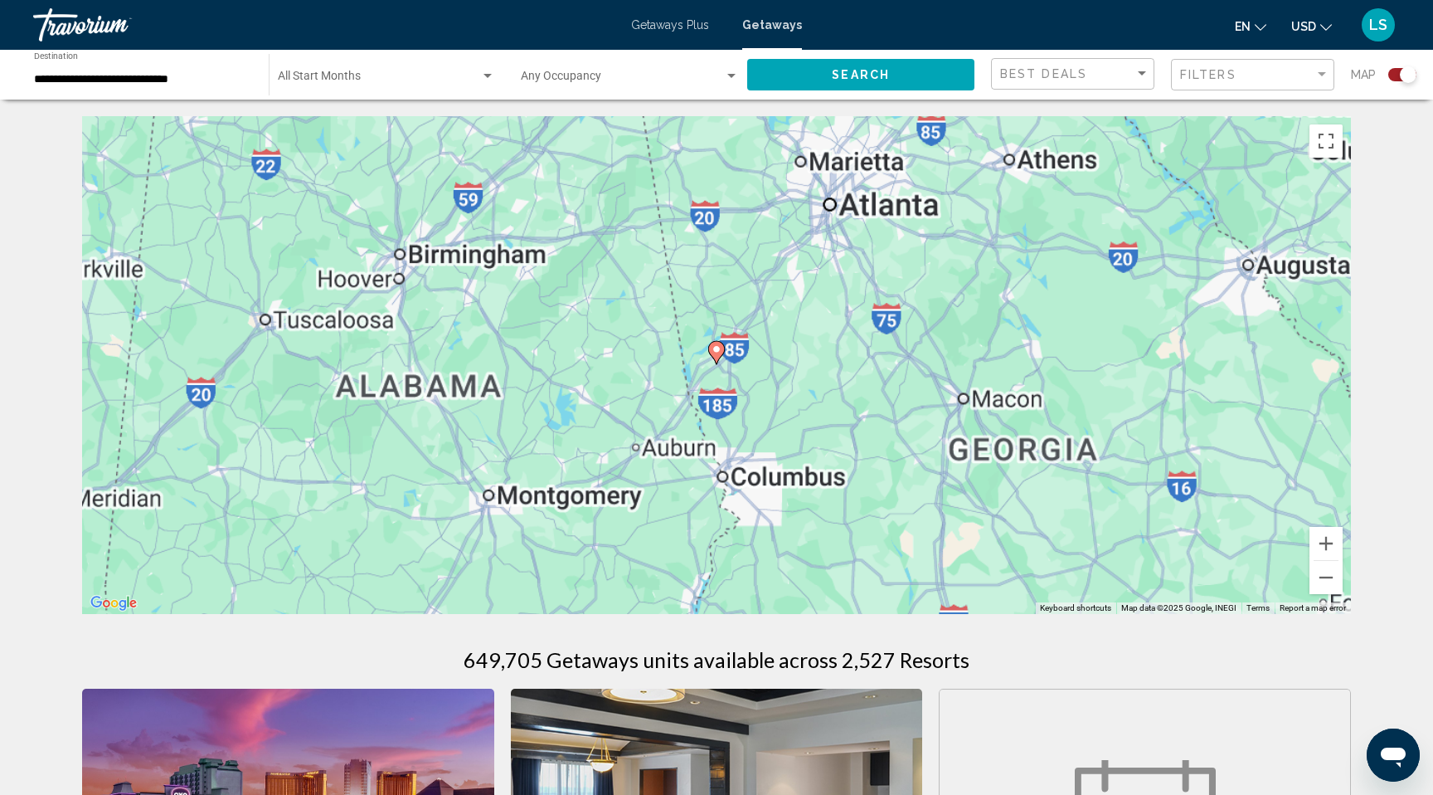
click at [716, 348] on image "Main content" at bounding box center [717, 349] width 10 height 10
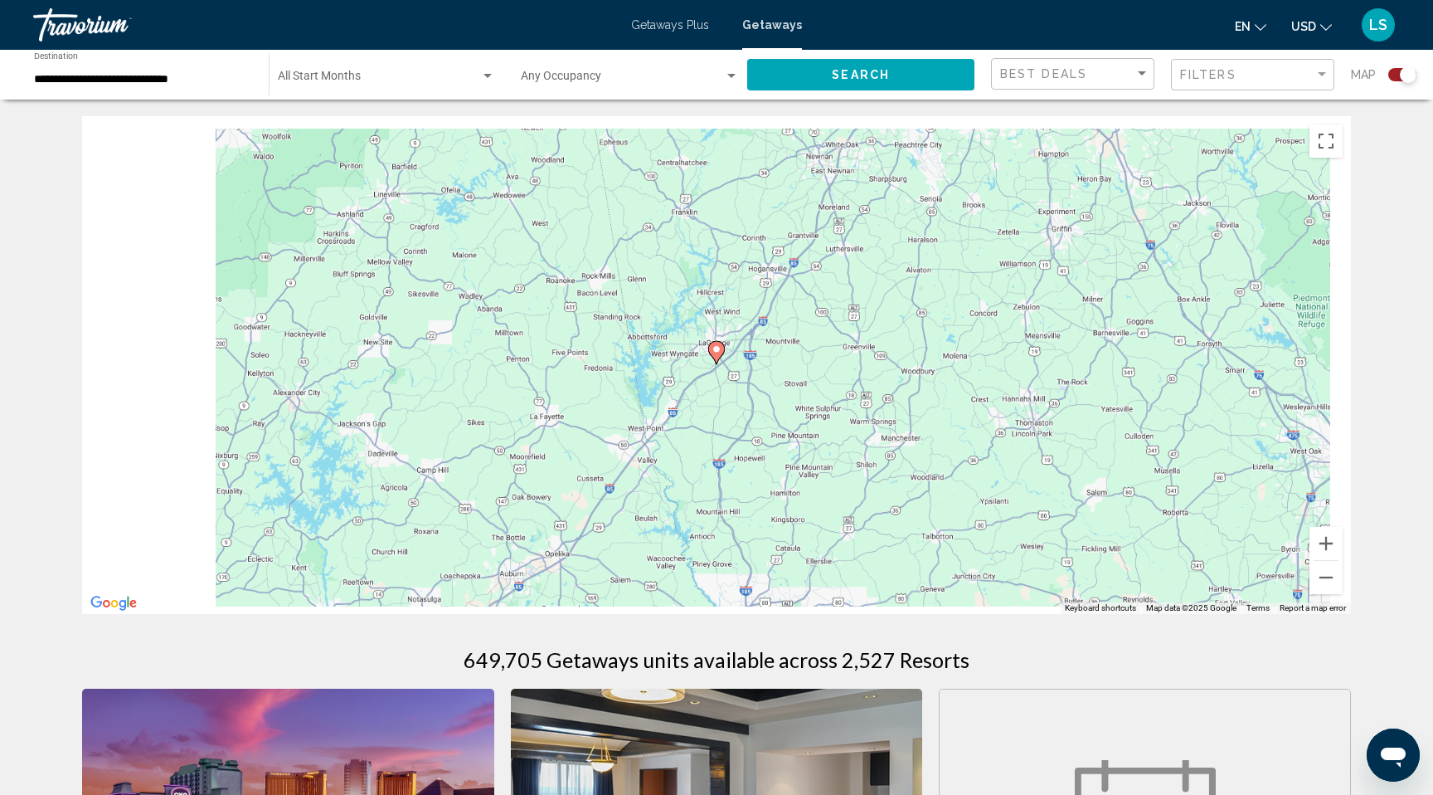
click at [716, 348] on image "Main content" at bounding box center [717, 349] width 10 height 10
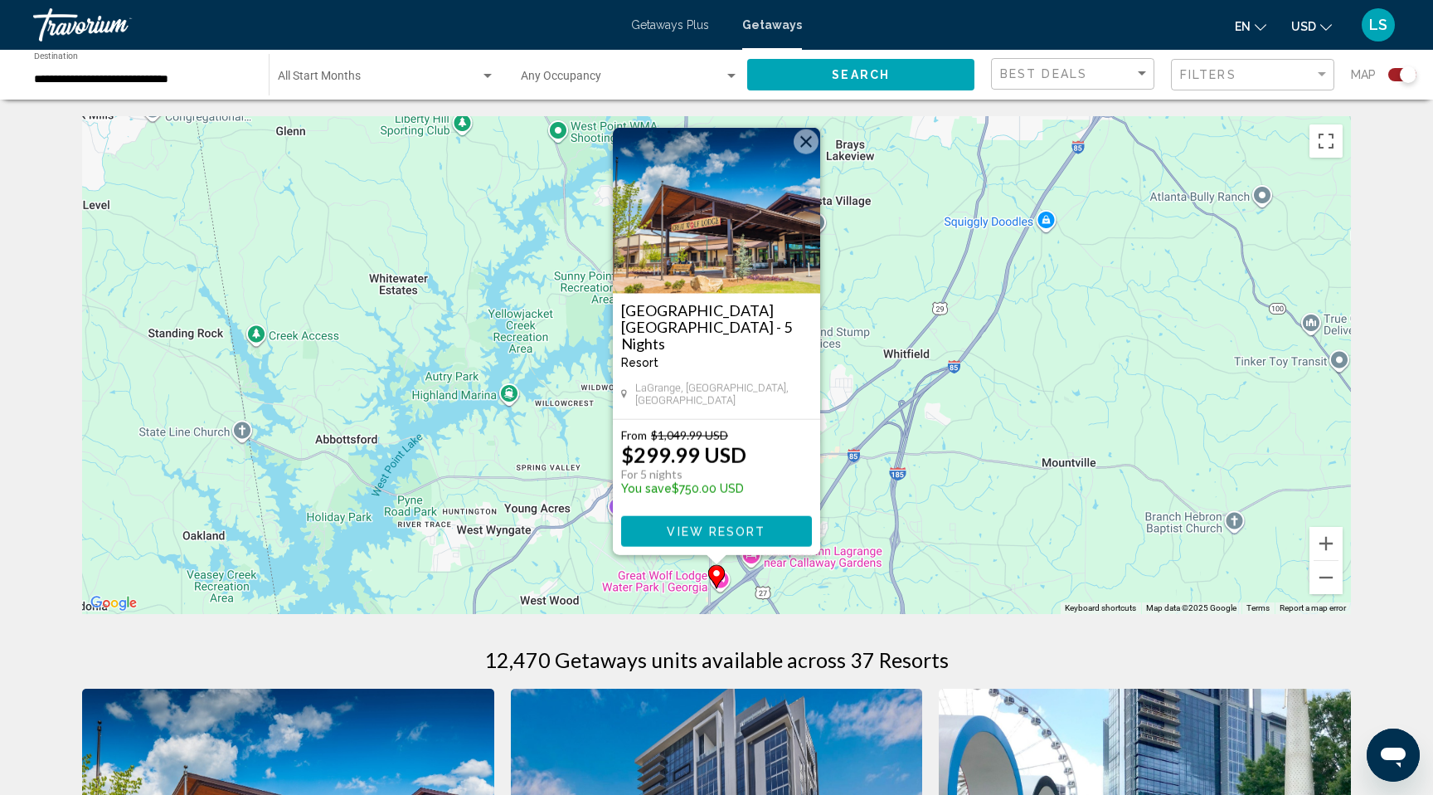
click at [723, 264] on img "Main content" at bounding box center [716, 211] width 207 height 166
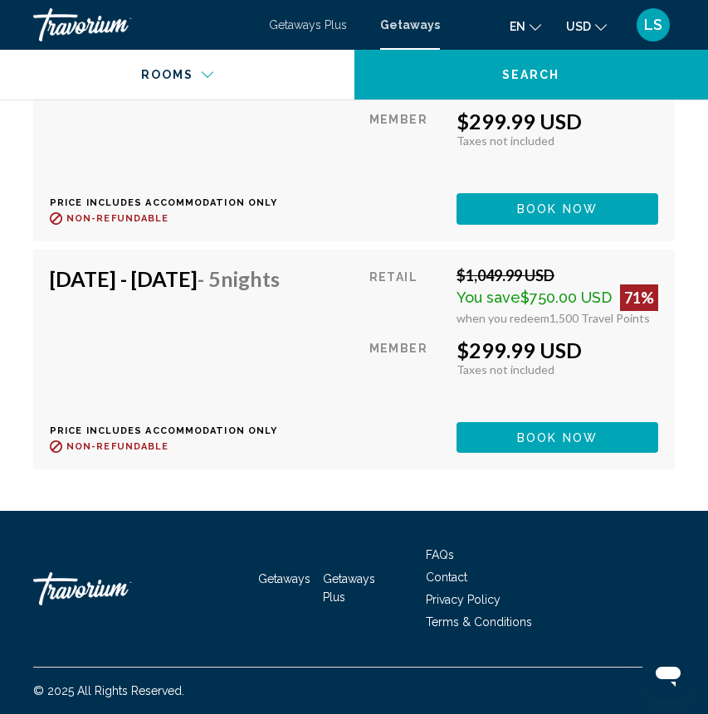
scroll to position [5859, 0]
click at [144, 453] on div "[DATE] - [DATE] - 5 Nights Price includes accommodation only Refundable until :…" at bounding box center [171, 359] width 242 height 187
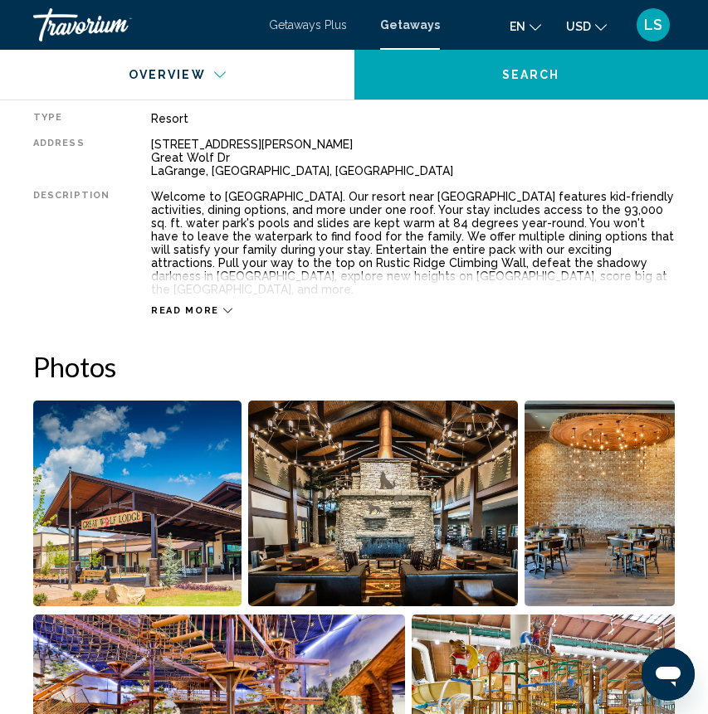
scroll to position [856, 0]
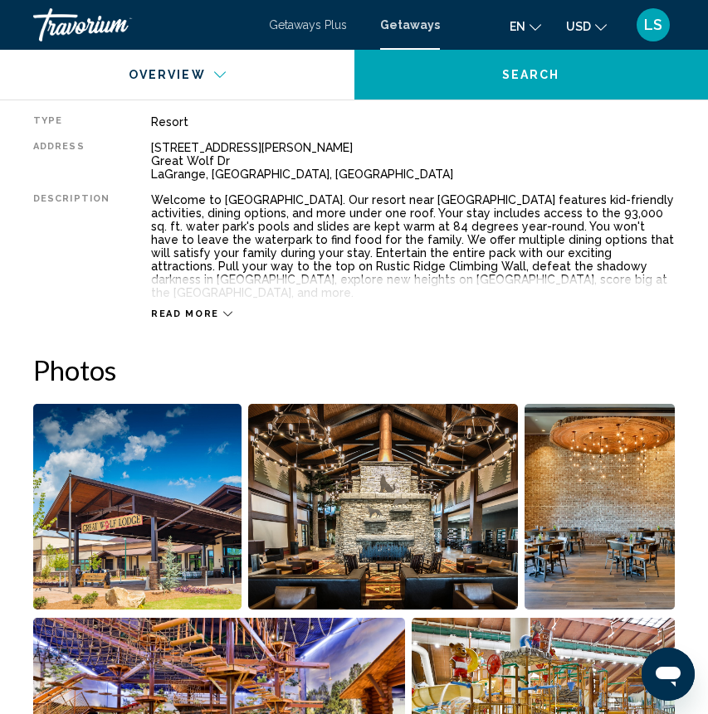
click at [185, 309] on span "Read more" at bounding box center [185, 314] width 68 height 11
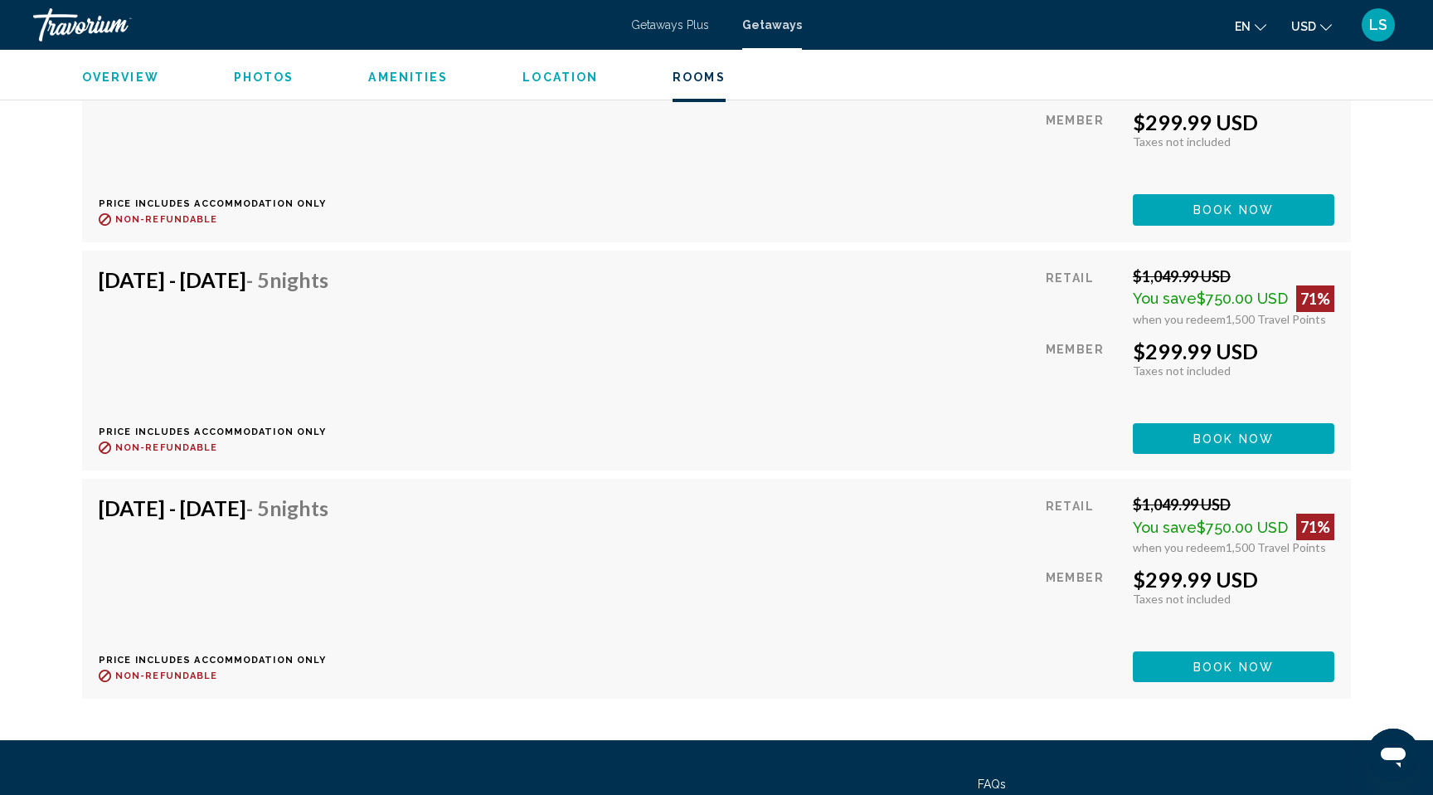
scroll to position [5303, 0]
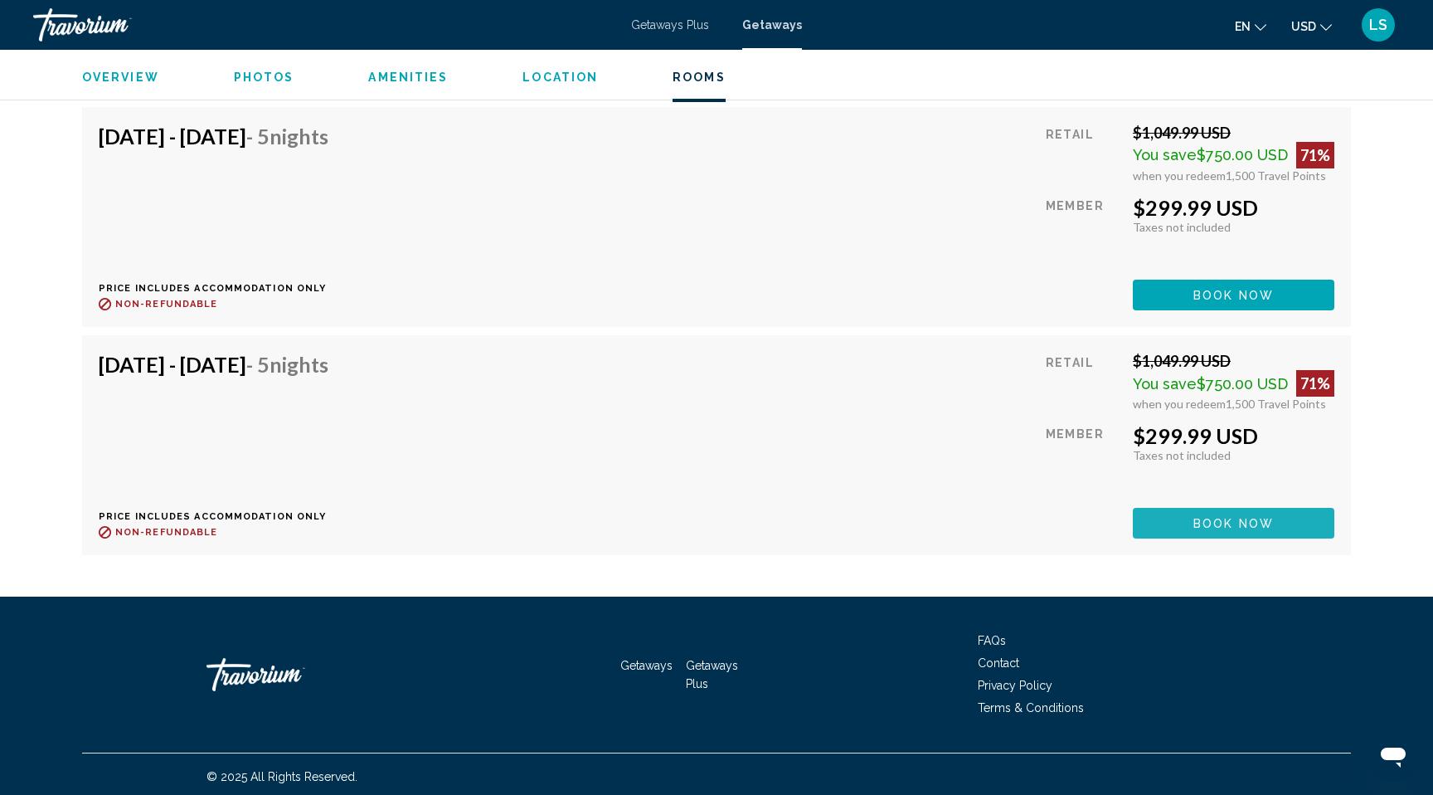
click at [1214, 517] on span "Book now" at bounding box center [1234, 523] width 80 height 13
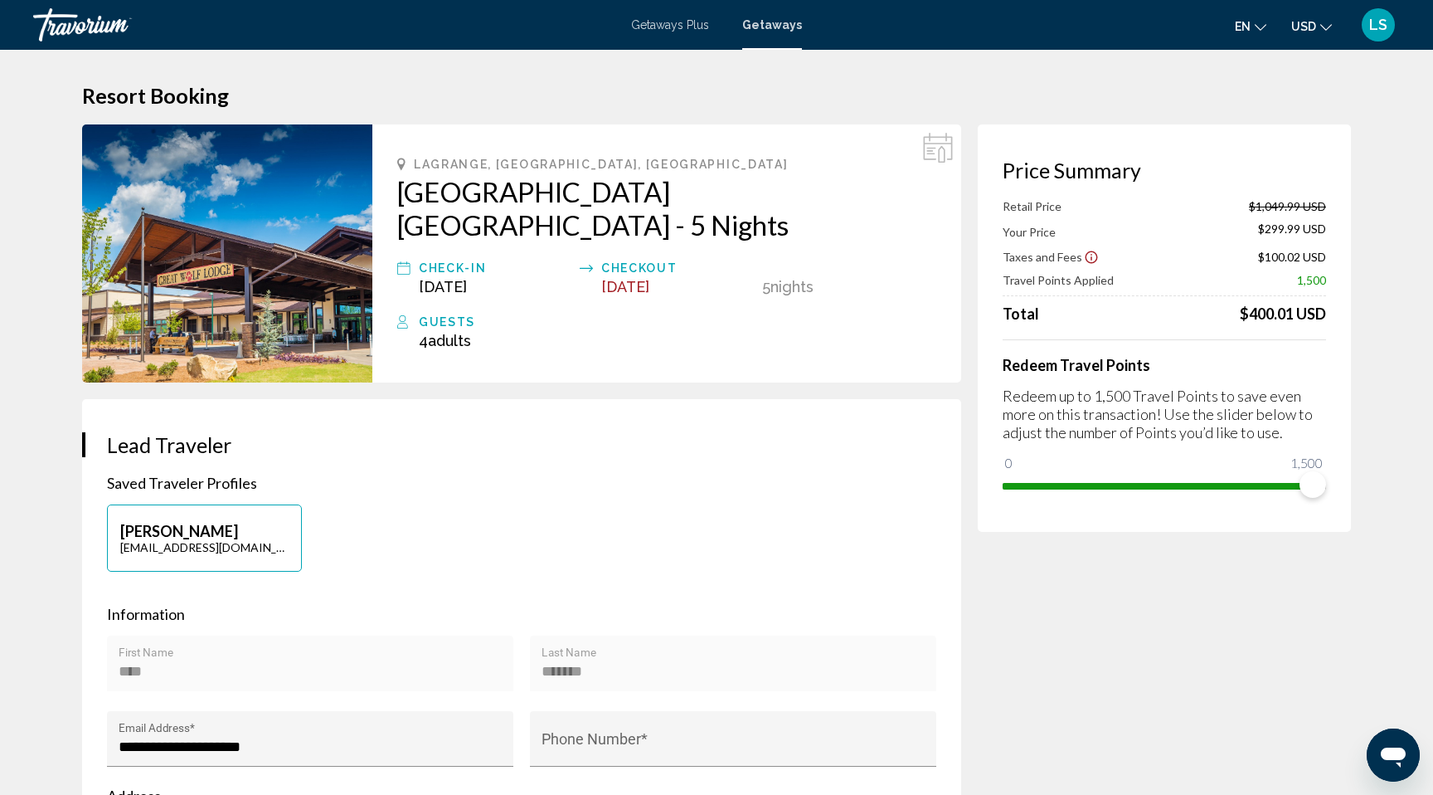
click at [1084, 256] on icon "Show Taxes and Fees disclaimer" at bounding box center [1091, 257] width 15 height 15
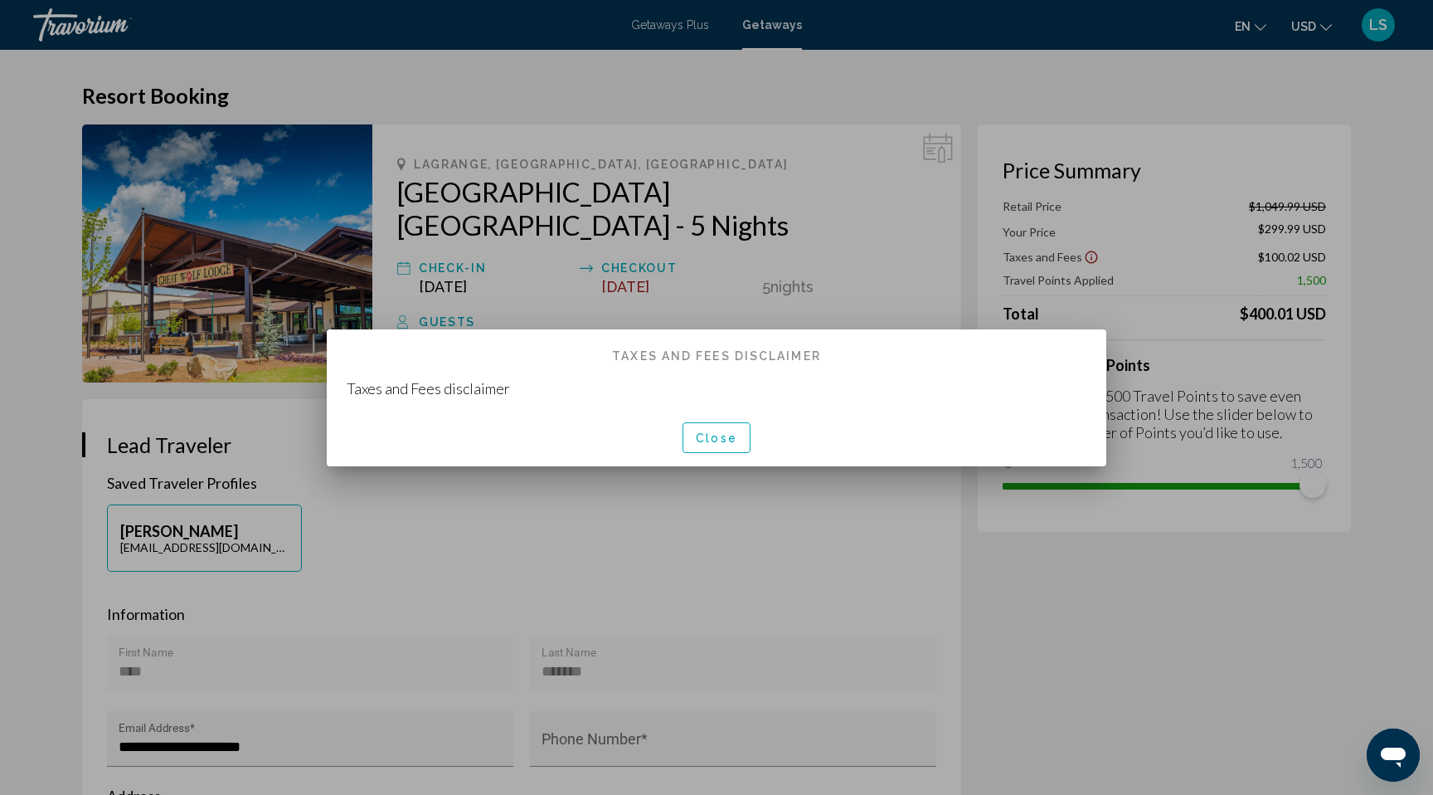
click at [715, 432] on span "Close" at bounding box center [716, 437] width 41 height 13
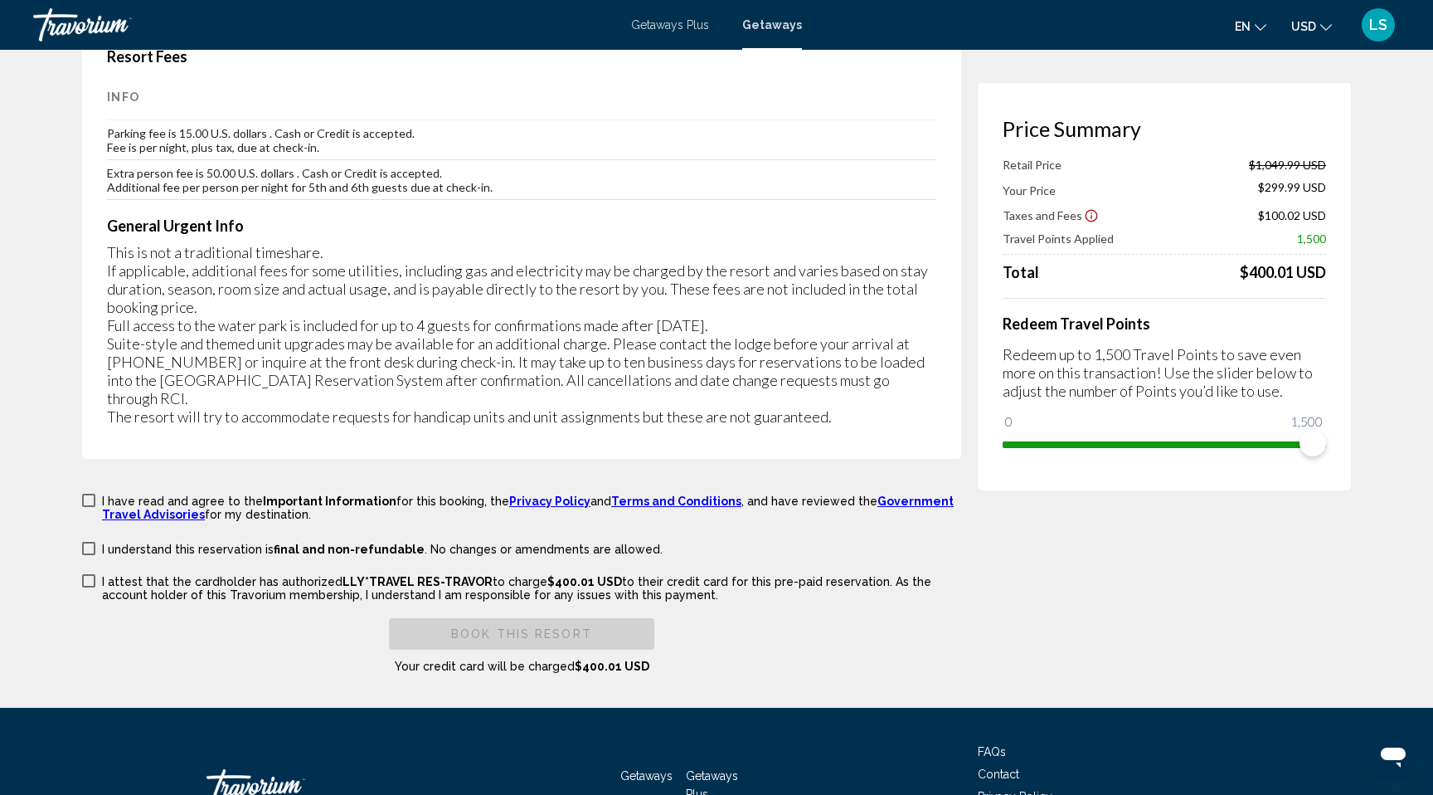
scroll to position [2640, 0]
